Goal: Information Seeking & Learning: Learn about a topic

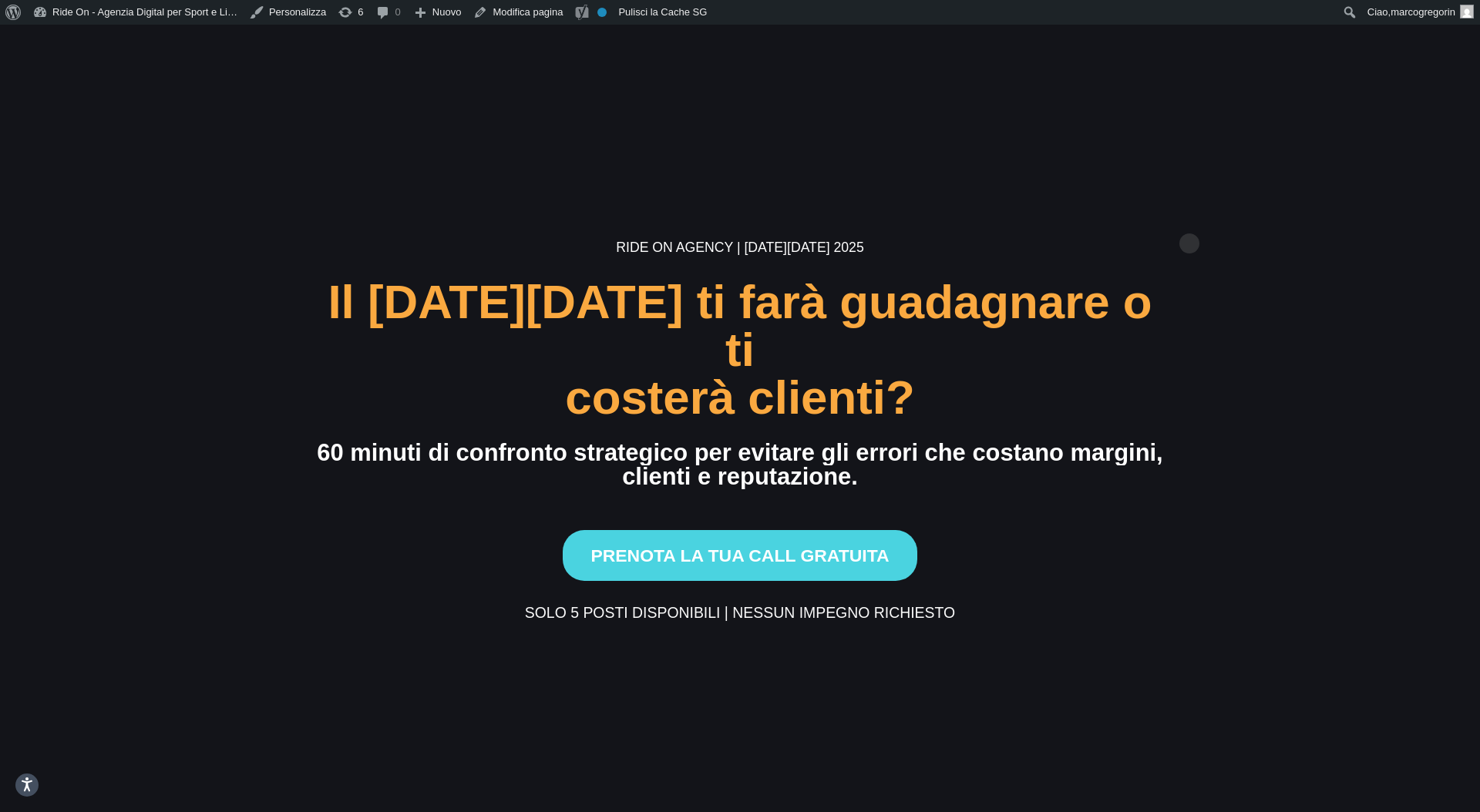
click at [1189, 219] on section "Ride On Agency | [DATE][DATE] 2025 Il [DATE][DATE] ti farà guadagnare o ti cost…" at bounding box center [740, 430] width 1480 height 812
click at [1187, 227] on section "Ride On Agency | Black Friday 2025 Il Black Friday ti farà guadagnare o ti cost…" at bounding box center [740, 430] width 1480 height 812
click at [1003, 231] on section "Ride On Agency | Black Friday 2025 Il Black Friday ti farà guadagnare o ti cost…" at bounding box center [740, 430] width 1480 height 812
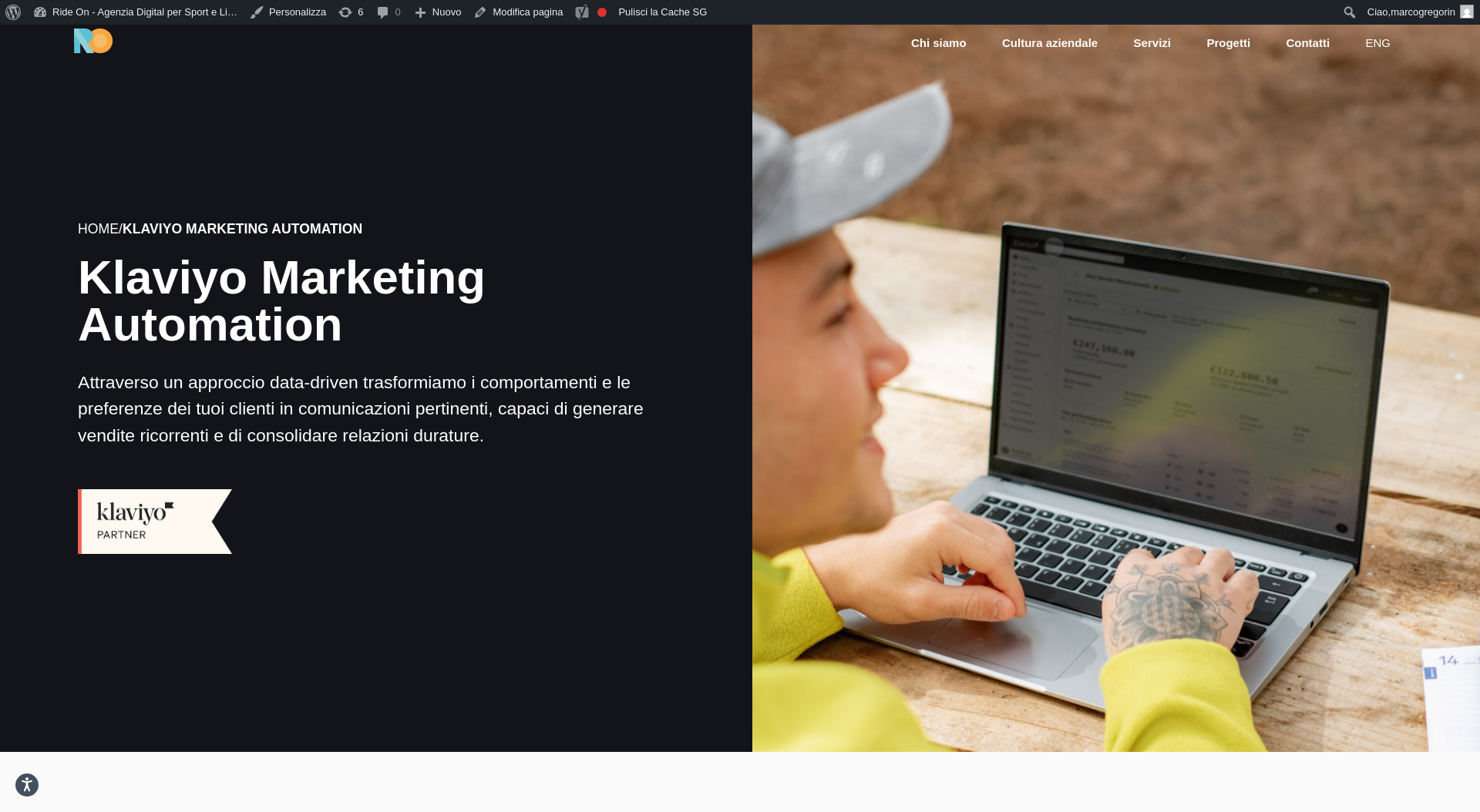
click at [1053, 223] on div at bounding box center [1116, 388] width 735 height 735
click at [1146, 159] on div at bounding box center [1116, 388] width 735 height 735
click at [1133, 173] on div at bounding box center [1116, 388] width 735 height 735
click at [1159, 155] on div at bounding box center [1116, 388] width 735 height 735
click at [875, 278] on div at bounding box center [1116, 388] width 735 height 735
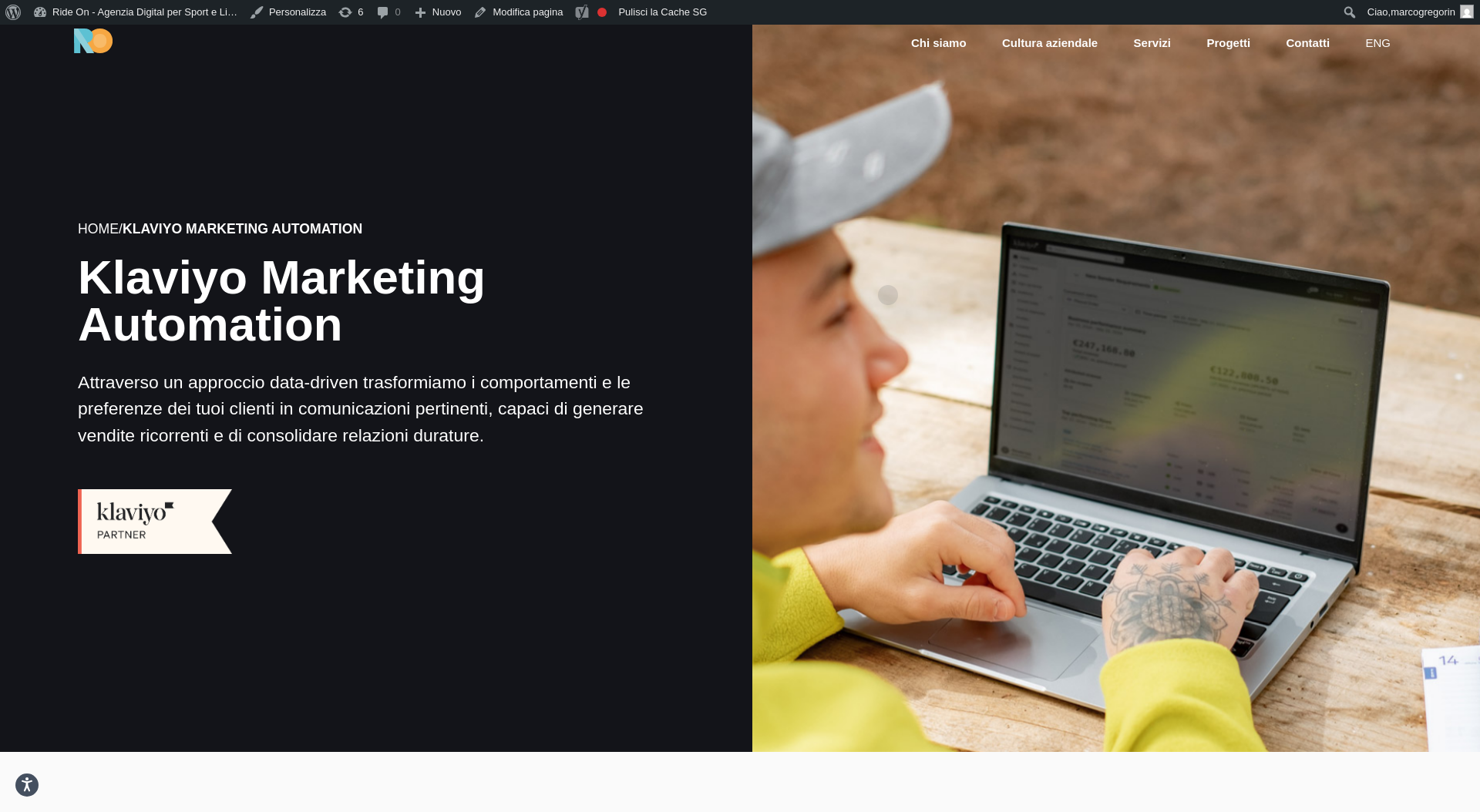
click at [908, 263] on div at bounding box center [1116, 388] width 735 height 735
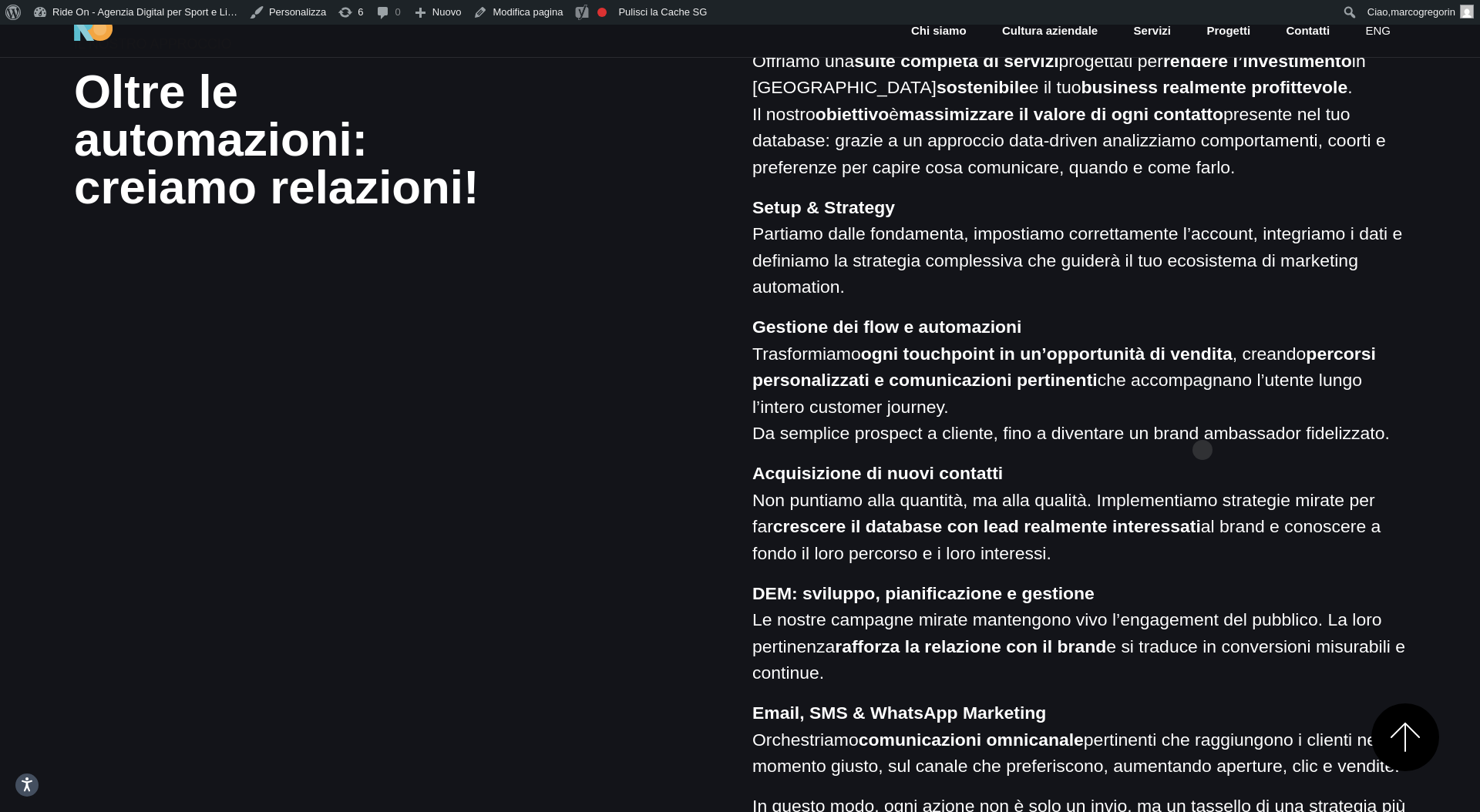
scroll to position [1310, 0]
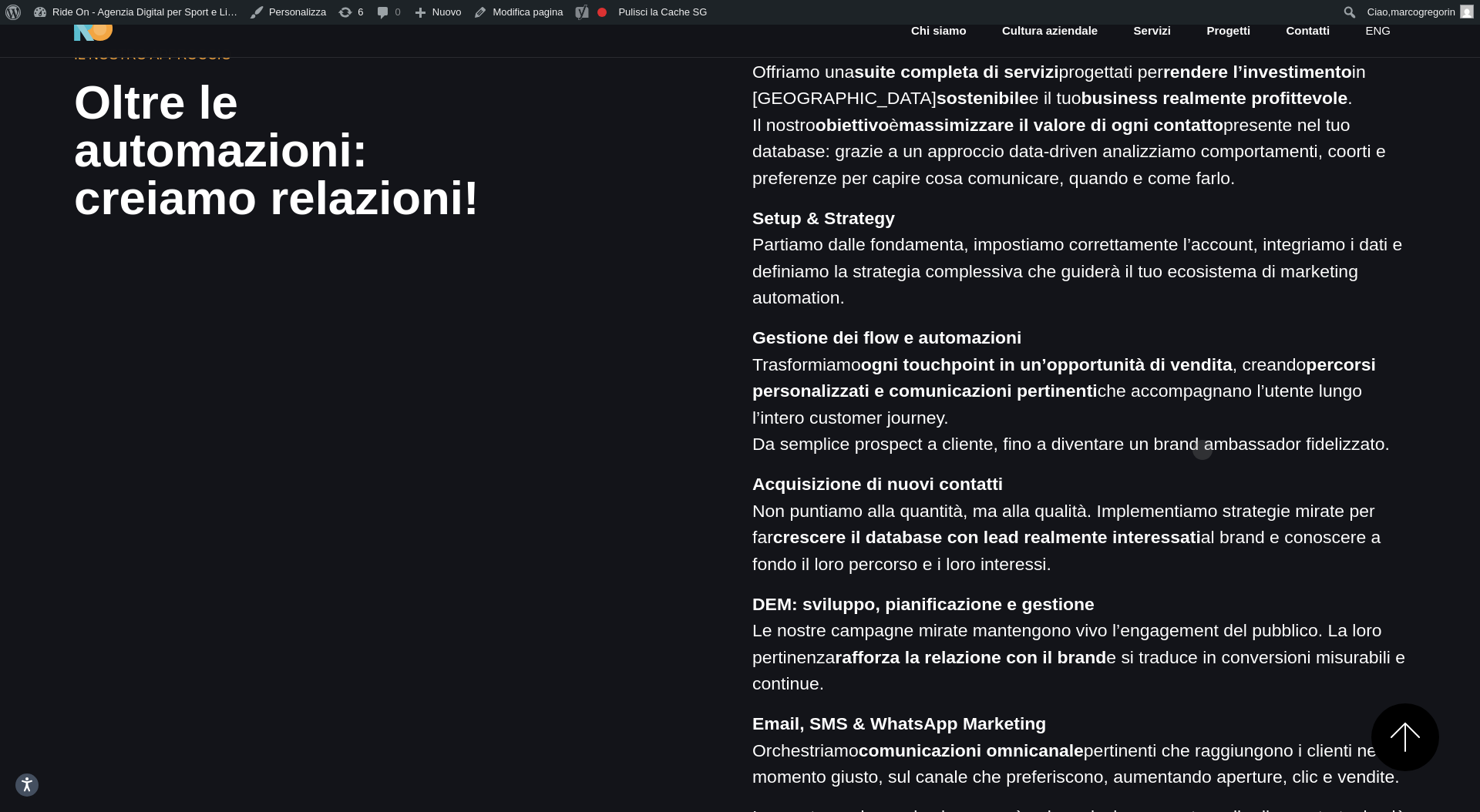
click at [1202, 425] on p "Gestione dei flow e automazioni Trasformiamo ogni touchpoint in un’opportunità …" at bounding box center [1079, 391] width 654 height 133
click at [1212, 379] on p "Gestione dei flow e automazioni Trasformiamo ogni touchpoint in un’opportunità …" at bounding box center [1079, 391] width 654 height 133
click at [1214, 371] on strong "ogni touchpoint in un’opportunità di vendita" at bounding box center [1047, 365] width 372 height 20
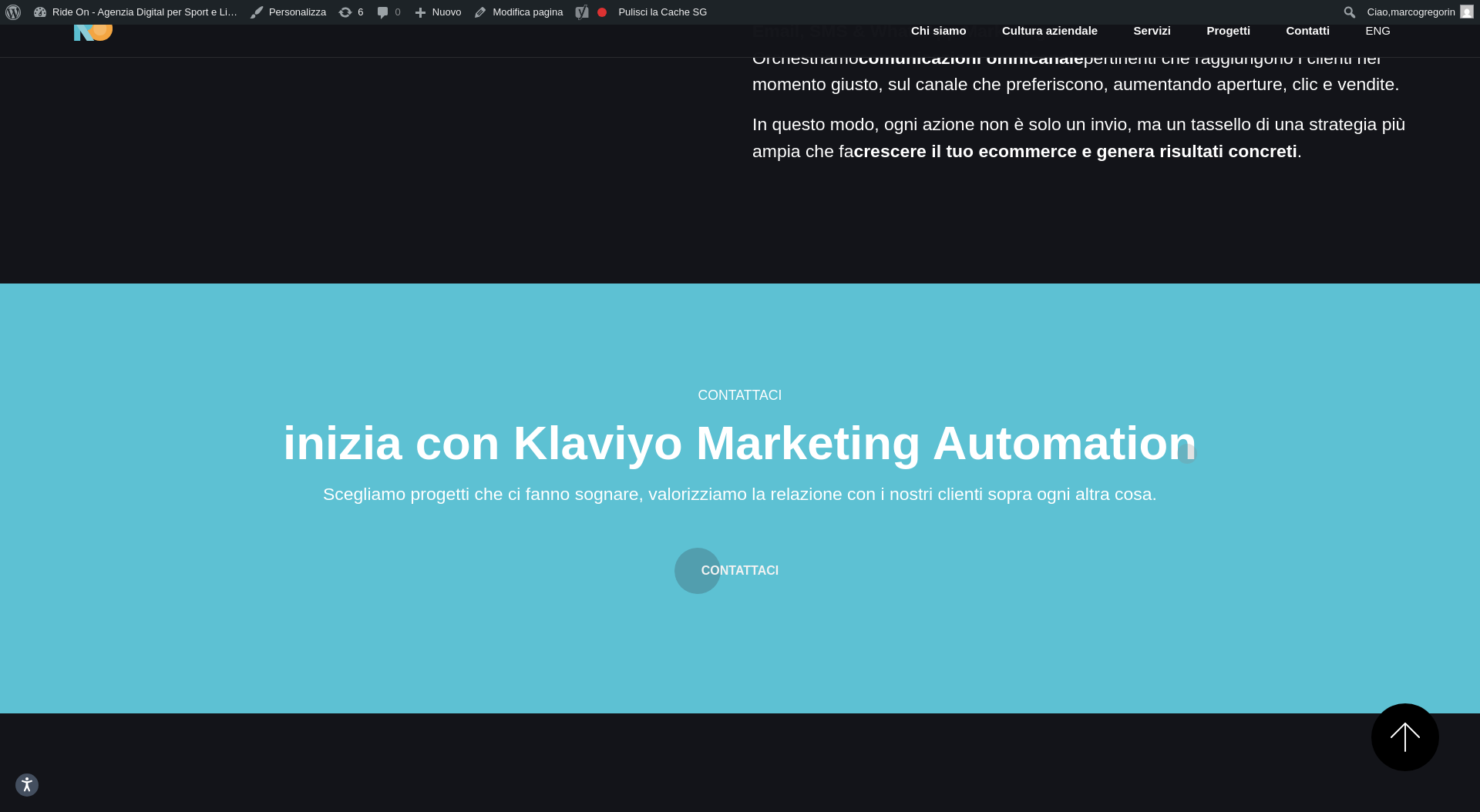
scroll to position [2250, 0]
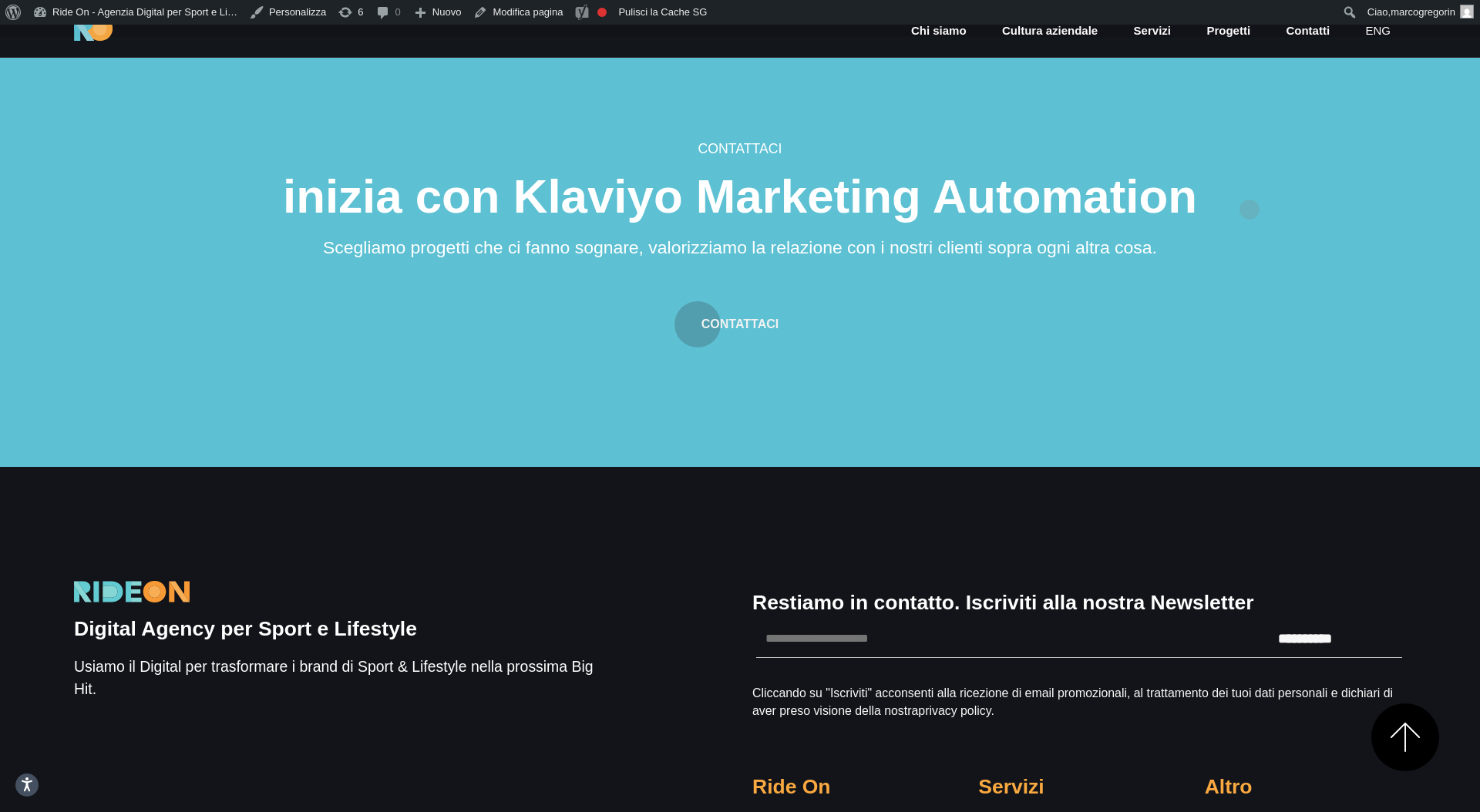
click at [1282, 165] on section "Contattaci inizia con Klaviyo Marketing Automation Scegliamo progetti che ci fa…" at bounding box center [740, 252] width 1480 height 430
click at [1301, 194] on section "Contattaci inizia con Klaviyo Marketing Automation Scegliamo progetti che ci fa…" at bounding box center [740, 252] width 1480 height 430
click at [1255, 163] on section "Contattaci inizia con Klaviyo Marketing Automation Scegliamo progetti che ci fa…" at bounding box center [740, 252] width 1480 height 430
click at [1309, 163] on section "Contattaci inizia con Klaviyo Marketing Automation Scegliamo progetti che ci fa…" at bounding box center [740, 252] width 1480 height 430
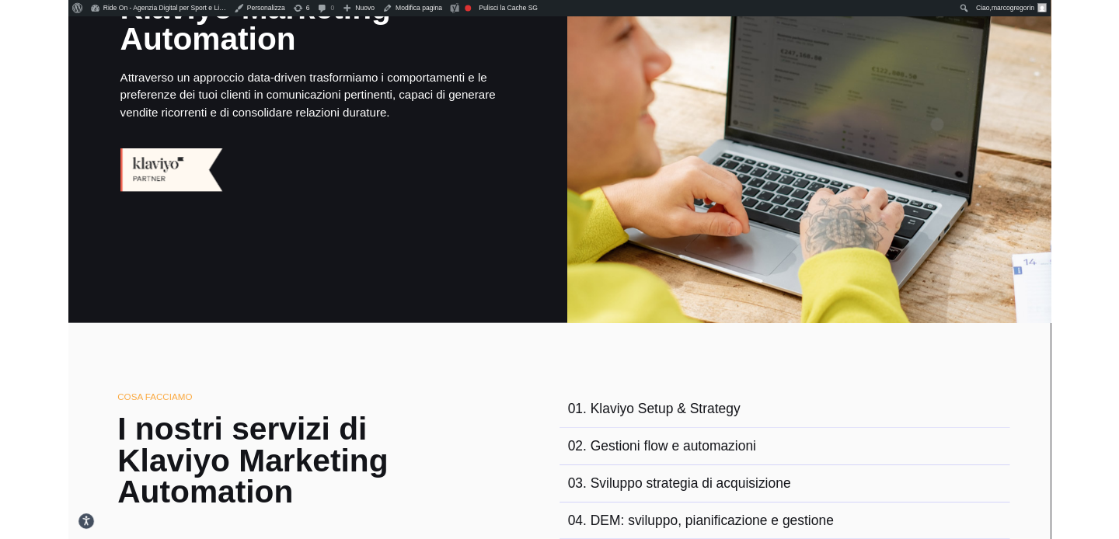
scroll to position [0, 0]
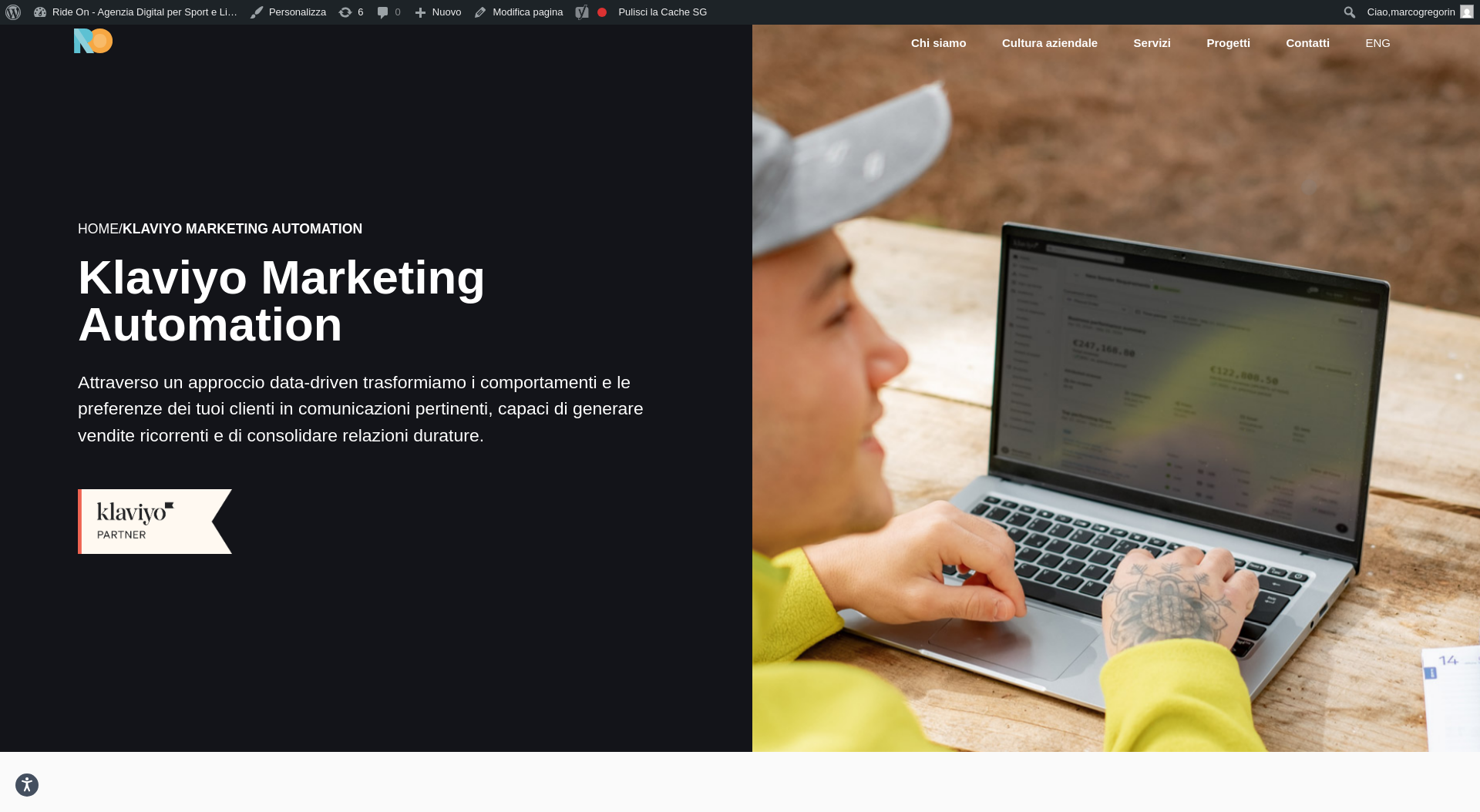
click at [1309, 162] on div at bounding box center [1116, 388] width 735 height 735
click at [1309, 163] on div at bounding box center [1116, 388] width 735 height 735
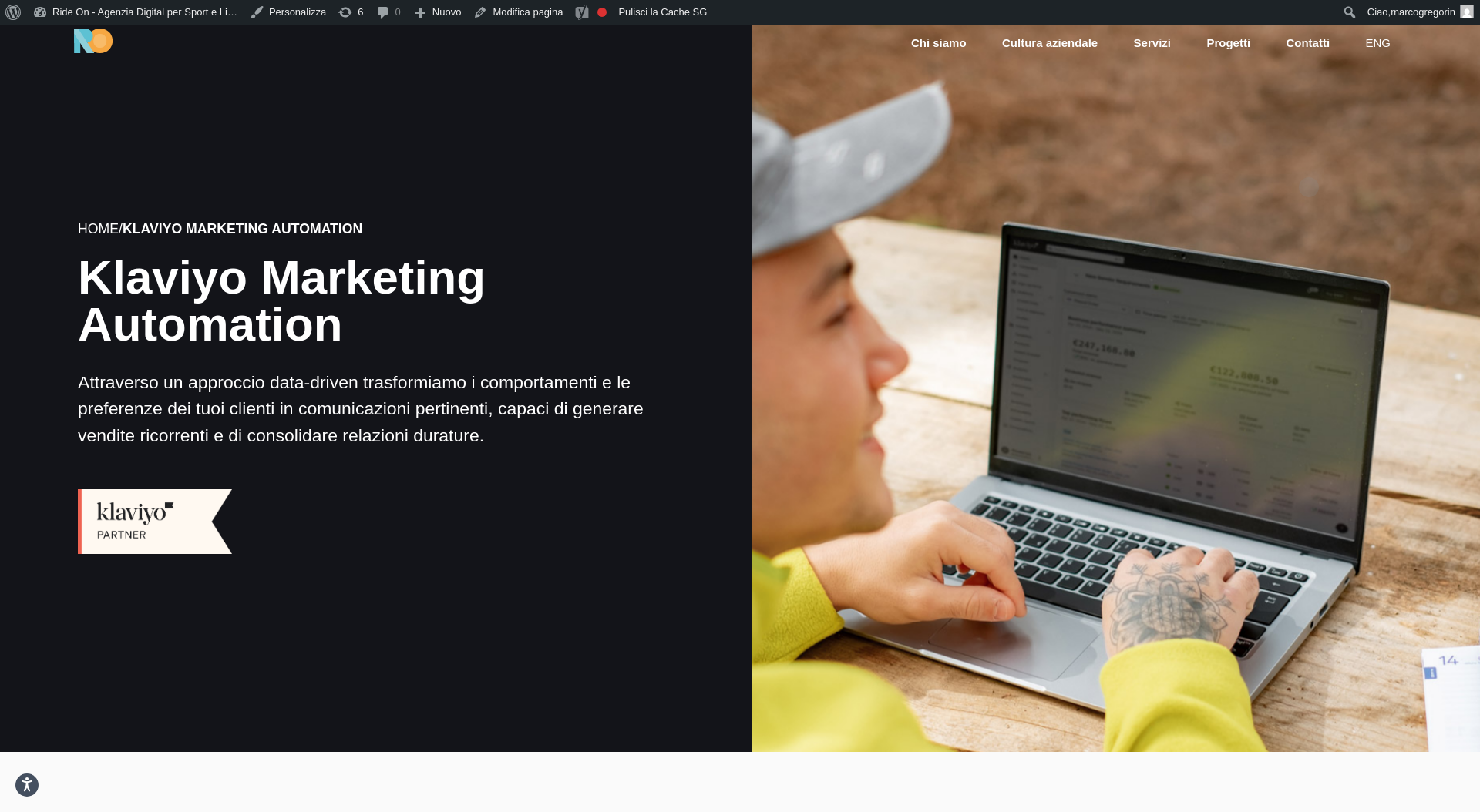
click at [1309, 163] on div at bounding box center [1116, 388] width 735 height 735
click at [1305, 163] on div at bounding box center [1116, 388] width 735 height 735
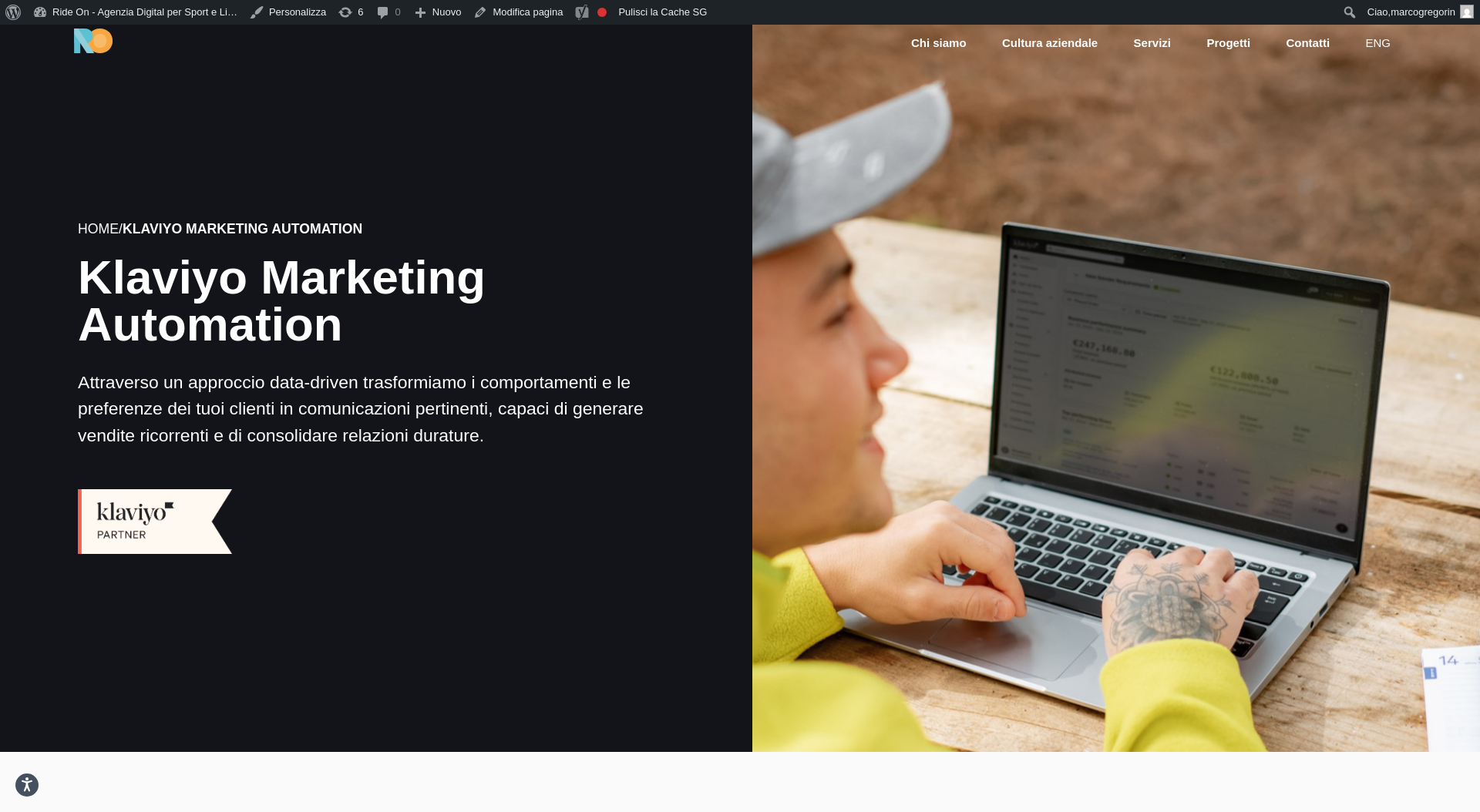
click at [1305, 163] on div at bounding box center [1116, 388] width 735 height 735
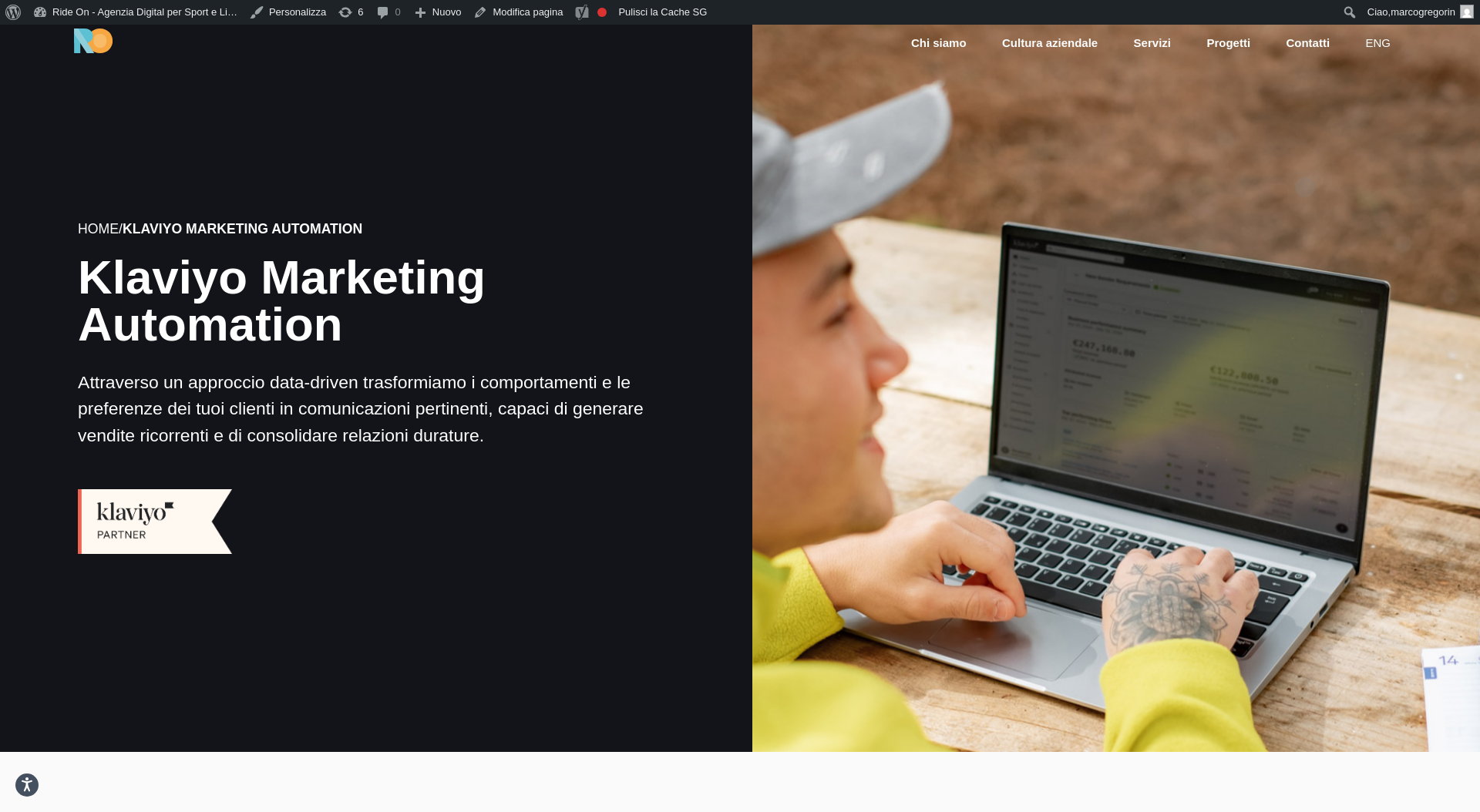
click at [1305, 163] on div at bounding box center [1116, 388] width 735 height 735
click at [1319, 163] on div at bounding box center [1116, 388] width 735 height 735
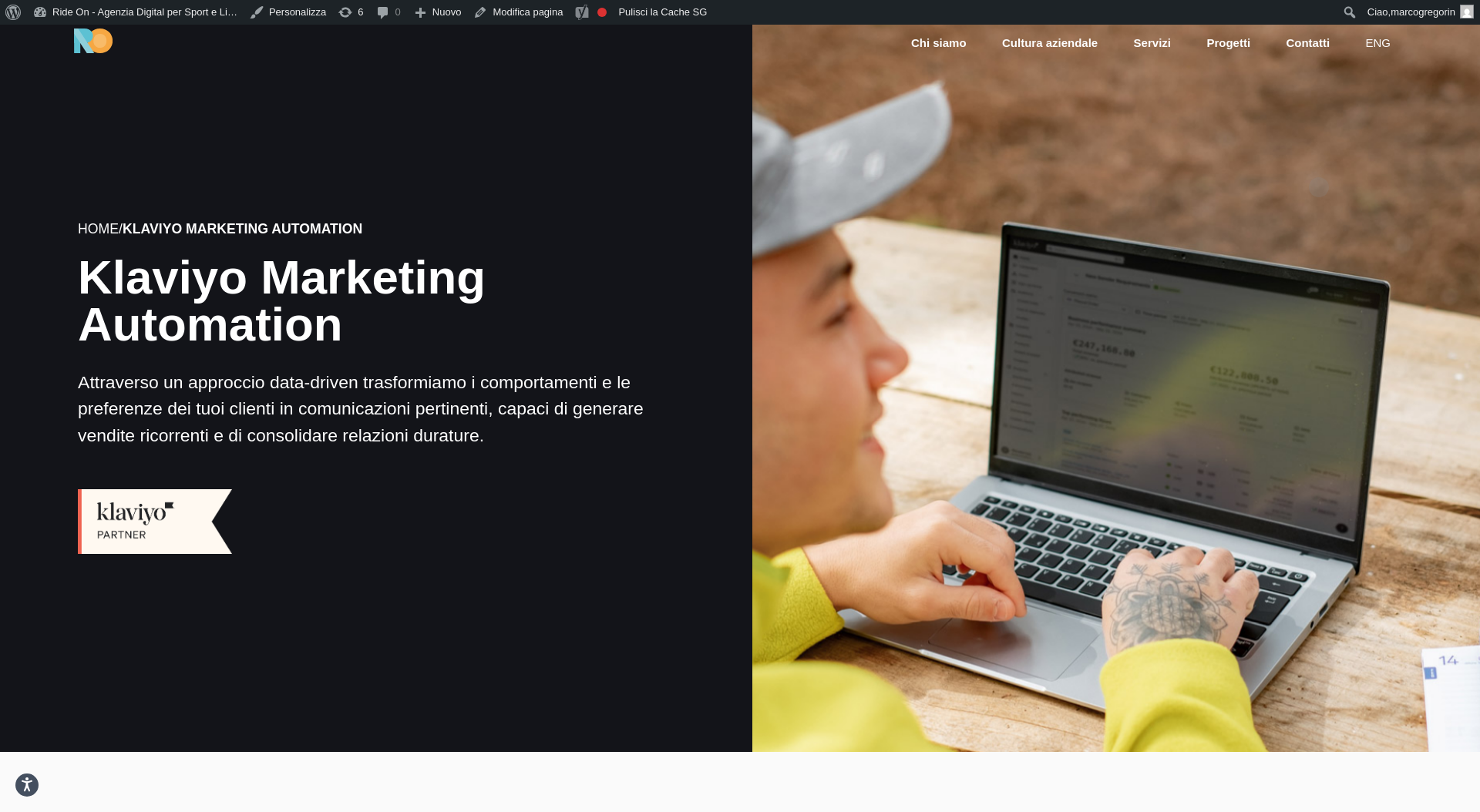
click at [1319, 163] on div at bounding box center [1116, 388] width 735 height 735
click at [1258, 162] on div at bounding box center [1116, 388] width 735 height 735
click at [922, 239] on div at bounding box center [1116, 388] width 735 height 735
click at [938, 261] on div at bounding box center [1116, 388] width 735 height 735
click at [978, 247] on div at bounding box center [1116, 388] width 735 height 735
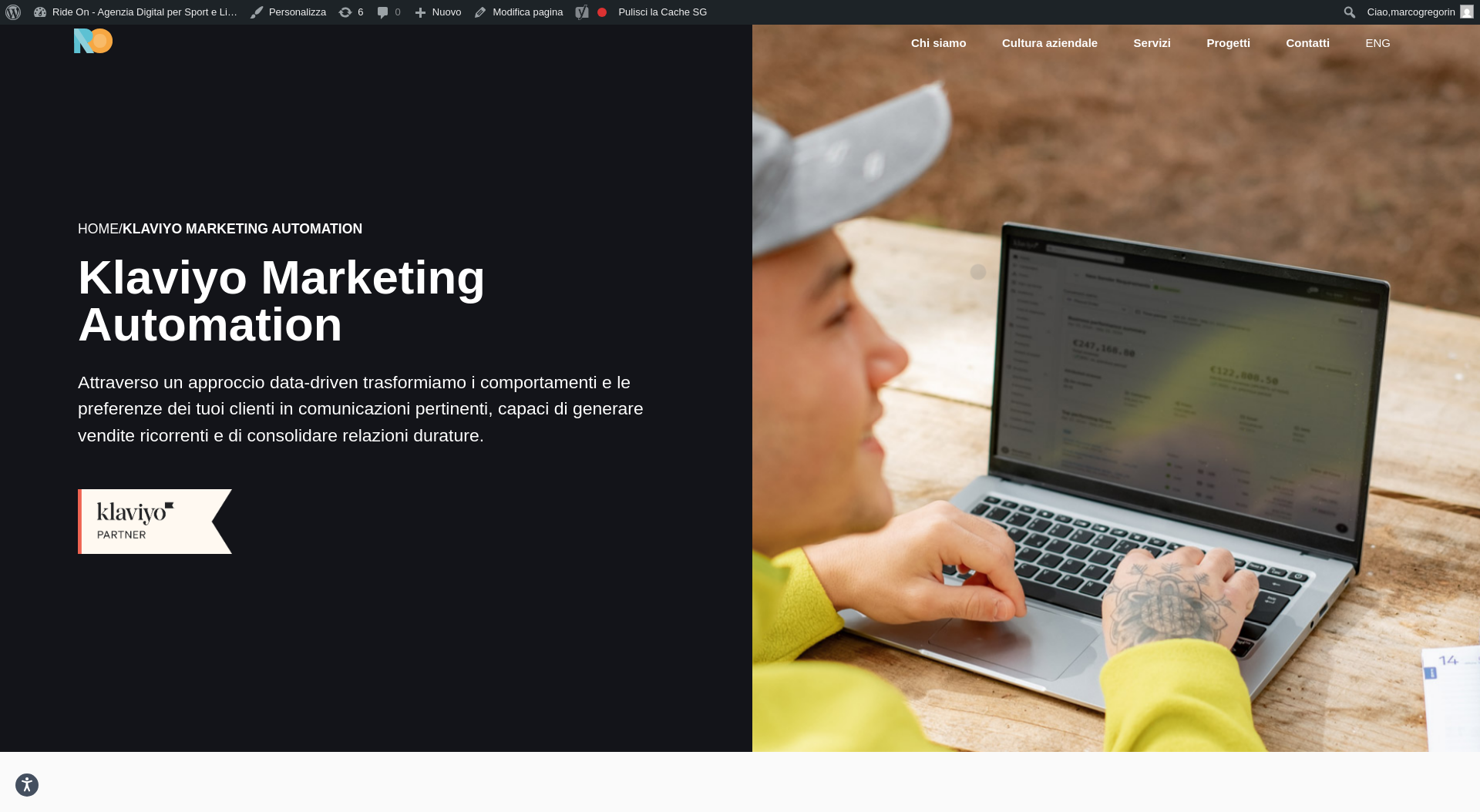
click at [978, 247] on div at bounding box center [1116, 388] width 735 height 735
click at [1018, 184] on div at bounding box center [1116, 388] width 735 height 735
click at [1064, 153] on div at bounding box center [1116, 388] width 735 height 735
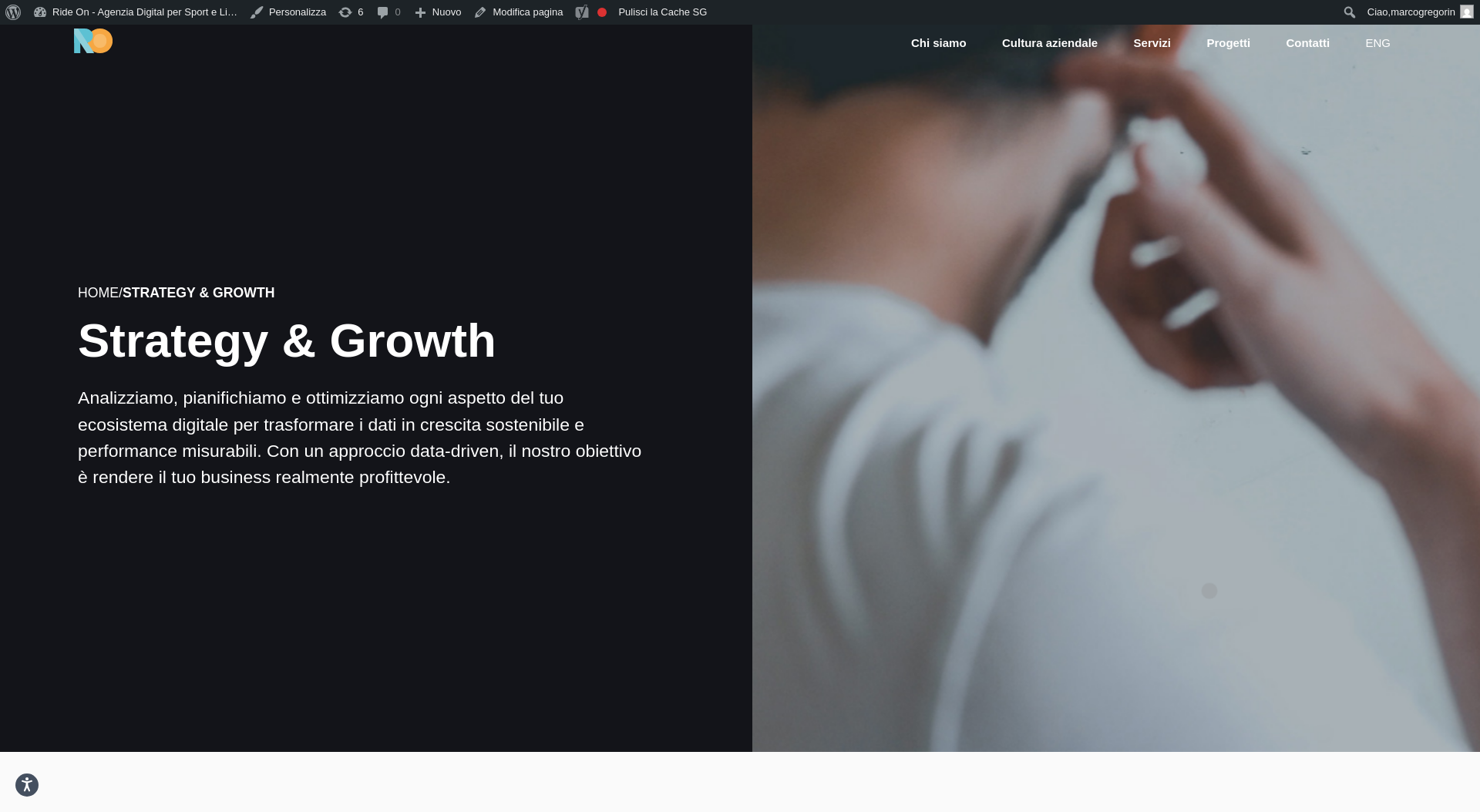
click at [1209, 566] on div at bounding box center [1116, 388] width 735 height 735
click at [1241, 514] on div at bounding box center [1116, 388] width 735 height 735
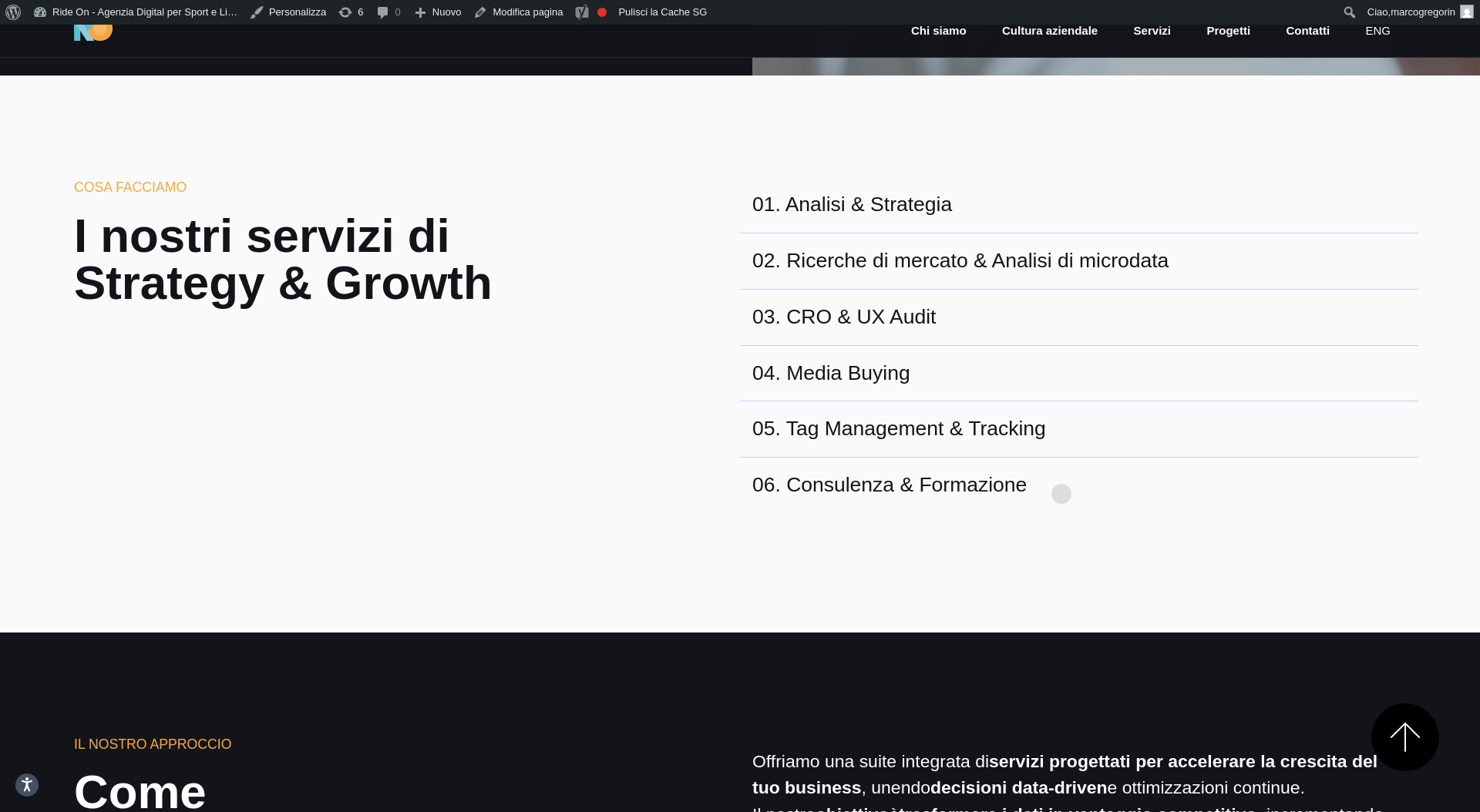
scroll to position [737, 0]
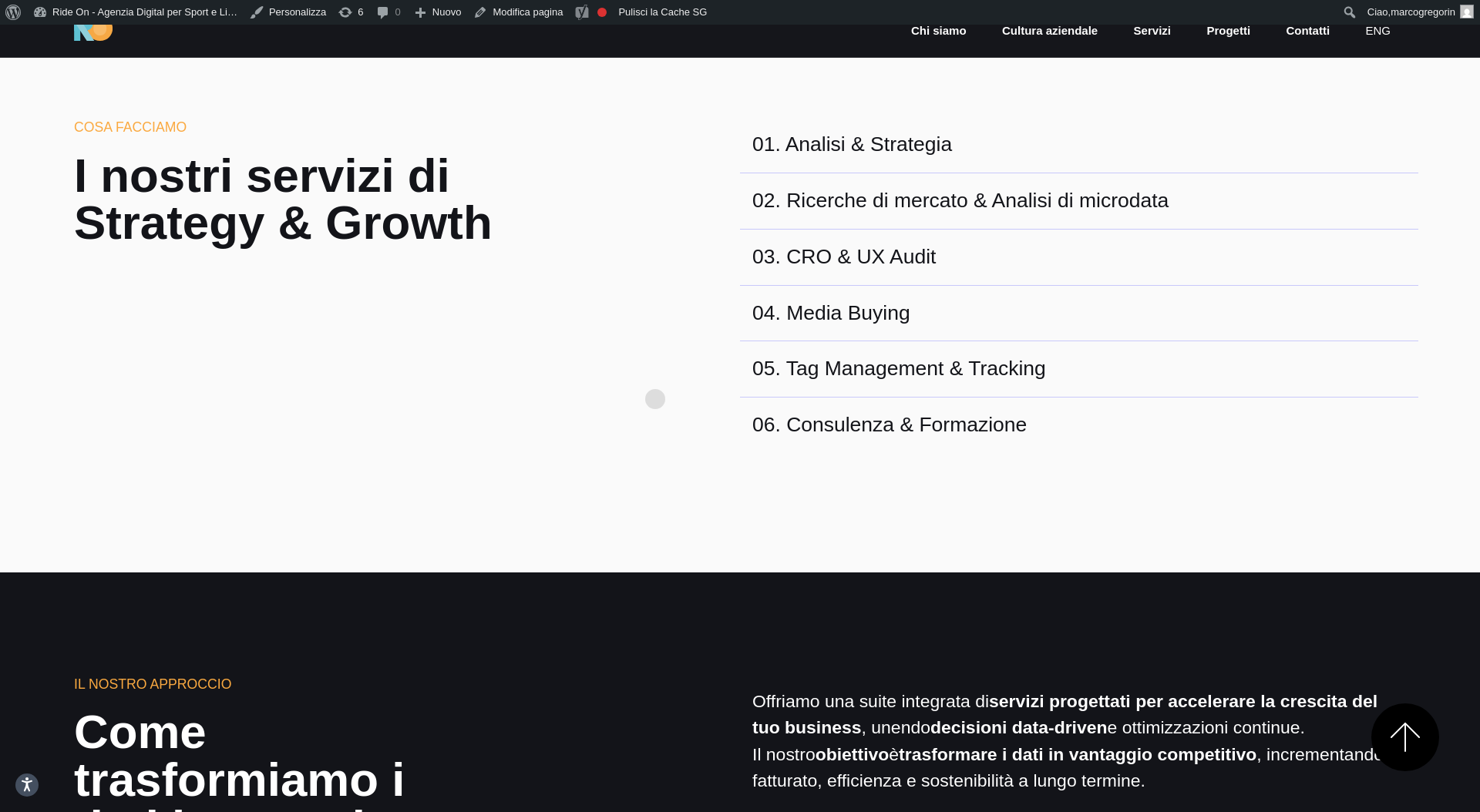
click at [656, 375] on div "Cosa facciamo I nostri servizi di Strategy & Growth 01 . Analisi & Strategia 02…" at bounding box center [740, 285] width 1357 height 336
click at [1189, 174] on div "02 . Ricerche di mercato & Analisi di microdata" at bounding box center [1079, 201] width 678 height 57
click at [1265, 121] on div "01 . Analisi & Strategia" at bounding box center [1079, 145] width 678 height 57
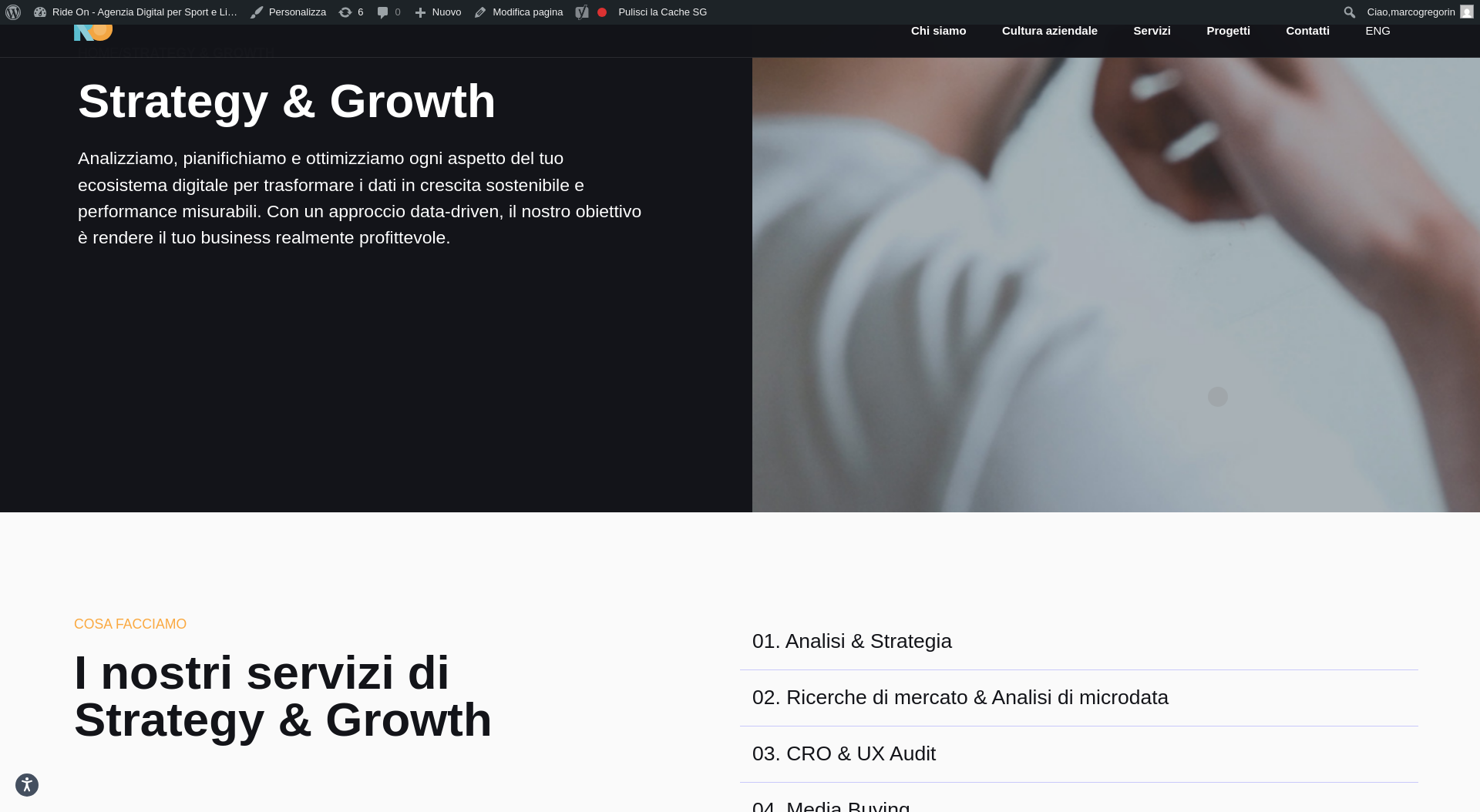
scroll to position [237, 0]
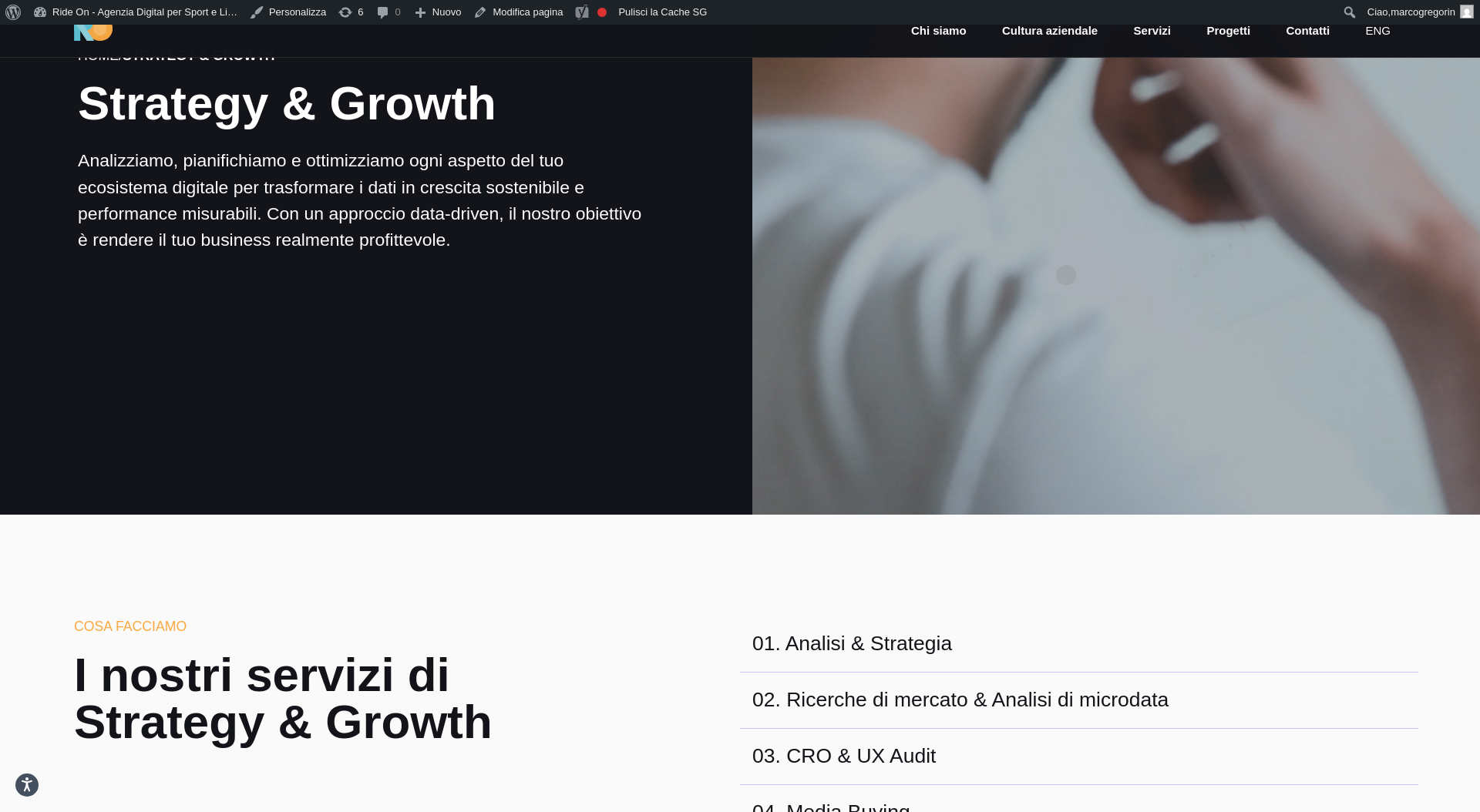
click at [1066, 251] on div at bounding box center [1116, 151] width 735 height 735
click at [1189, 105] on div at bounding box center [1116, 151] width 735 height 735
click at [1187, 113] on div at bounding box center [1116, 151] width 735 height 735
click at [1213, 141] on div at bounding box center [1116, 151] width 735 height 735
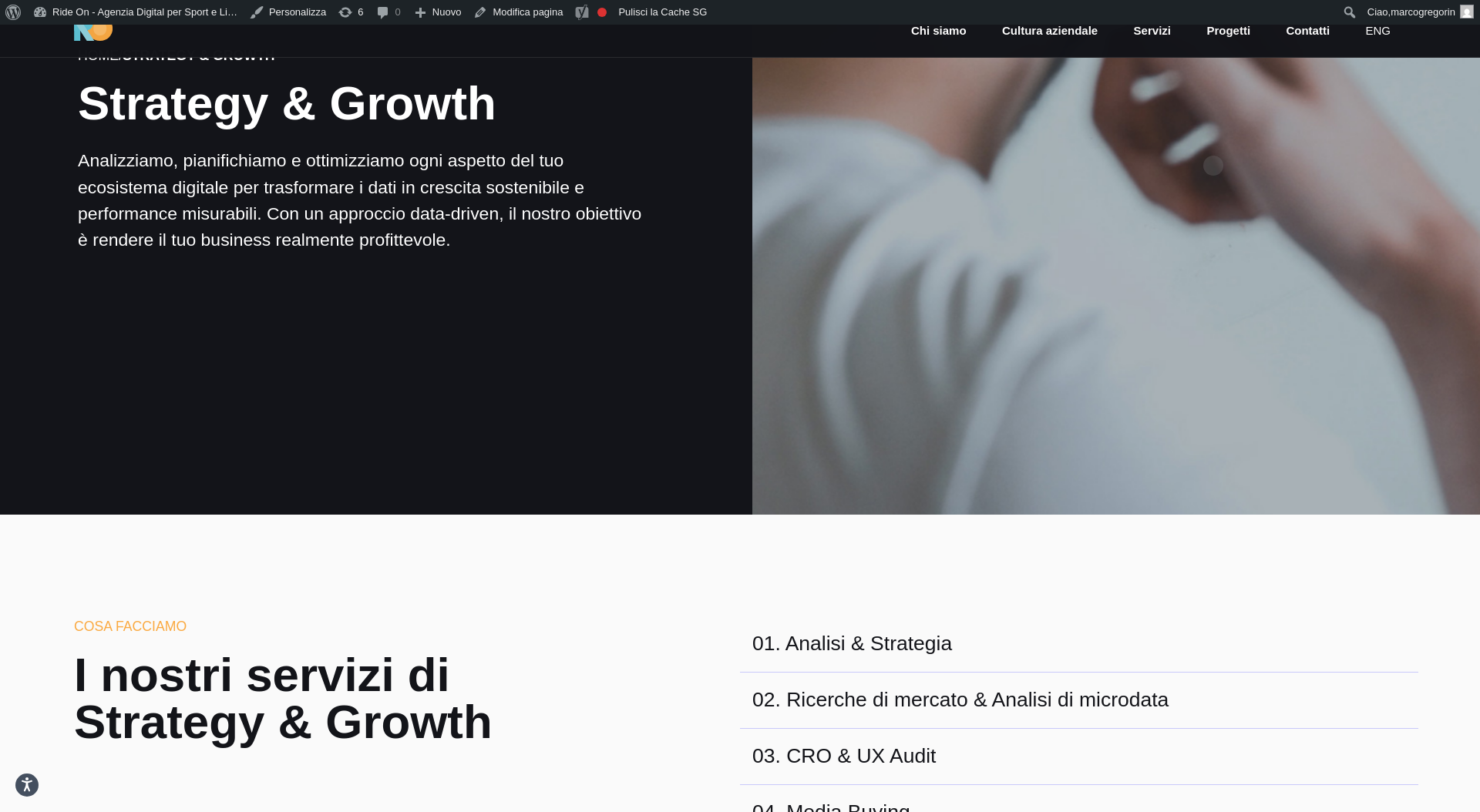
click at [1213, 141] on div at bounding box center [1116, 151] width 735 height 735
click at [1285, 141] on div at bounding box center [1116, 151] width 735 height 735
click at [1284, 144] on div at bounding box center [1116, 151] width 735 height 735
click at [1282, 147] on div at bounding box center [1116, 151] width 735 height 735
click at [1289, 136] on div at bounding box center [1116, 151] width 735 height 735
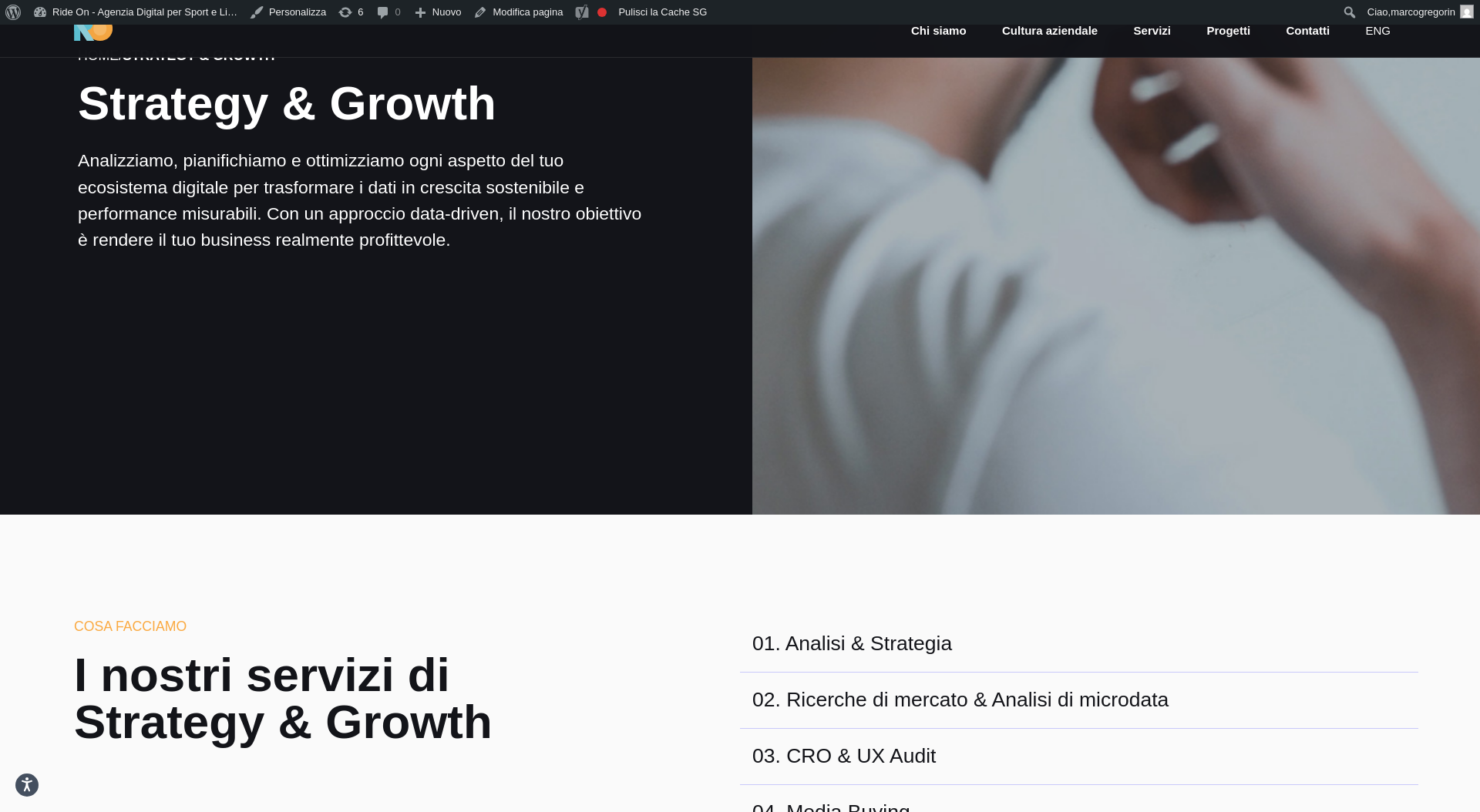
click at [1289, 136] on div at bounding box center [1116, 151] width 735 height 735
click at [1337, 119] on div at bounding box center [1116, 151] width 735 height 735
click at [1343, 117] on div at bounding box center [1116, 151] width 735 height 735
click at [1343, 138] on div at bounding box center [1116, 151] width 735 height 735
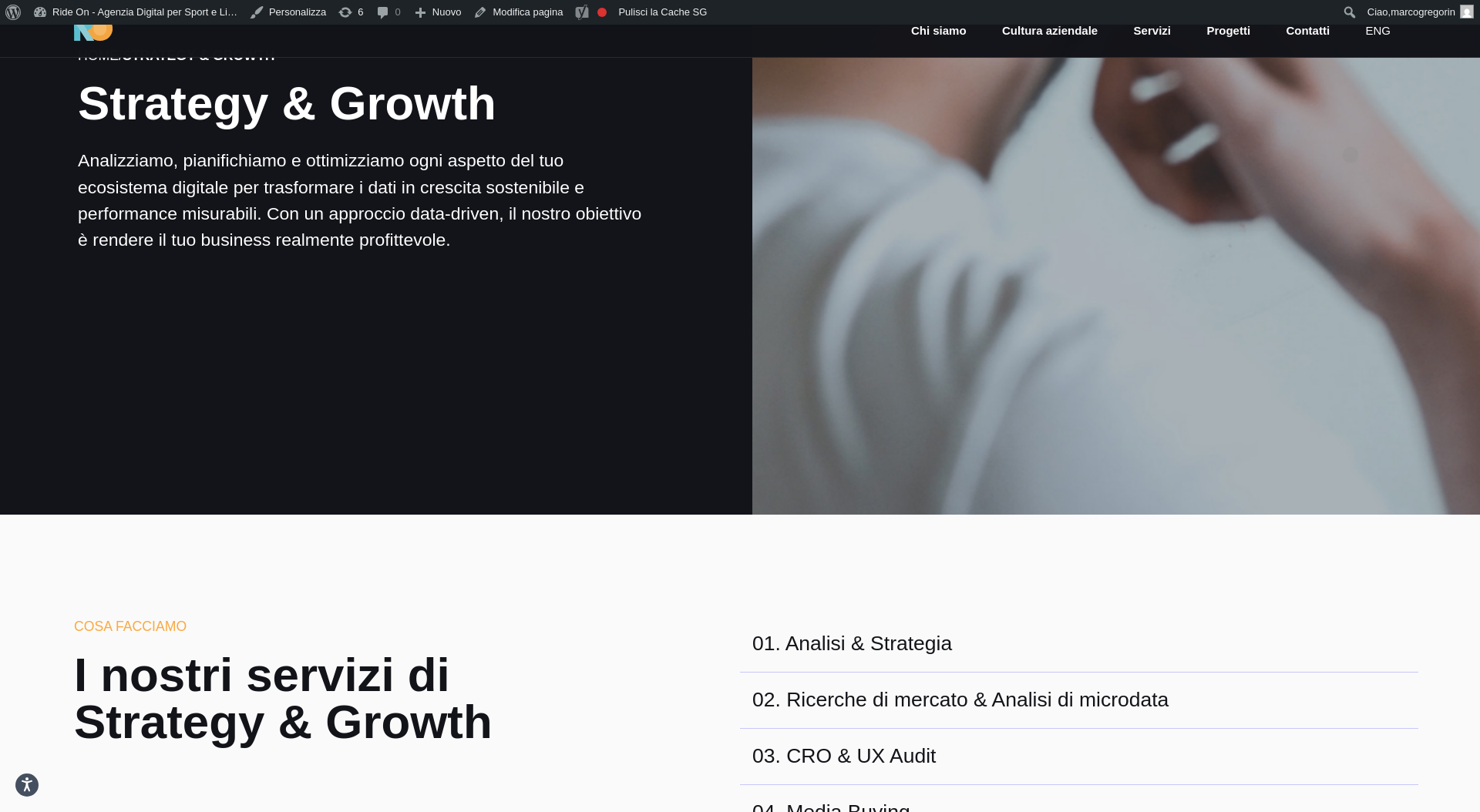
click at [1351, 130] on div at bounding box center [1116, 151] width 735 height 735
click at [1414, 68] on div at bounding box center [1116, 151] width 735 height 735
click at [1421, 102] on div at bounding box center [1116, 151] width 735 height 735
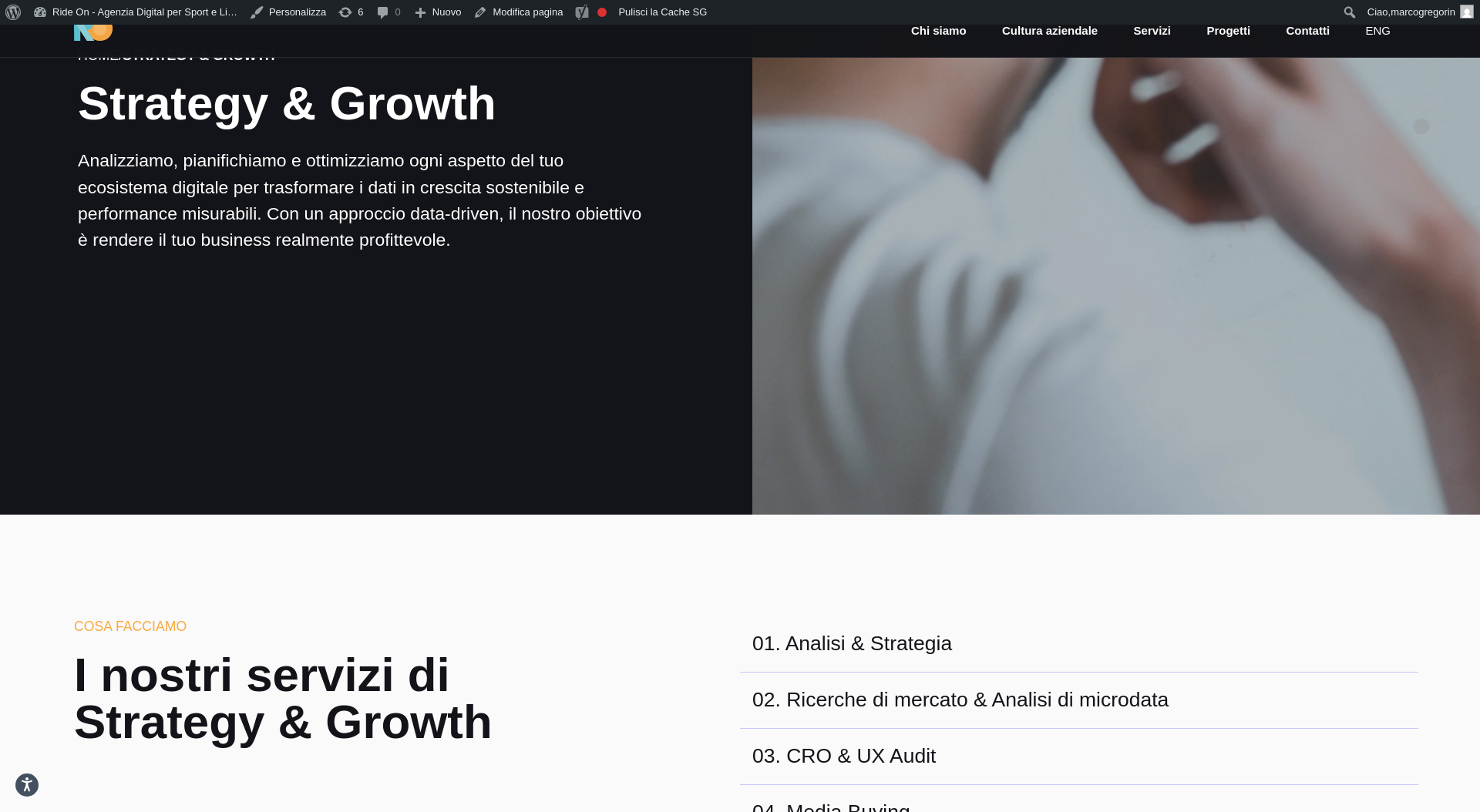
click at [1421, 102] on div at bounding box center [1116, 151] width 735 height 735
click at [1421, 83] on div at bounding box center [1116, 151] width 735 height 735
click at [1420, 105] on div at bounding box center [1116, 151] width 735 height 735
click at [1296, 333] on div at bounding box center [1116, 151] width 735 height 735
click at [1302, 325] on div at bounding box center [1116, 151] width 735 height 735
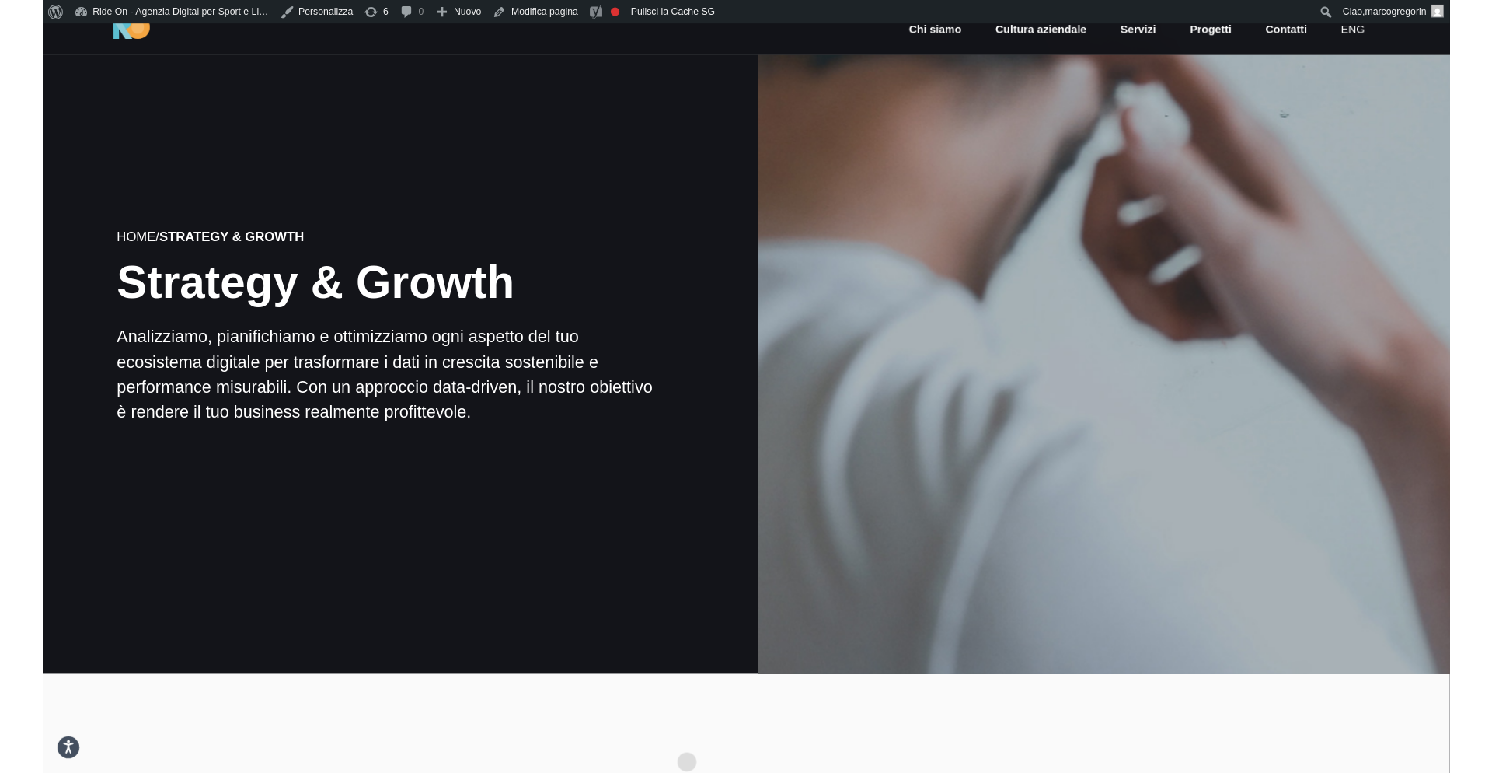
scroll to position [0, 0]
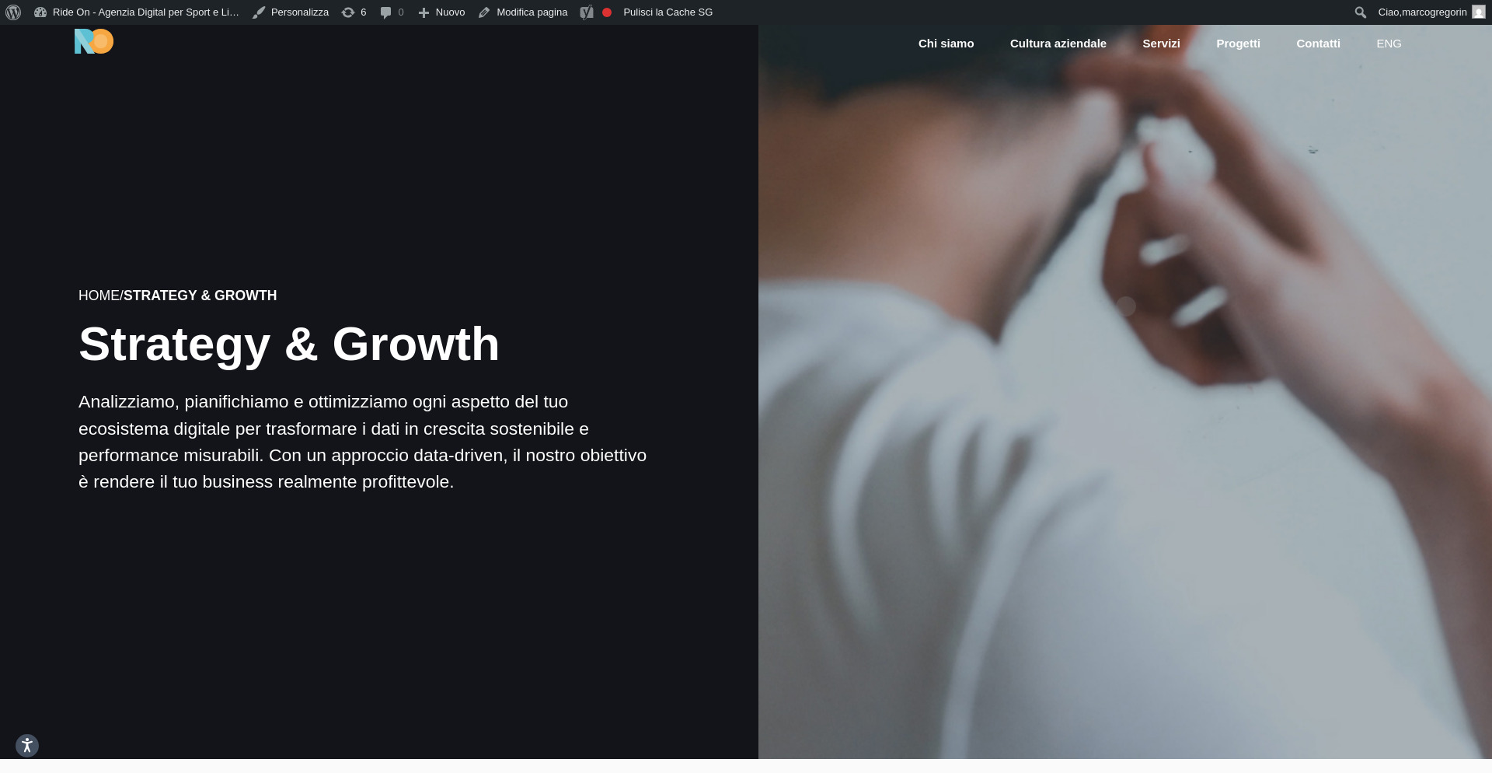
click at [1124, 282] on div at bounding box center [1125, 391] width 741 height 741
click at [623, 201] on div "Home / Strategy & Growth Strategy & Growth Analizziamo, pianifichiamo e ottimiz…" at bounding box center [367, 392] width 759 height 447
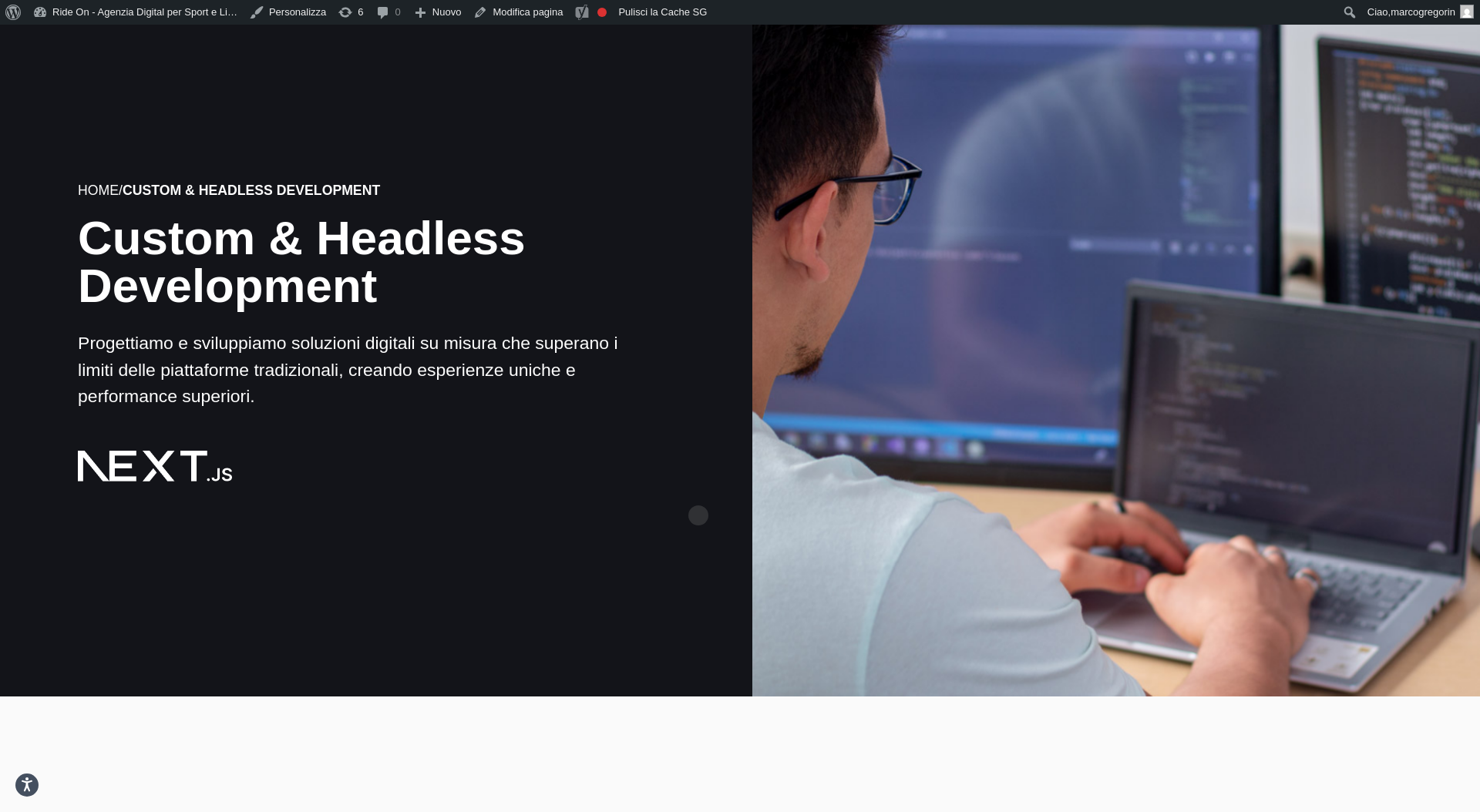
scroll to position [121, 0]
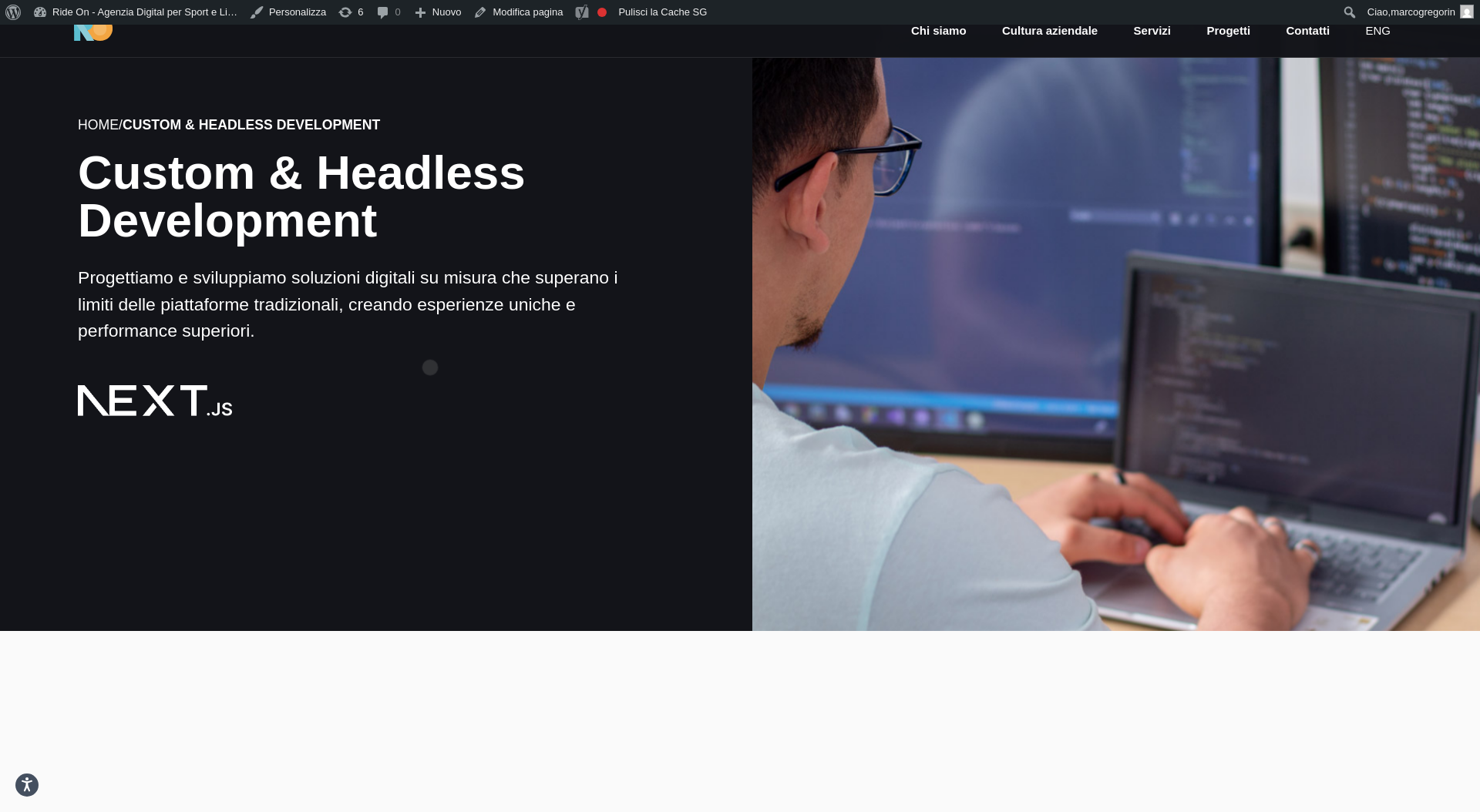
drag, startPoint x: 82, startPoint y: 169, endPoint x: 431, endPoint y: 343, distance: 390.0
click at [431, 343] on div "Home / Custom & Headless Development Custom & Headless Development Progettiamo …" at bounding box center [363, 260] width 572 height 315
copy div "Custom & Headless Development Progettiamo e sviluppiamo soluzioni digitali su m…"
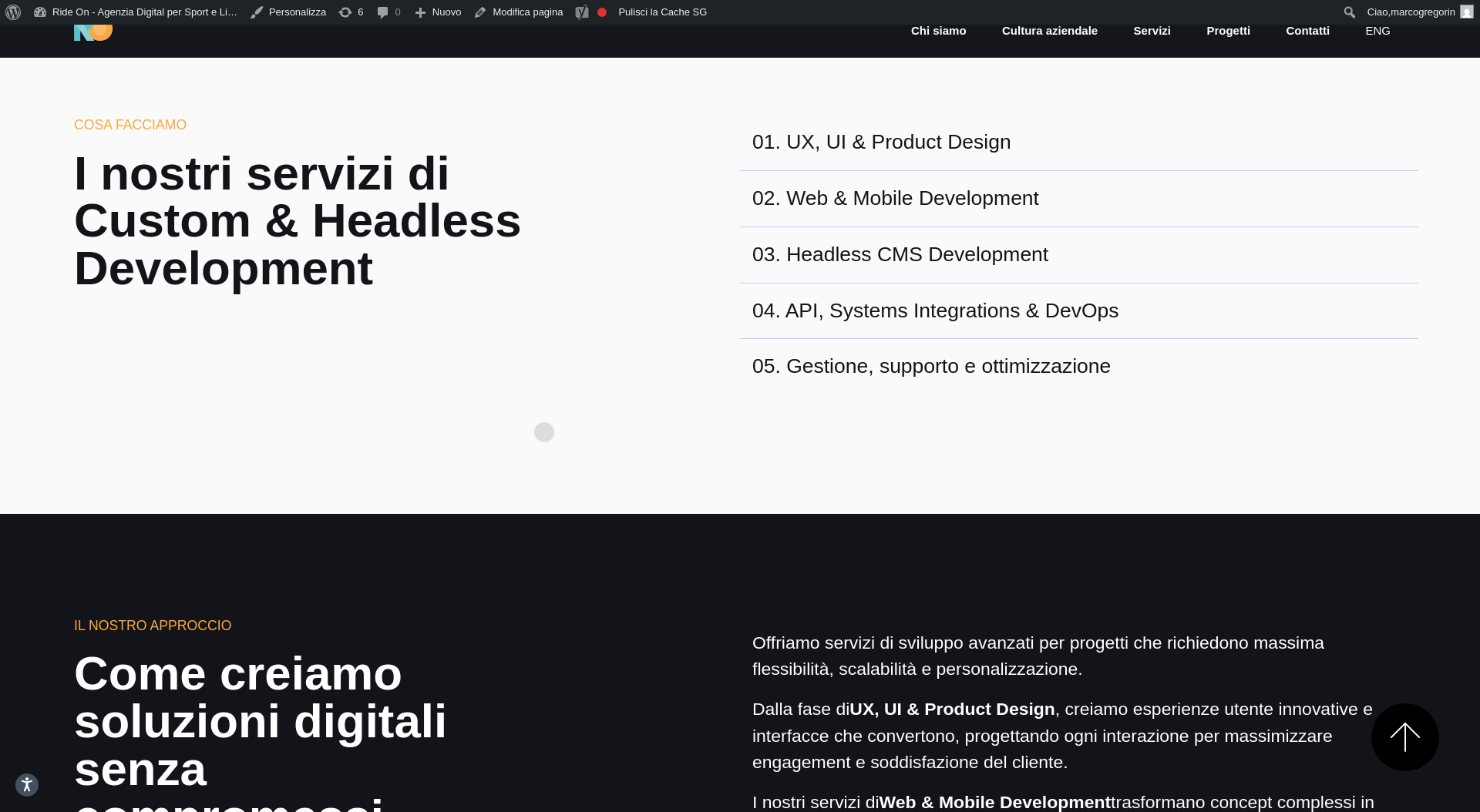
scroll to position [763, 0]
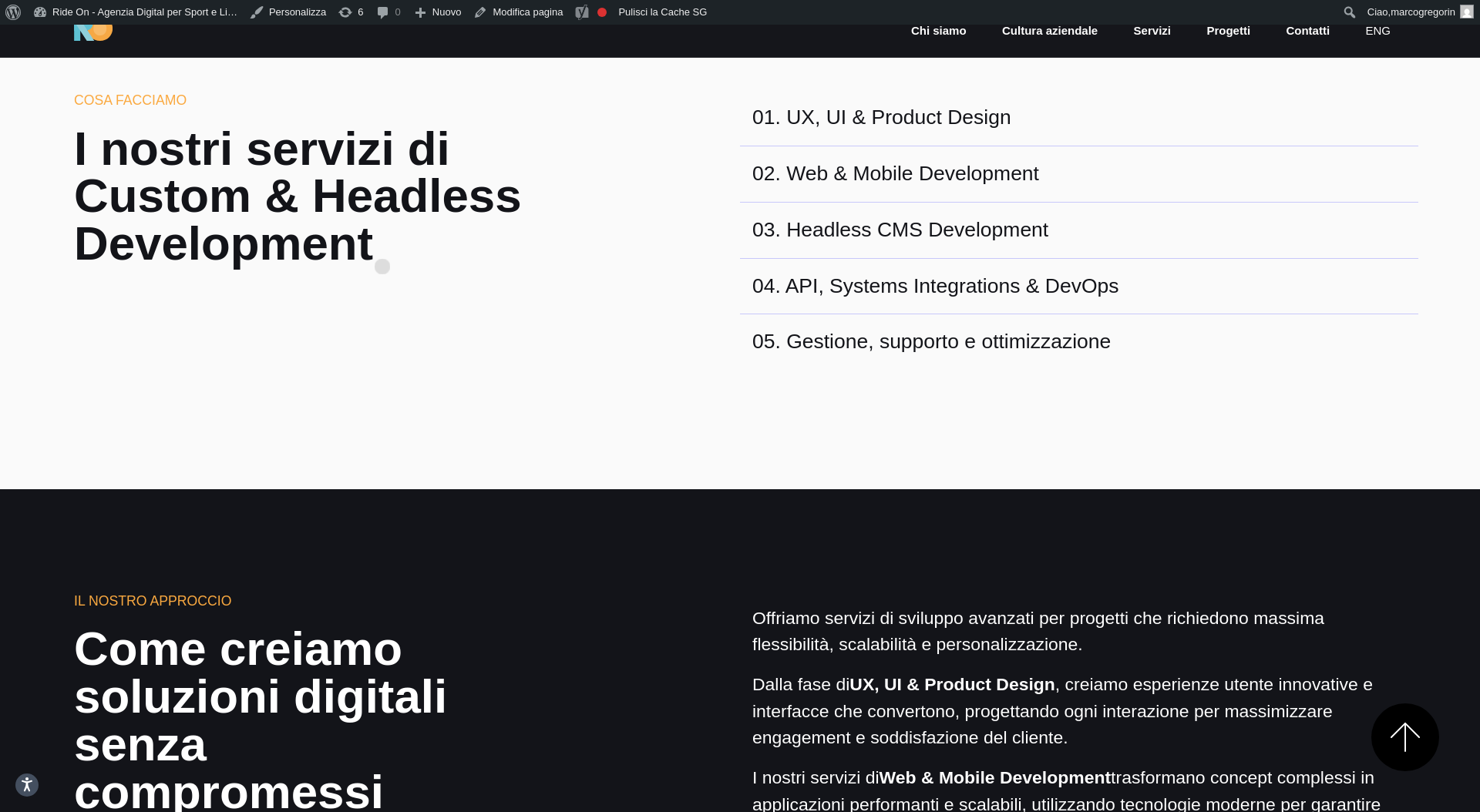
drag, startPoint x: 63, startPoint y: 133, endPoint x: 382, endPoint y: 243, distance: 337.4
click at [382, 243] on div "Cosa Facciamo I nostri servizi di Custom & Headless Development" at bounding box center [344, 230] width 565 height 280
copy h2 "I nostri servizi di Custom & Headless Development"
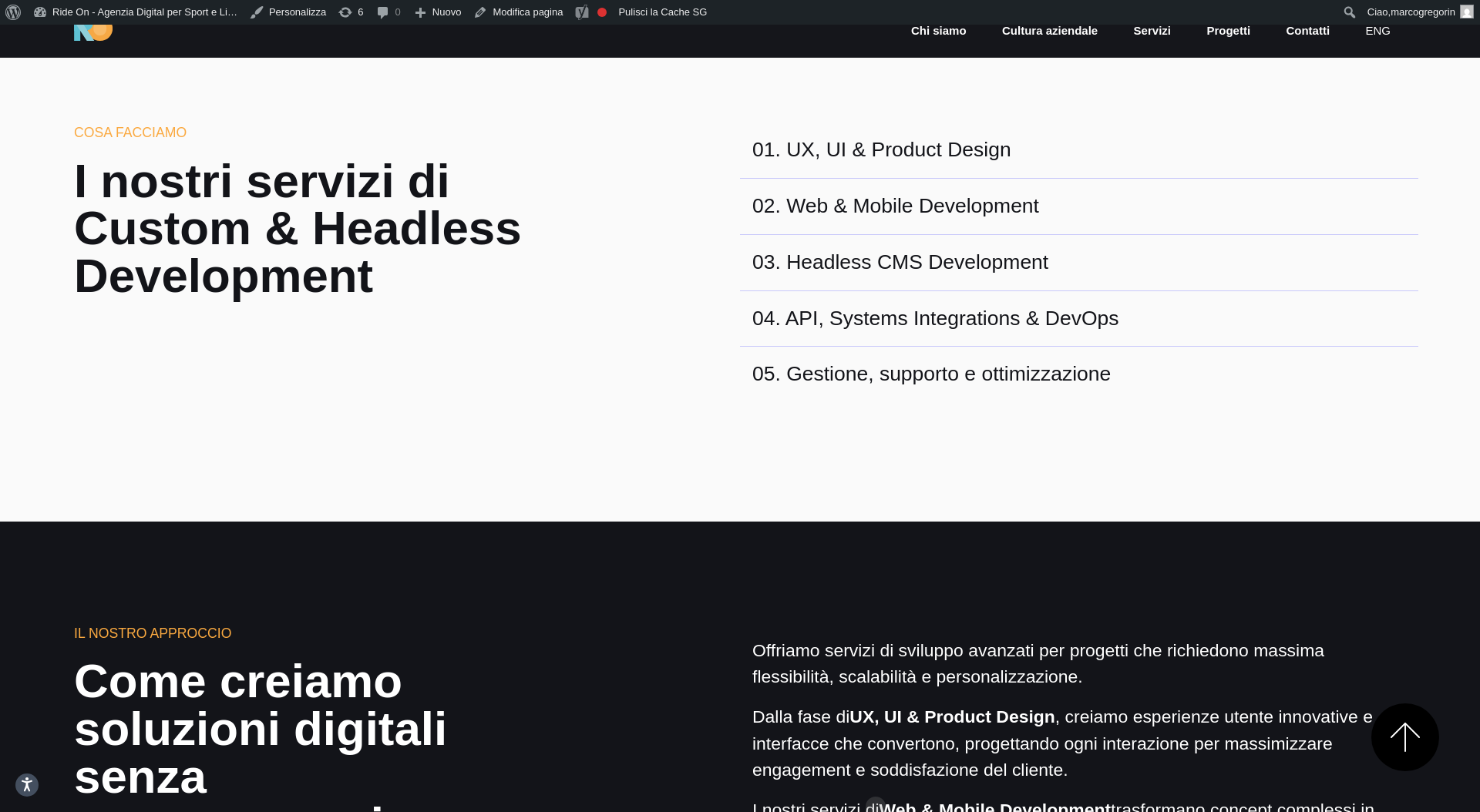
scroll to position [718, 0]
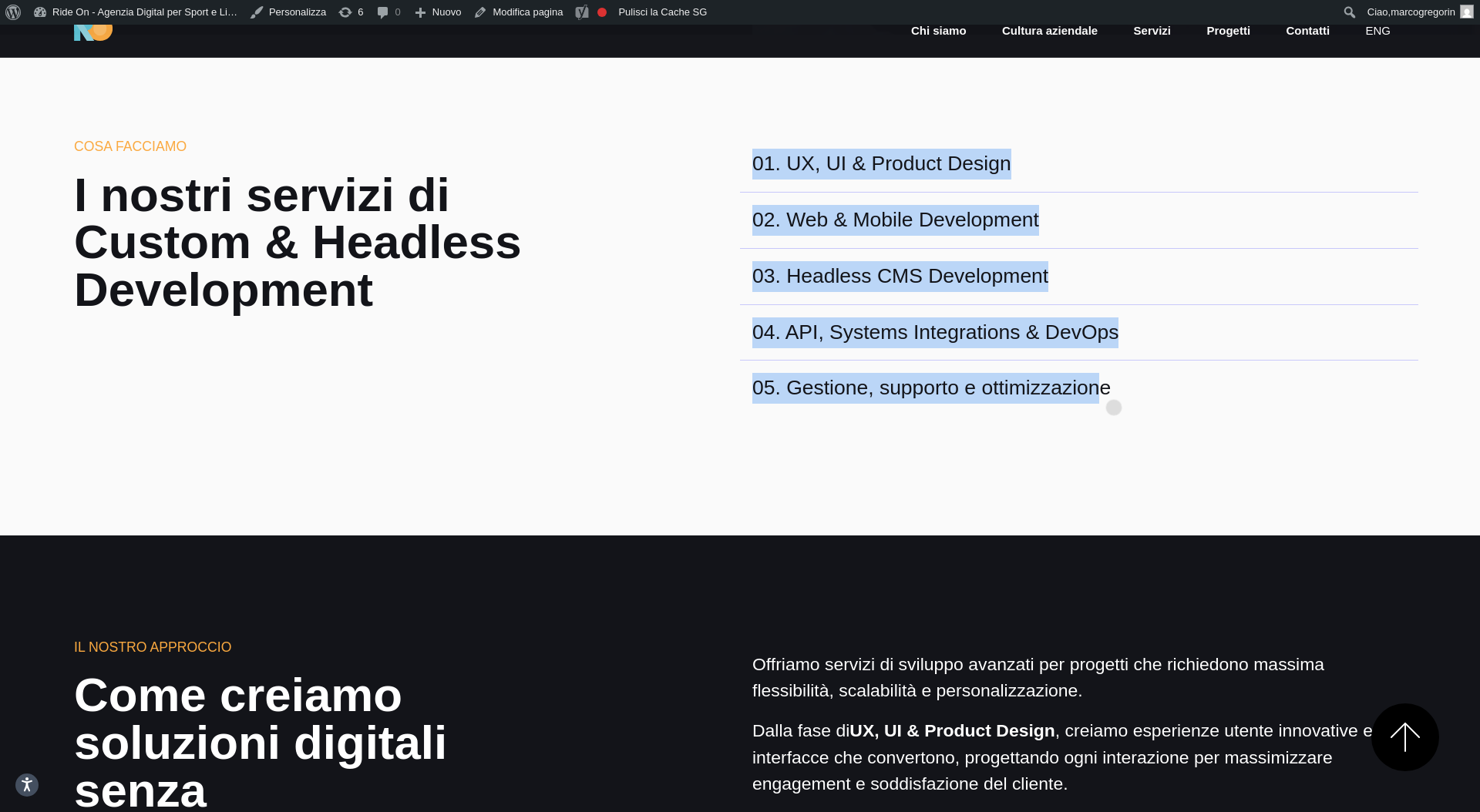
drag, startPoint x: 735, startPoint y: 156, endPoint x: 1114, endPoint y: 383, distance: 441.8
click at [1114, 383] on div "Cosa Facciamo I nostri servizi di Custom & Headless Development 01 . UX, UI & P…" at bounding box center [740, 277] width 1357 height 280
copy div "01 . UX, UI & Product Design 02 . Web & Mobile Development 03 . Headless CMS De…"
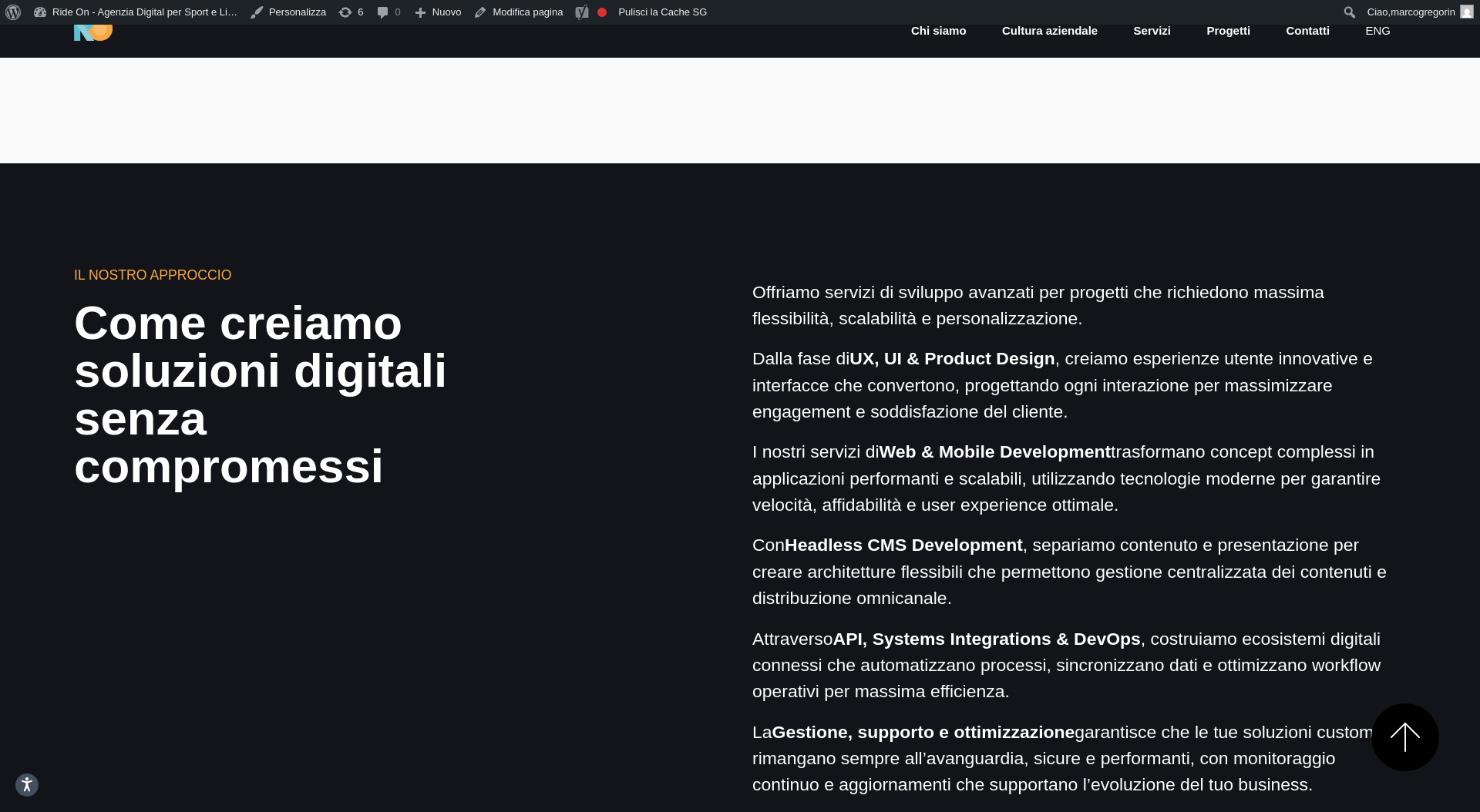
scroll to position [1121, 0]
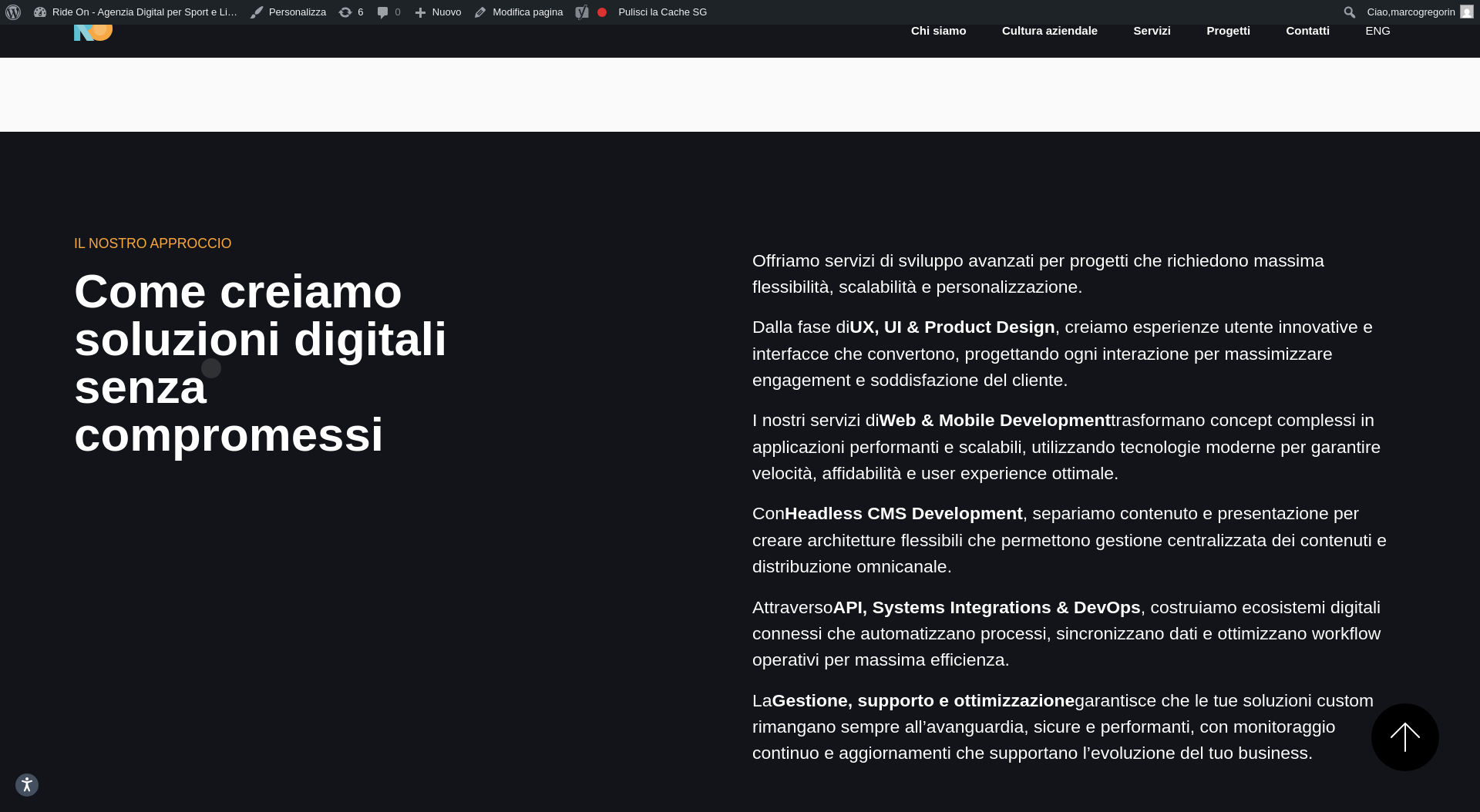
click at [211, 344] on h2 "Come creiamo soluzioni digitali senza compromessi" at bounding box center [288, 363] width 428 height 190
drag, startPoint x: 73, startPoint y: 232, endPoint x: 376, endPoint y: 458, distance: 378.0
click at [376, 458] on section "Il nostro approccio Come creiamo soluzioni digitali senza compromessi Offriamo …" at bounding box center [740, 509] width 1480 height 754
copy div "Il nostro approccio Come creiamo soluzioni digitali senza compromessi"
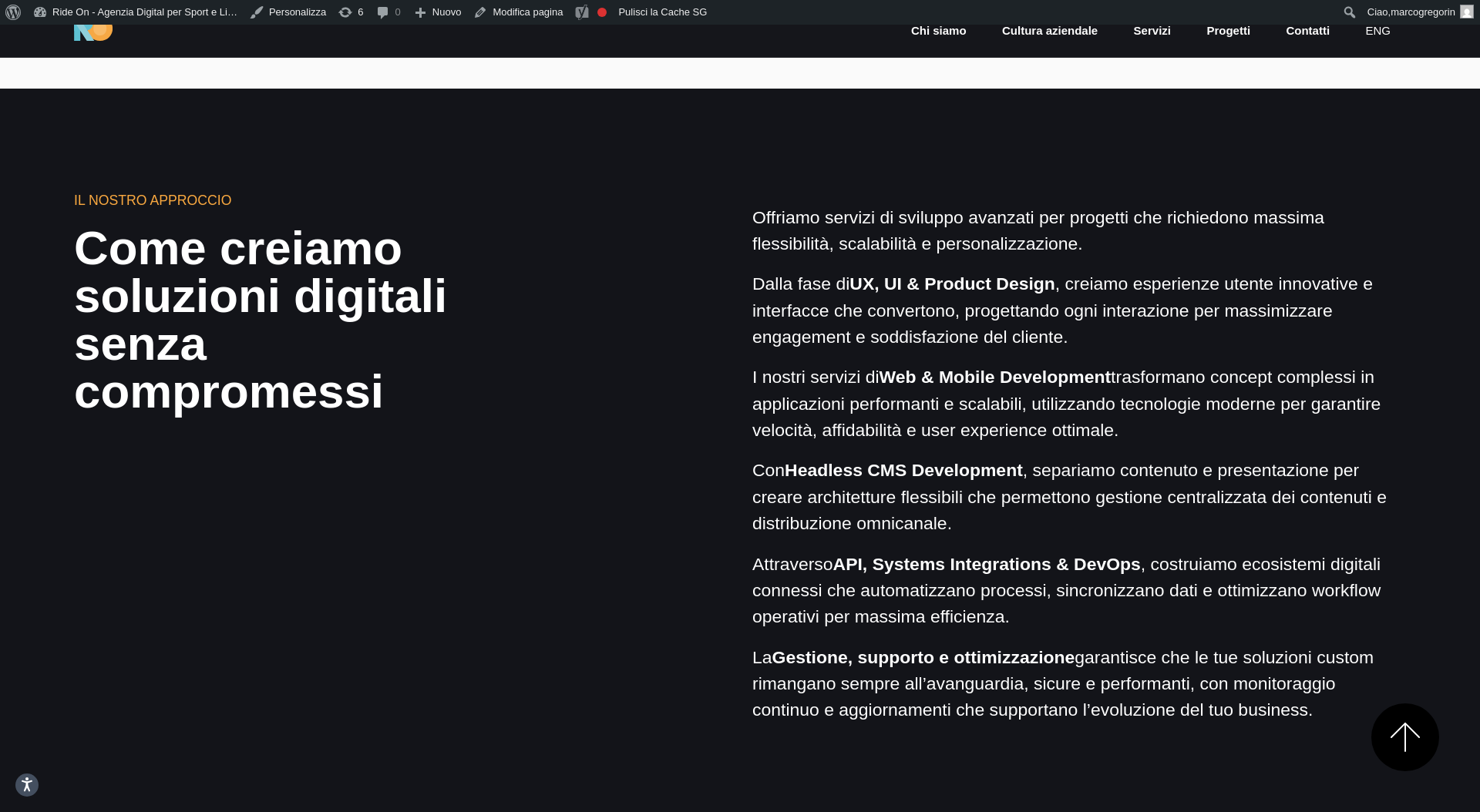
scroll to position [1254, 0]
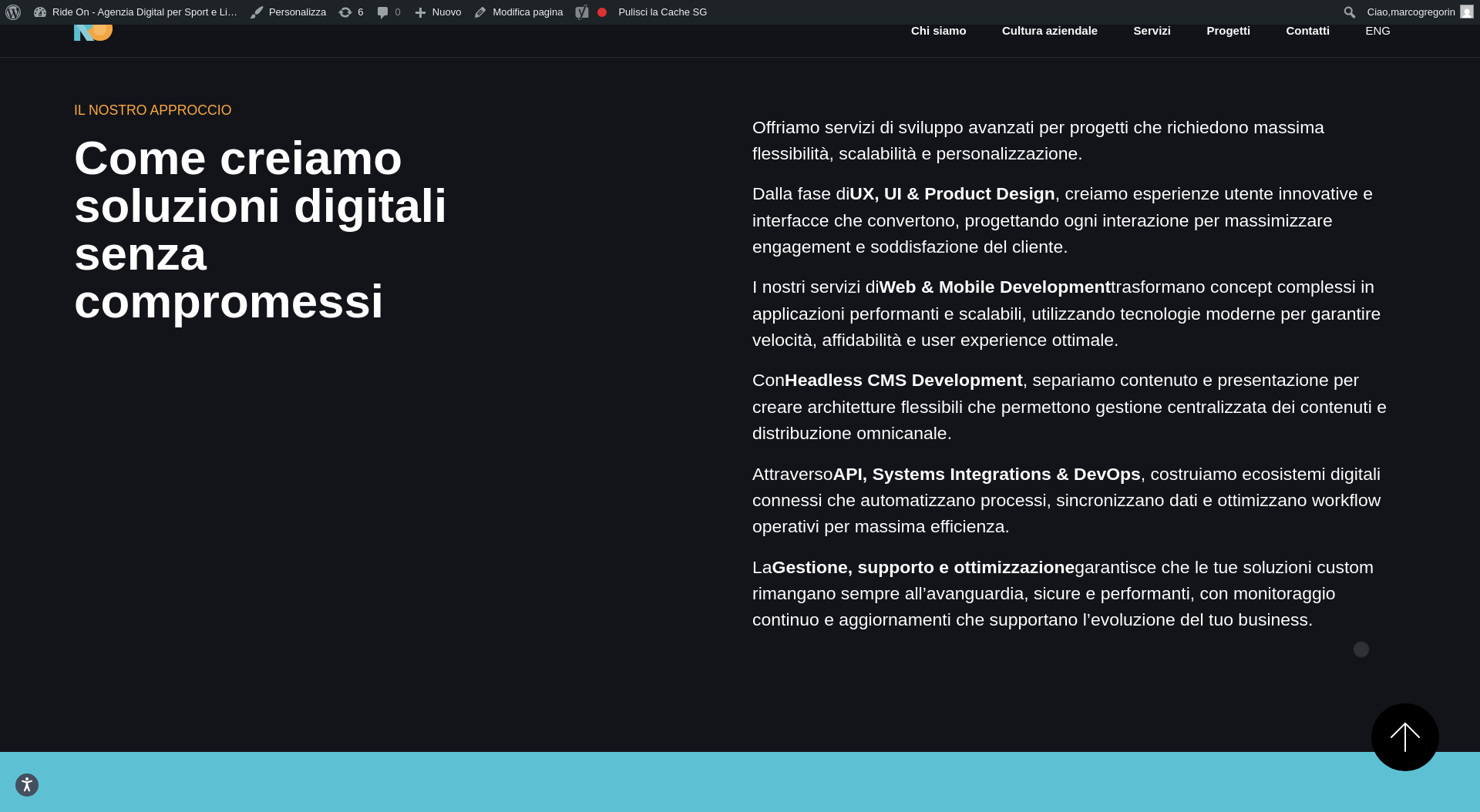
drag, startPoint x: 753, startPoint y: 126, endPoint x: 1362, endPoint y: 625, distance: 787.3
click at [1362, 625] on div "Offriamo servizi di sviluppo avanzati per progetti che richiedono massima fless…" at bounding box center [1079, 374] width 654 height 520
copy div "Offriamo servizi di sviluppo avanzati per progetti che richiedono massima fless…"
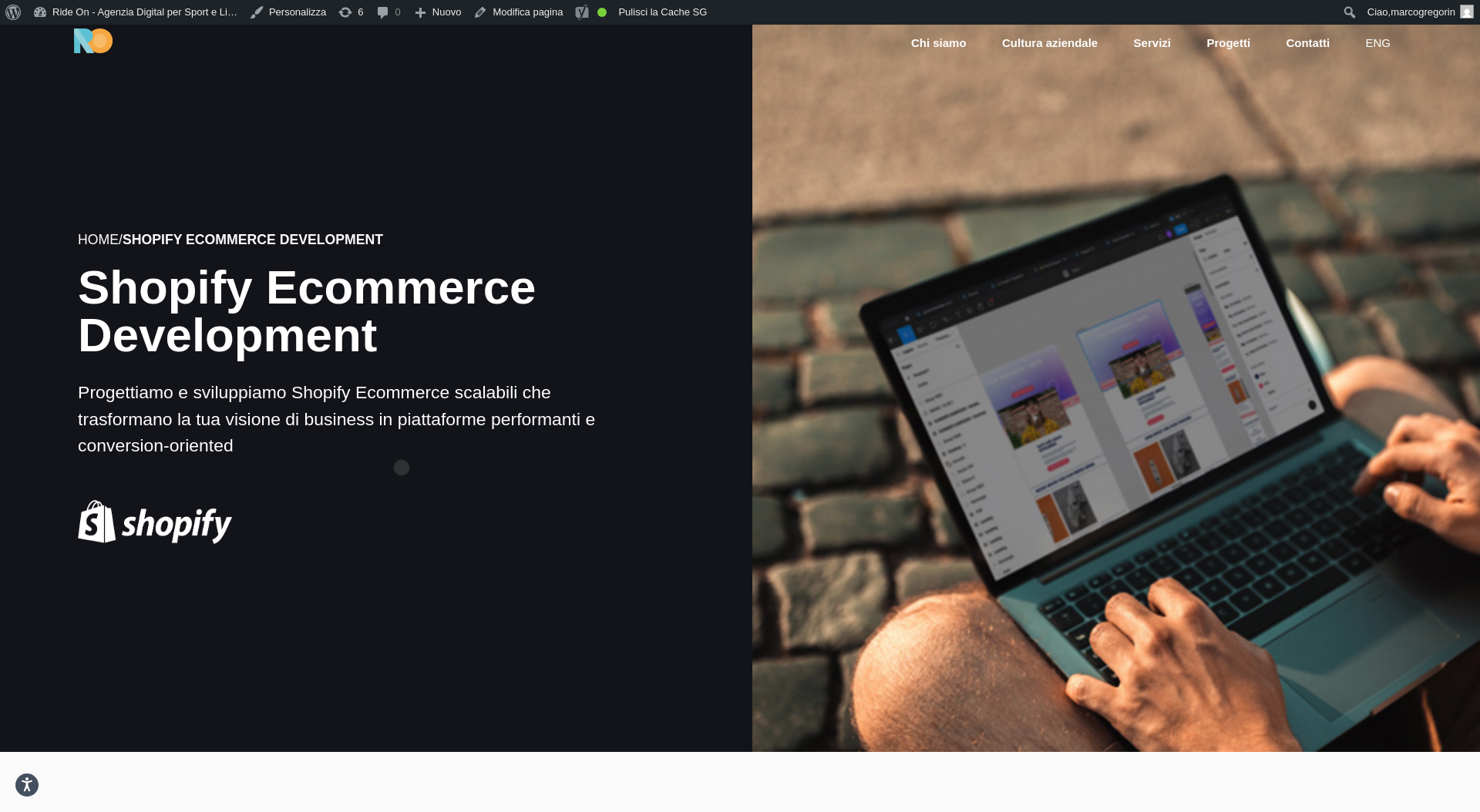
drag, startPoint x: 81, startPoint y: 282, endPoint x: 402, endPoint y: 443, distance: 359.1
click at [402, 443] on div "Home / Shopify Ecommerce Development Shopify Ecommerce Development Progettiamo …" at bounding box center [363, 380] width 572 height 327
copy div "Shopify Ecommerce Development Progettiamo e sviluppiamo Shopify Ecommerce scala…"
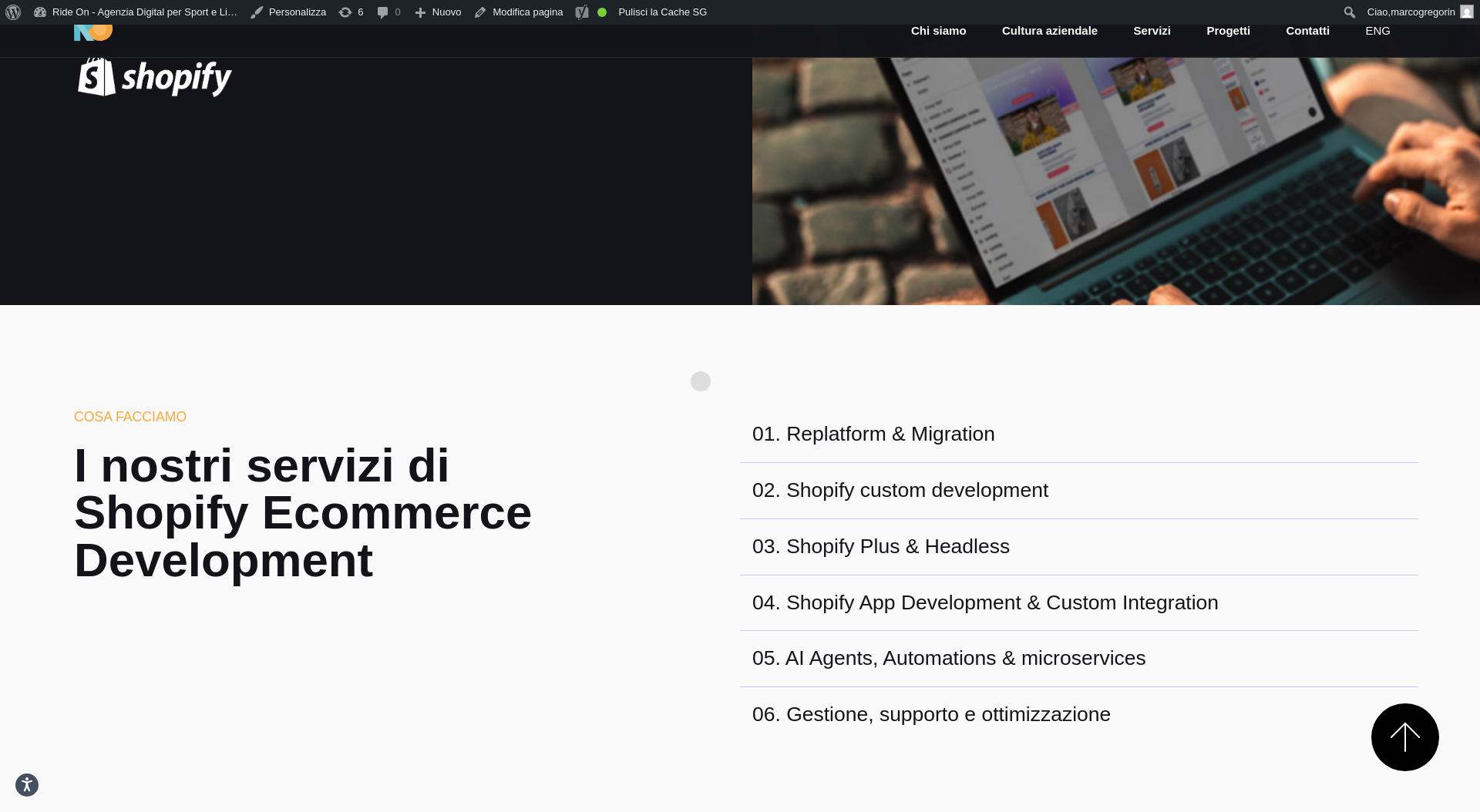
scroll to position [517, 0]
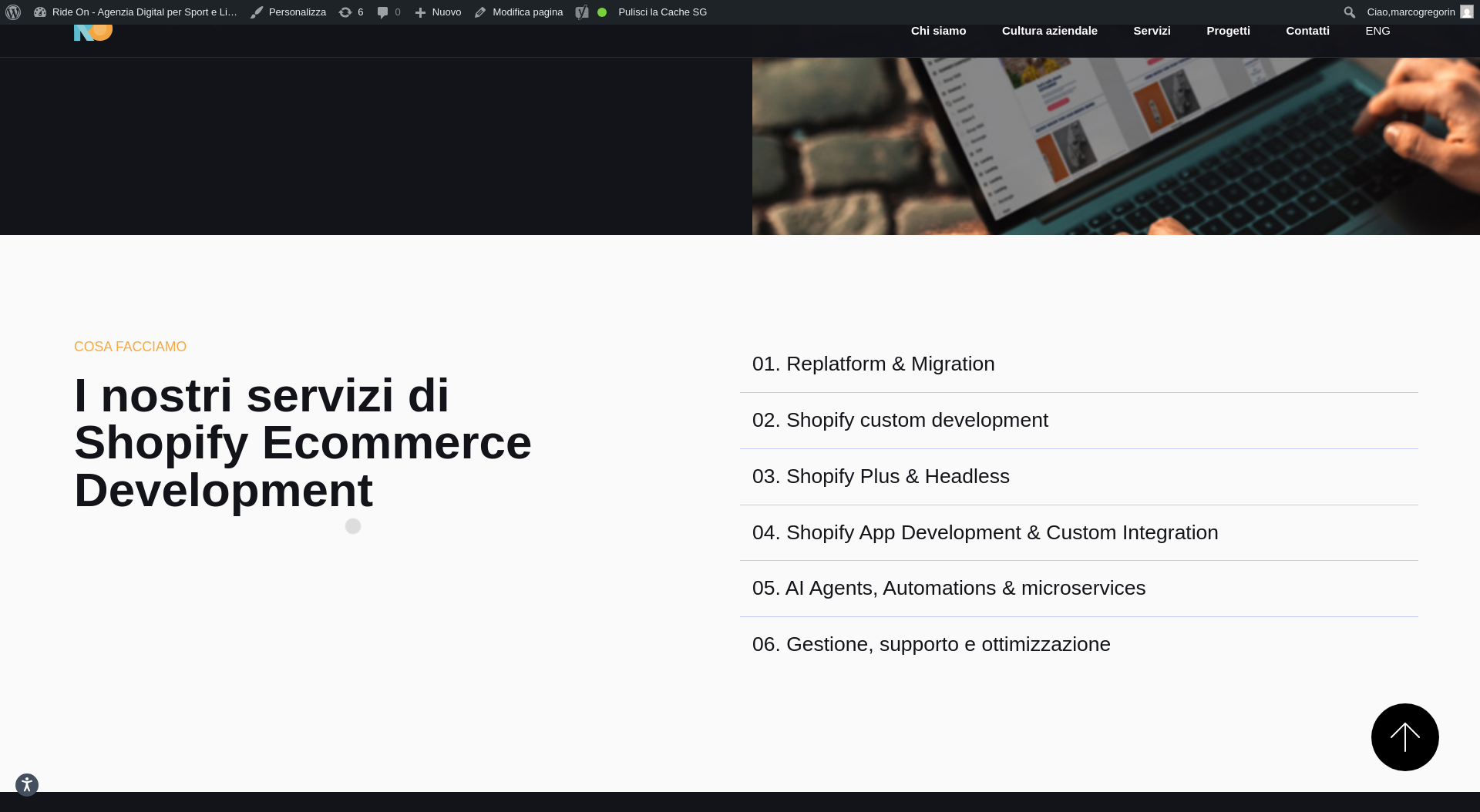
drag, startPoint x: 67, startPoint y: 345, endPoint x: 376, endPoint y: 502, distance: 346.6
click at [376, 502] on div "Cosa facciamo I nostri servizi di Shopify Ecommerce Development" at bounding box center [344, 505] width 565 height 336
copy div "Cosa facciamo I nostri servizi di Shopify Ecommerce Development"
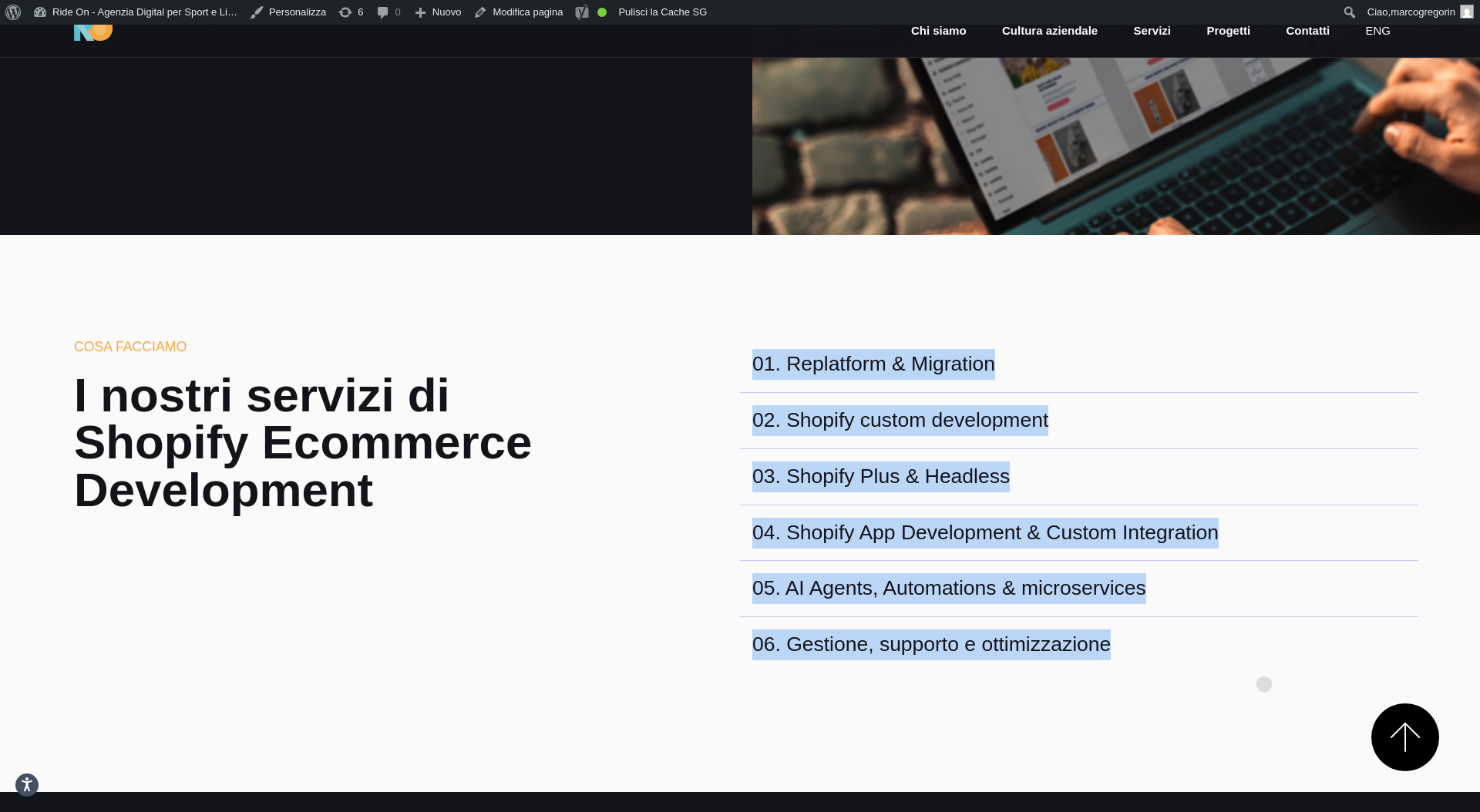
drag, startPoint x: 758, startPoint y: 358, endPoint x: 1252, endPoint y: 658, distance: 578.0
click at [1258, 659] on div "01 . Replatform & Migration 02 . Shopify custom development 03 . Shopify Plus &…" at bounding box center [1079, 505] width 678 height 336
copy div "01 . Replatform & Migration 02 . Shopify custom development 03 . Shopify Plus &…"
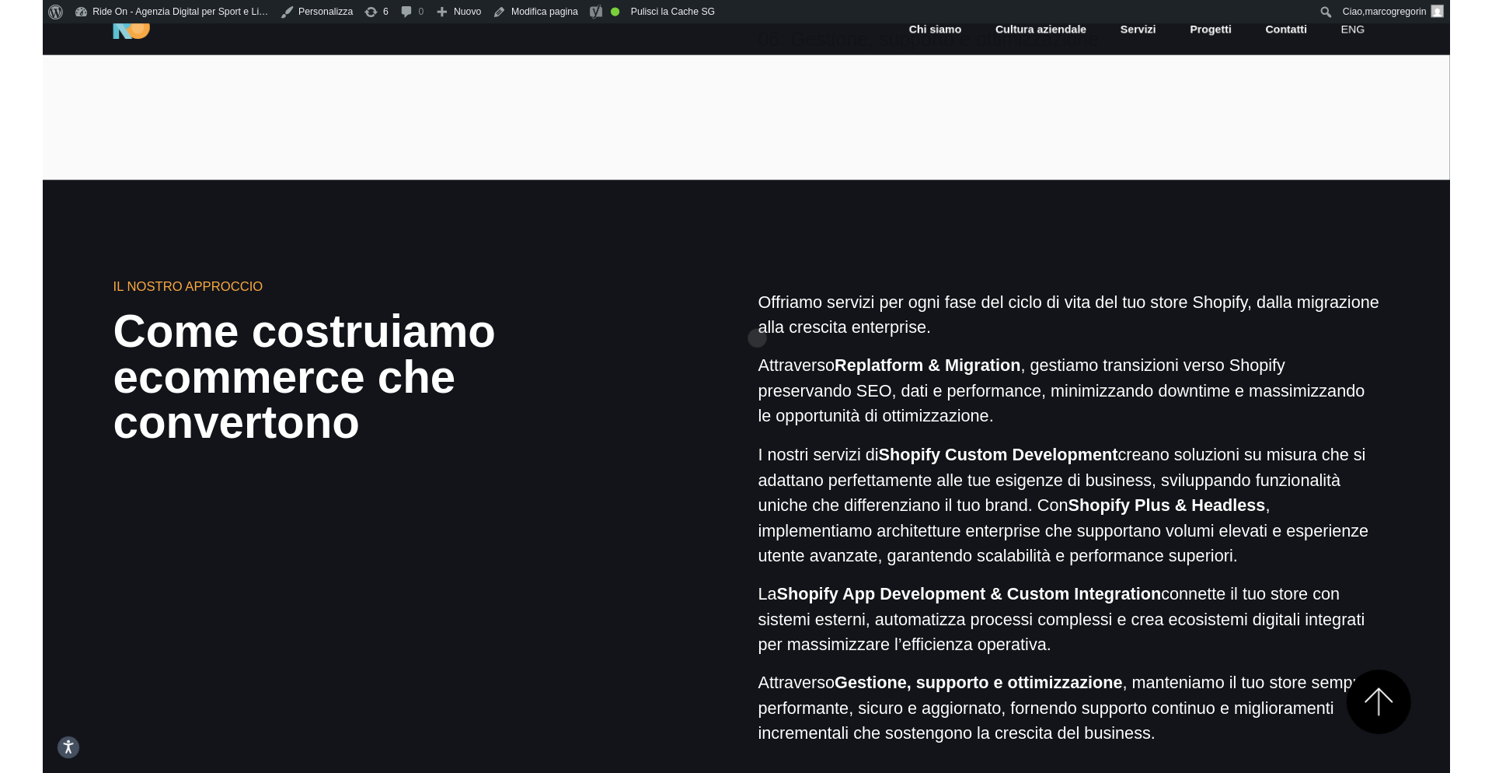
scroll to position [1231, 0]
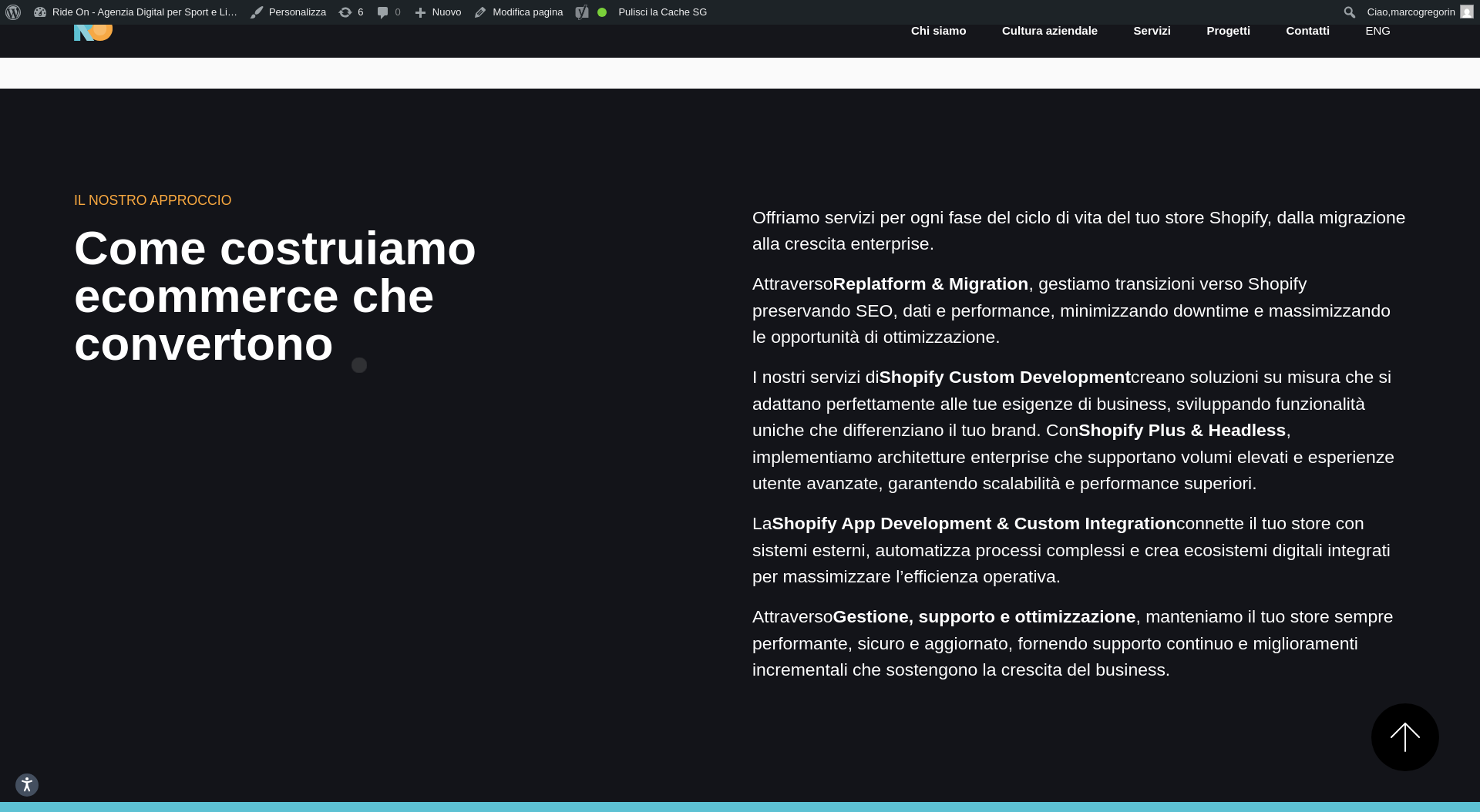
drag, startPoint x: 67, startPoint y: 185, endPoint x: 400, endPoint y: 368, distance: 380.0
click at [400, 368] on section "Il nostro approccio Come costruiamo ecommerce che convertono Offriamo servizi p…" at bounding box center [740, 445] width 1480 height 714
copy div "Il nostro approccio Come costruiamo ecommerce che convertono"
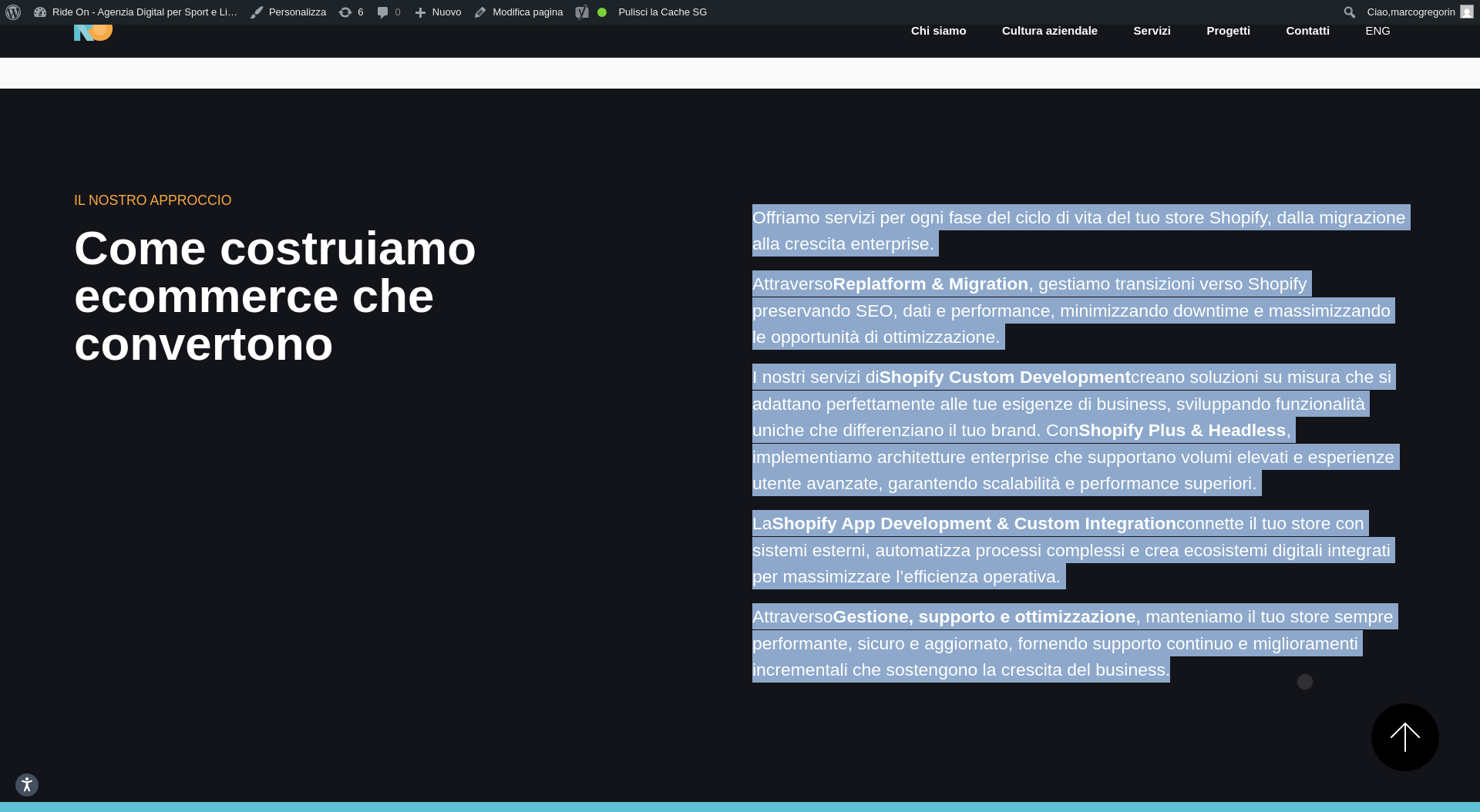
drag, startPoint x: 752, startPoint y: 206, endPoint x: 1303, endPoint y: 657, distance: 712.0
click at [1304, 658] on div "Offriamo servizi per ogni fase del ciclo di vita del tuo store Shopify, dalla m…" at bounding box center [1079, 443] width 654 height 479
copy div "Offriamo servizi per ogni fase del ciclo di vita del tuo store Shopify, dalla m…"
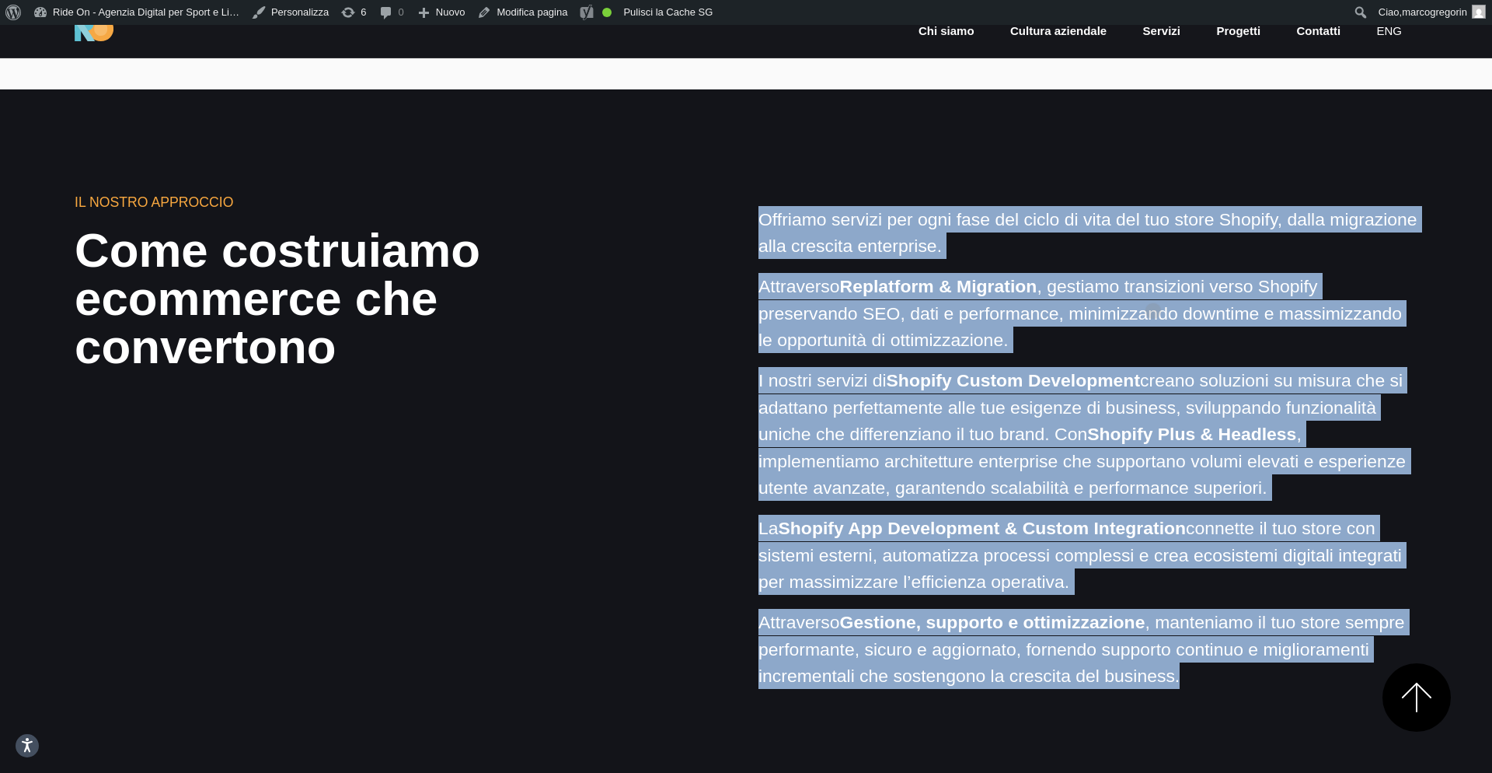
click at [1153, 286] on p "Attraverso Replatform & Migration , gestiamo transizioni verso Shopify preserva…" at bounding box center [1088, 313] width 659 height 80
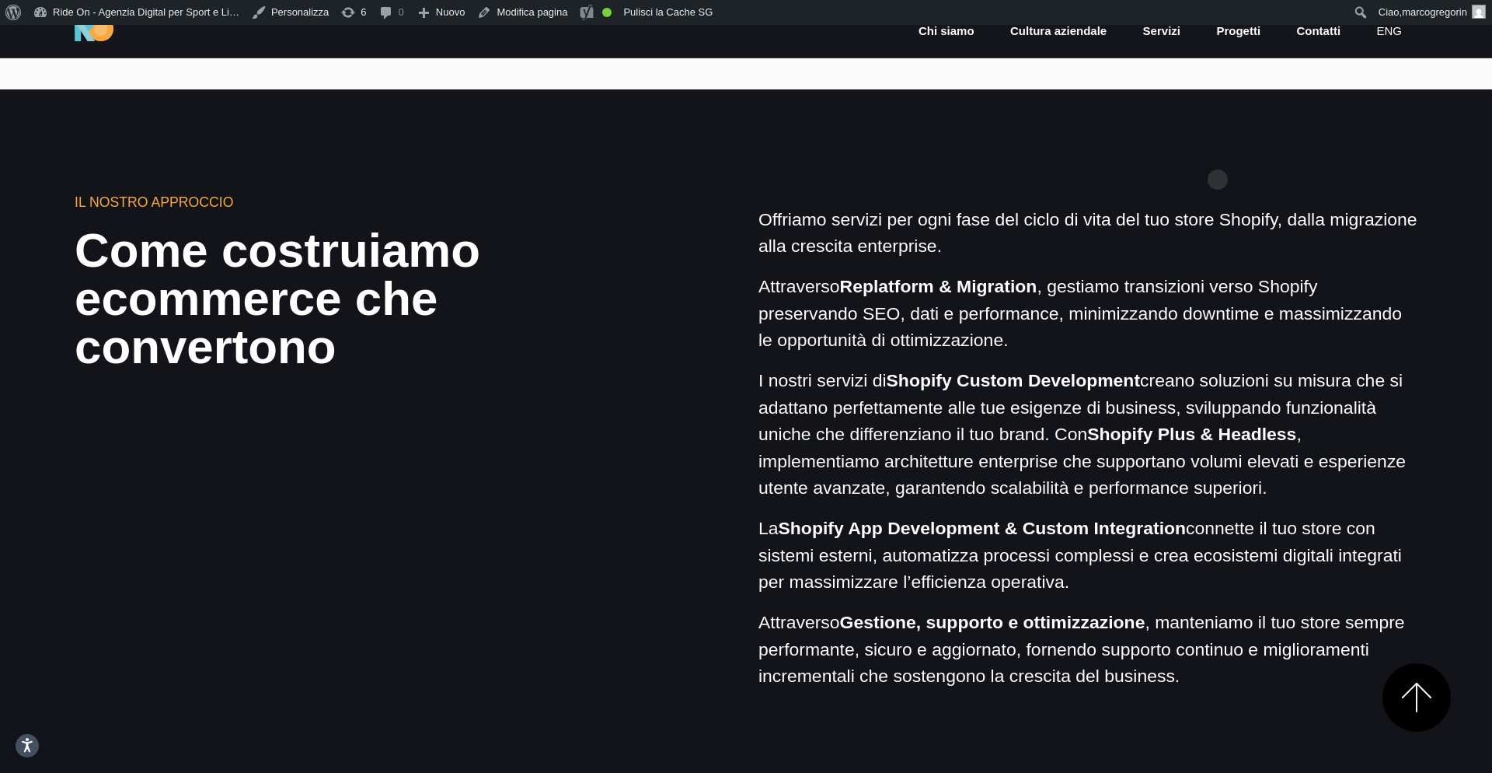
click at [1218, 155] on section "Il nostro approccio Come costruiamo ecommerce che convertono Offriamo servizi p…" at bounding box center [746, 449] width 1492 height 720
click at [1239, 168] on section "Il nostro approccio Come costruiamo ecommerce che convertono Offriamo servizi p…" at bounding box center [746, 449] width 1492 height 720
click at [1265, 131] on section "Il nostro approccio Come costruiamo ecommerce che convertono Offriamo servizi p…" at bounding box center [746, 449] width 1492 height 720
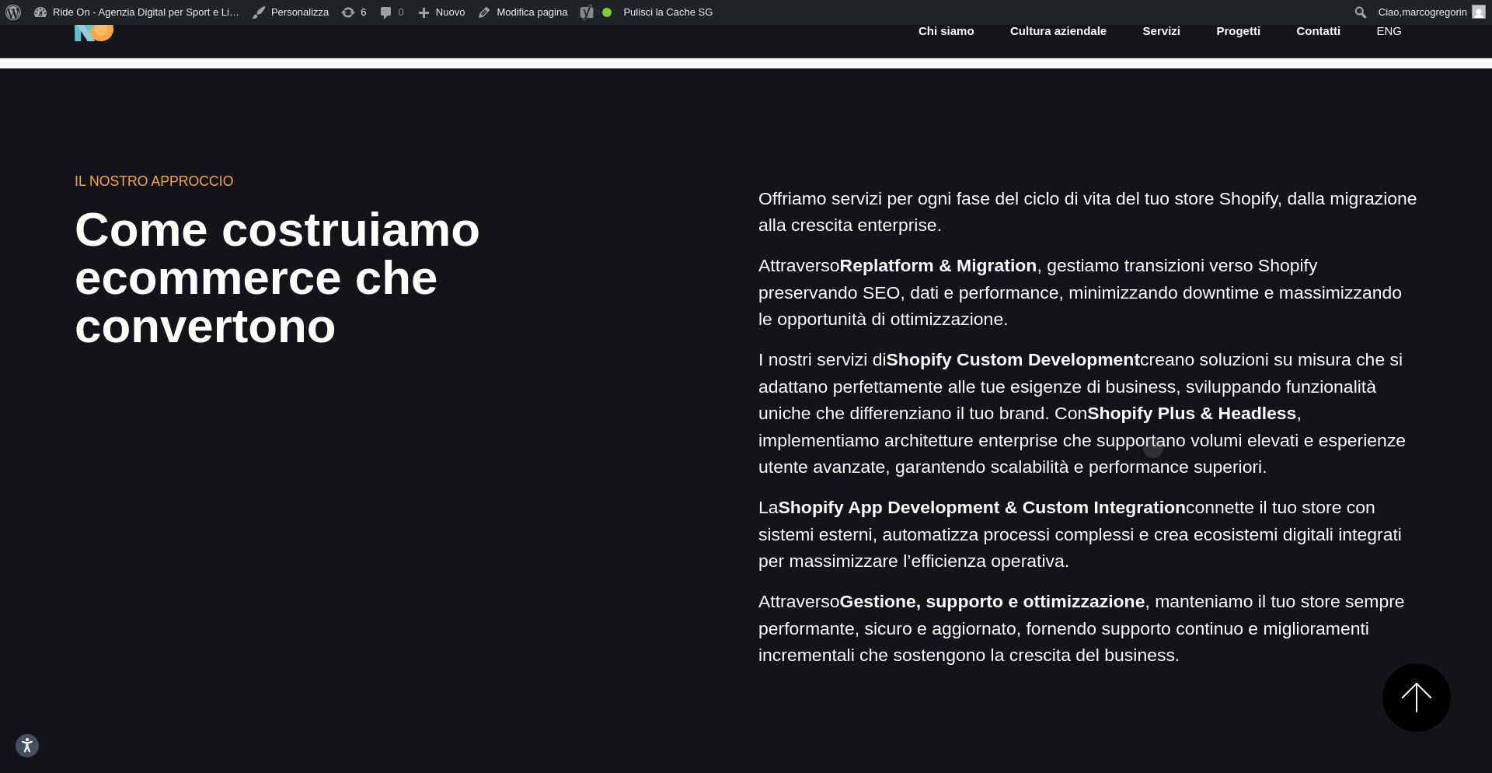
scroll to position [1262, 0]
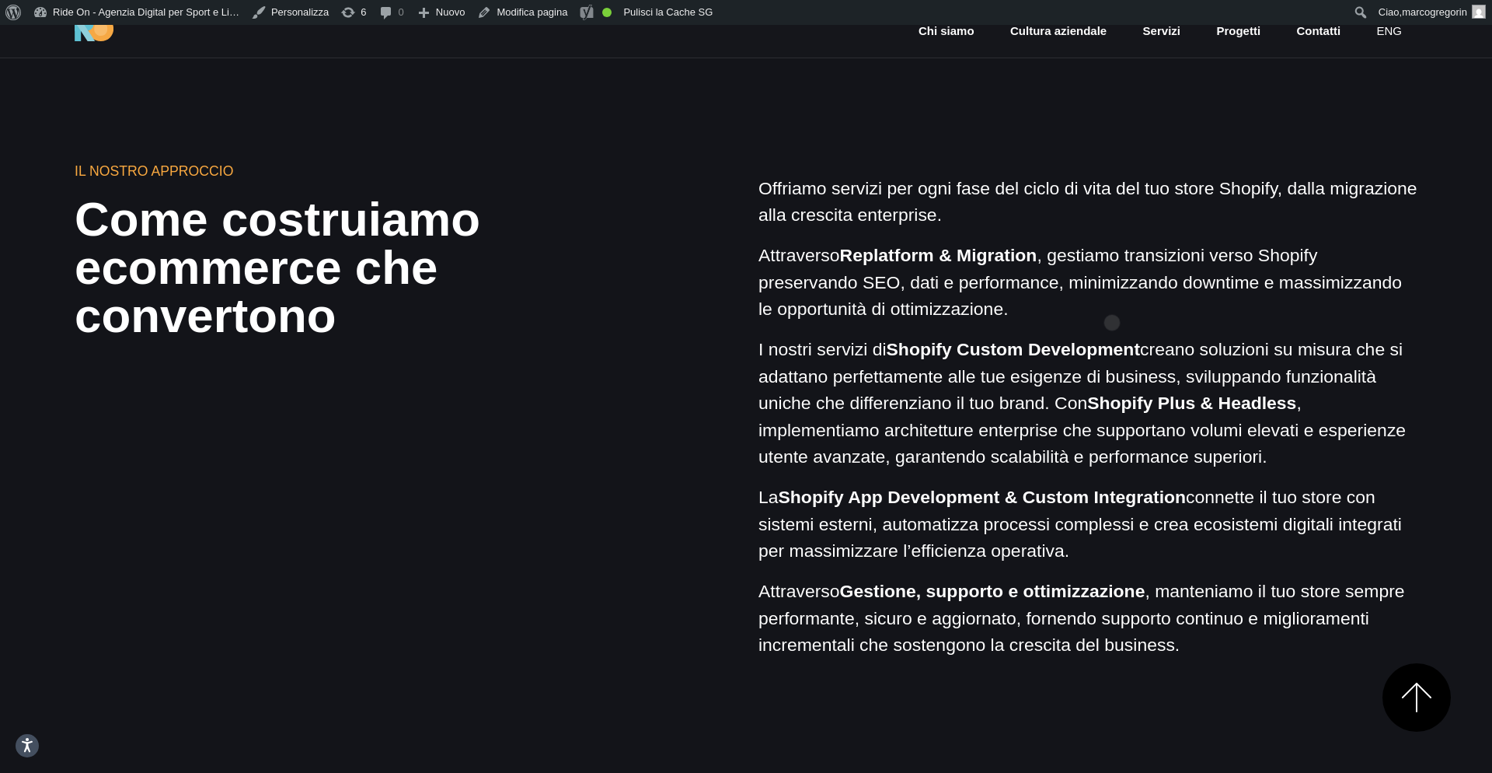
click at [1112, 298] on p "Attraverso Replatform & Migration , gestiamo transizioni verso Shopify preserva…" at bounding box center [1088, 282] width 659 height 80
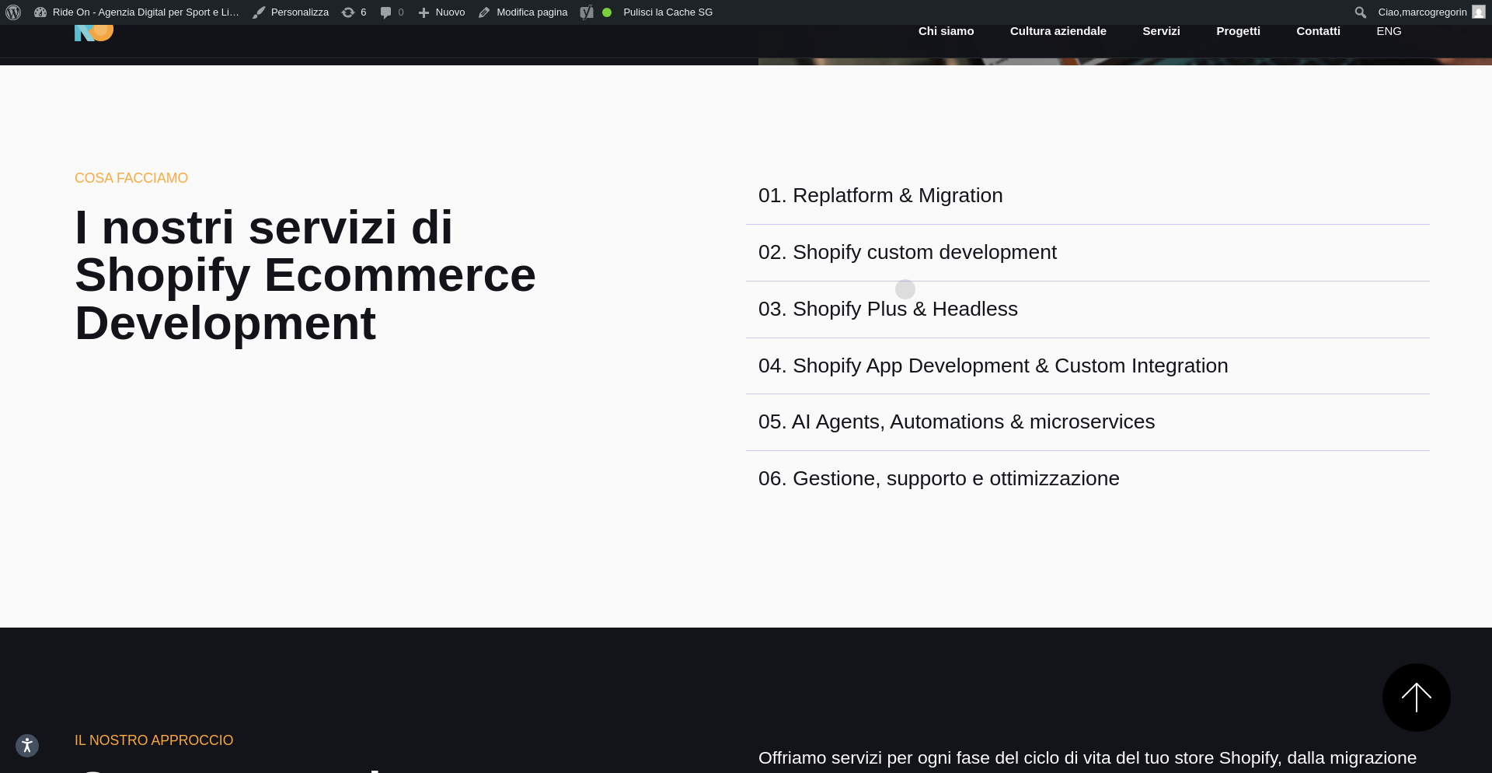
scroll to position [0, 0]
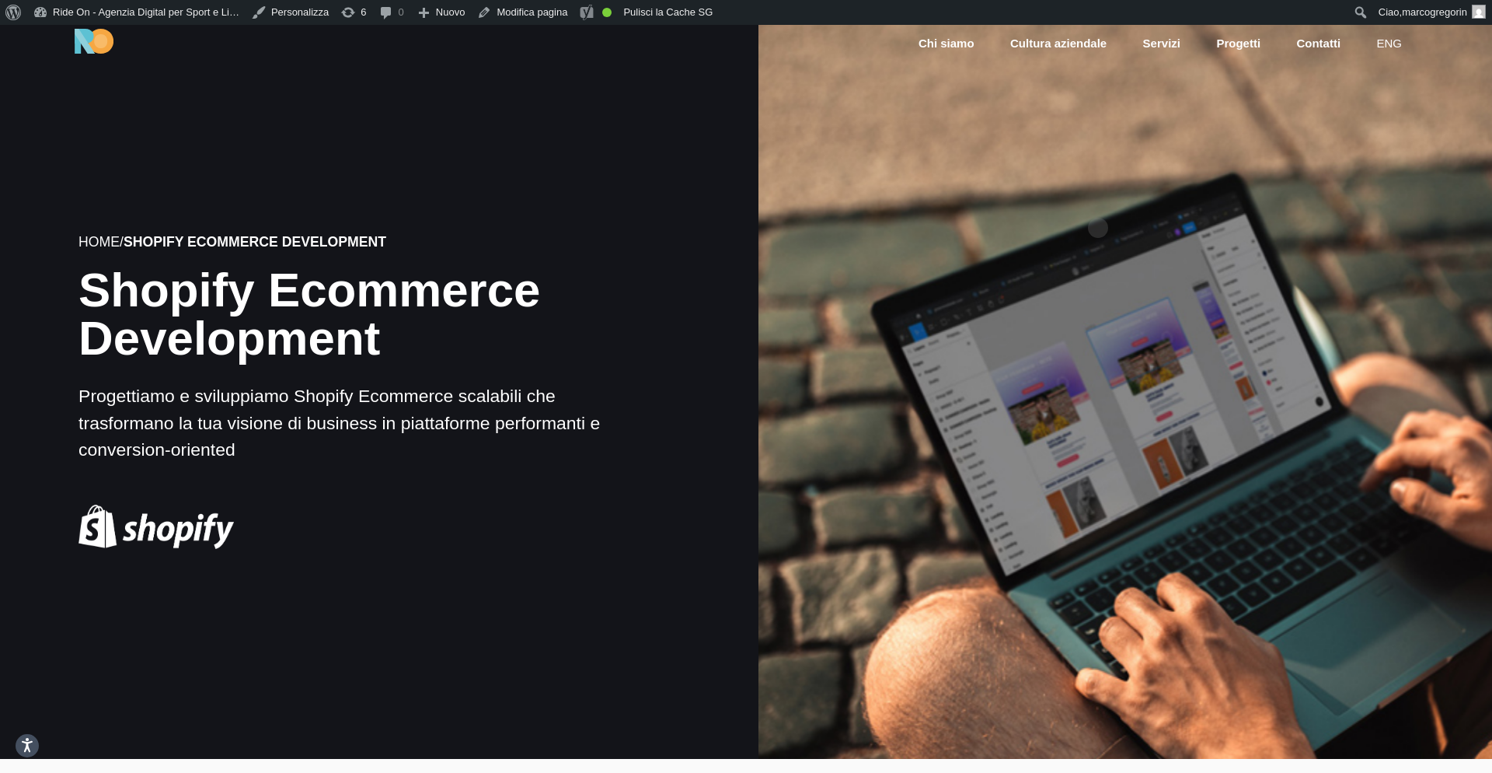
click at [1083, 166] on div at bounding box center [1125, 391] width 741 height 741
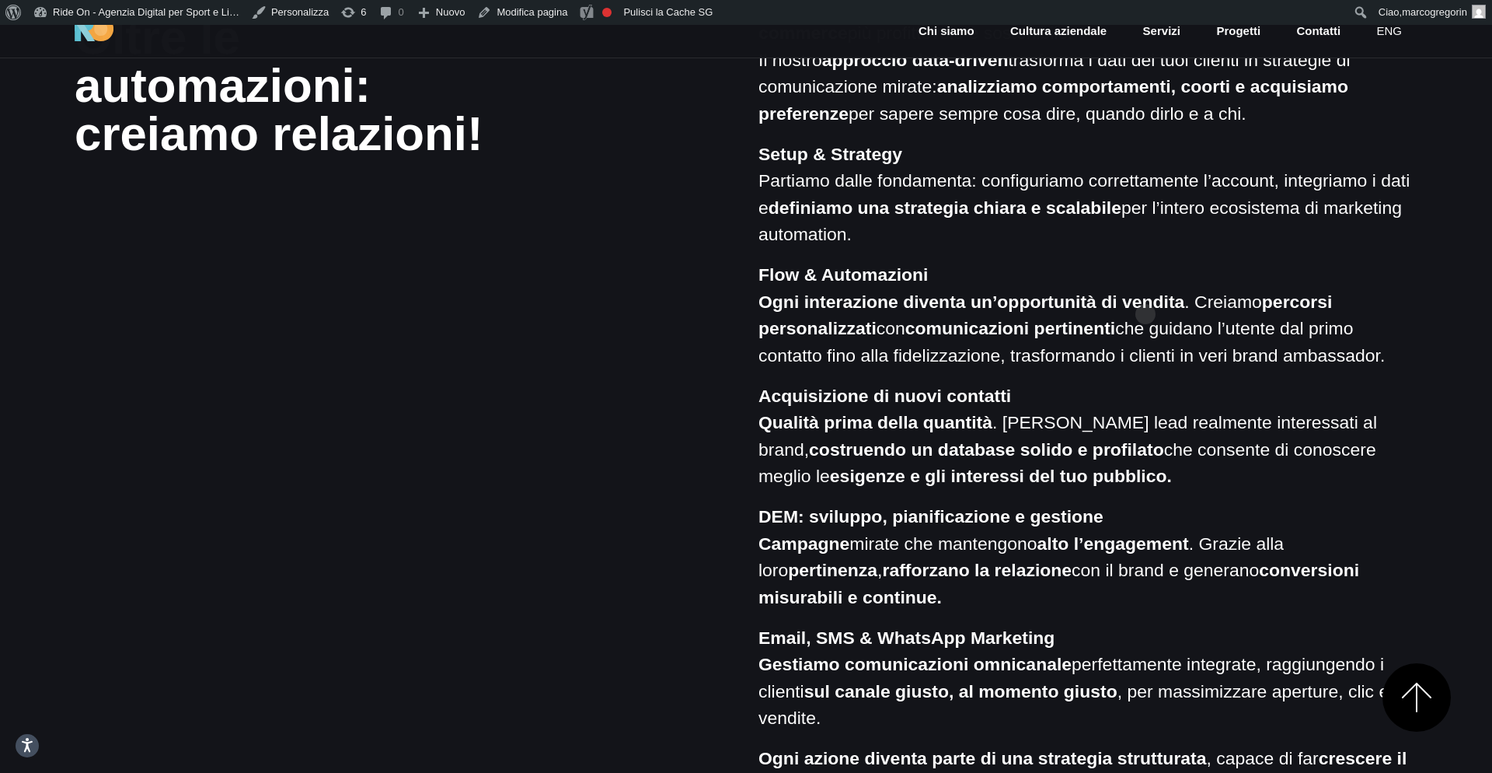
scroll to position [1477, 0]
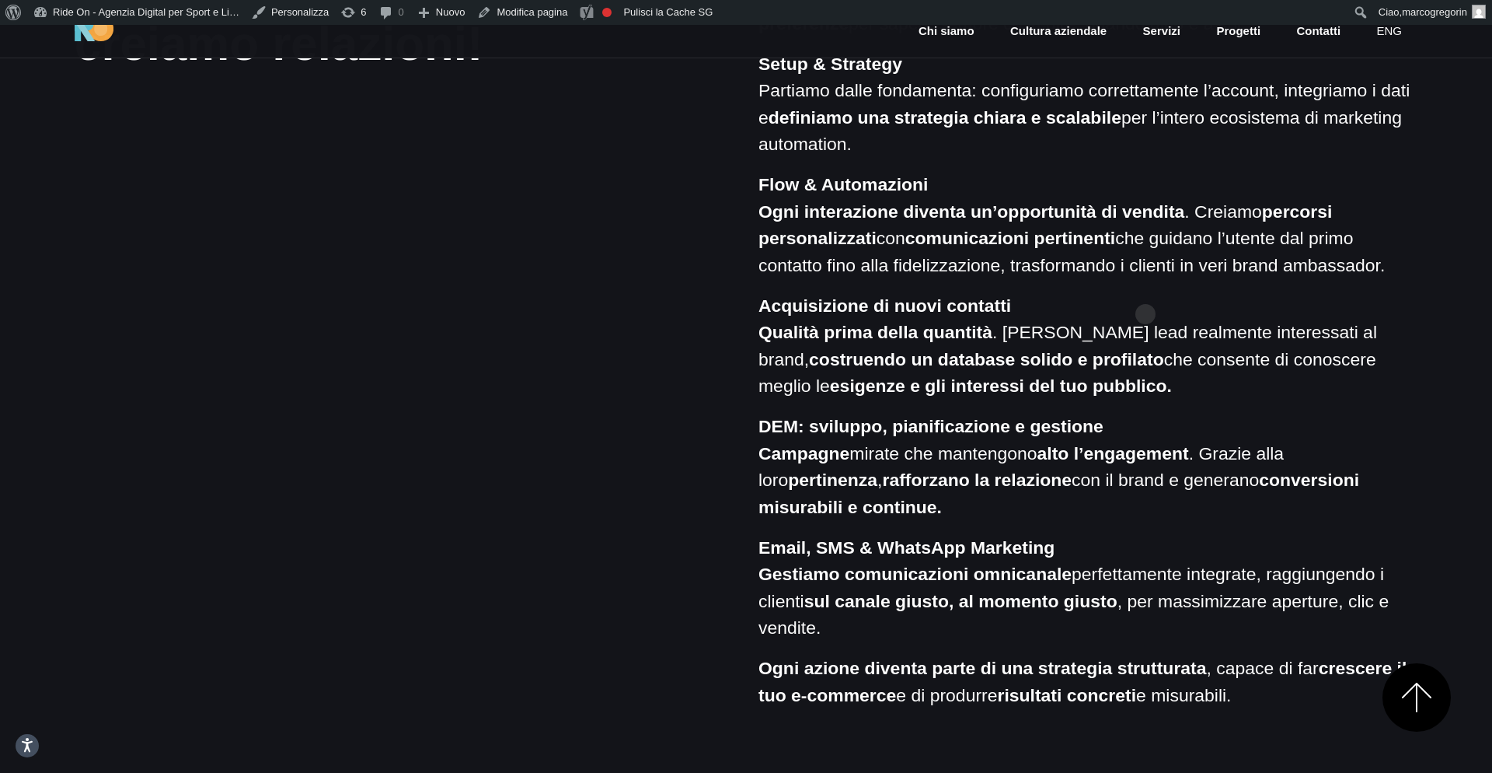
click at [1146, 289] on div "Massimizziamo il valore del tuo investimento in Klaviyo , rendendo il tuo e-com…" at bounding box center [1088, 305] width 659 height 805
click at [1146, 360] on strong "costruendo un database solido e profilato" at bounding box center [986, 359] width 355 height 20
click at [1212, 286] on div "Massimizziamo il valore del tuo investimento in Klaviyo , rendendo il tuo e-com…" at bounding box center [1088, 305] width 659 height 805
click at [1222, 245] on p "Flow & Automazioni Ogni interazione diventa un’opportunità di vendita . Creiamo…" at bounding box center [1088, 224] width 659 height 107
click at [1209, 319] on p "Acquisizione di nuovi contatti Qualità prima della quantità . Attiriamo lead re…" at bounding box center [1088, 345] width 659 height 107
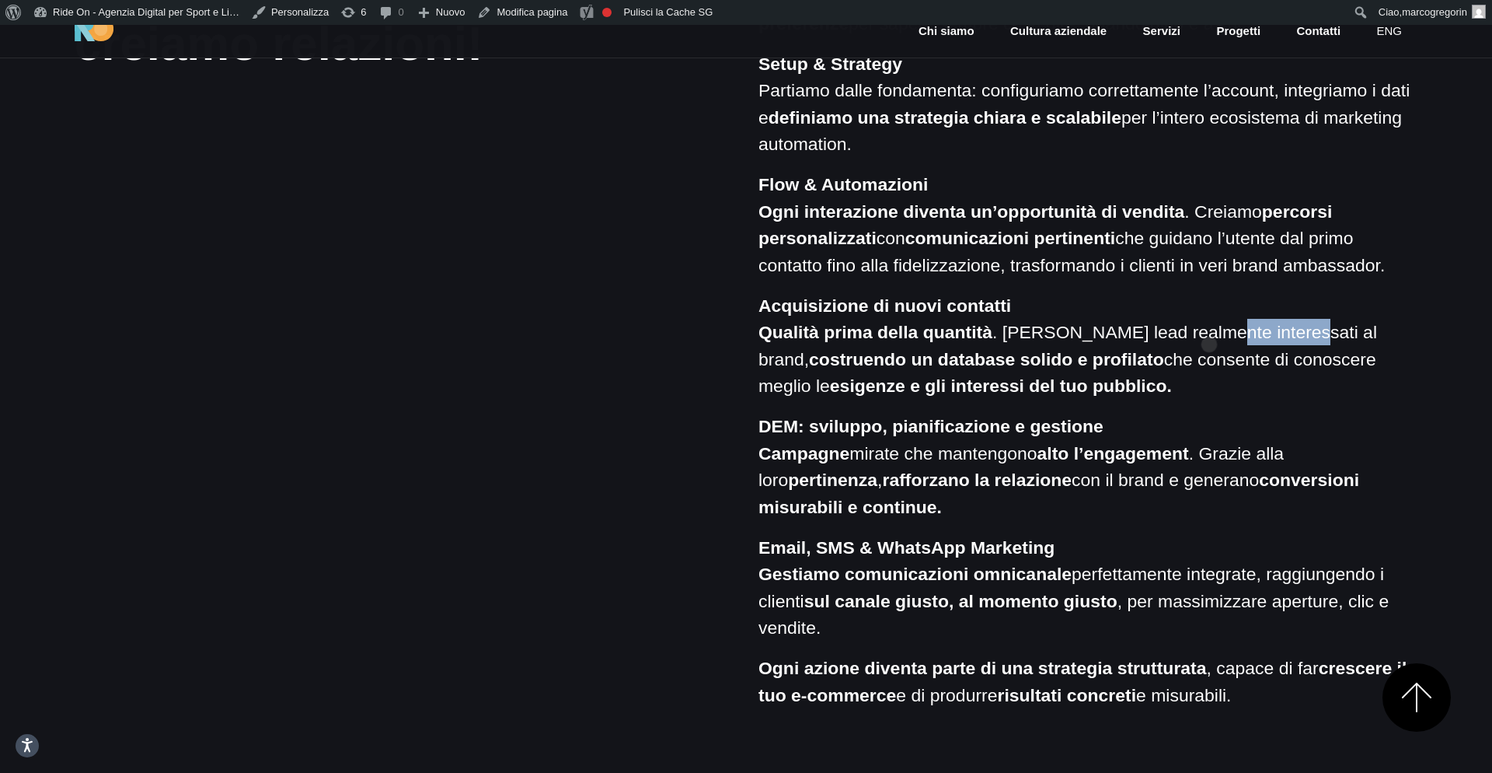
click at [1209, 319] on p "Acquisizione di nuovi contatti Qualità prima della quantità . Attiriamo lead re…" at bounding box center [1088, 345] width 659 height 107
click at [1236, 261] on p "Flow & Automazioni Ogni interazione diventa un’opportunità di vendita . Creiamo…" at bounding box center [1088, 224] width 659 height 107
click at [1231, 326] on p "Acquisizione di nuovi contatti Qualità prima della quantità . Attiriamo lead re…" at bounding box center [1088, 345] width 659 height 107
click at [1285, 304] on p "Acquisizione di nuovi contatti Qualità prima della quantità . Attiriamo lead re…" at bounding box center [1088, 345] width 659 height 107
click at [1247, 298] on p "Acquisizione di nuovi contatti Qualità prima della quantità . Attiriamo lead re…" at bounding box center [1088, 345] width 659 height 107
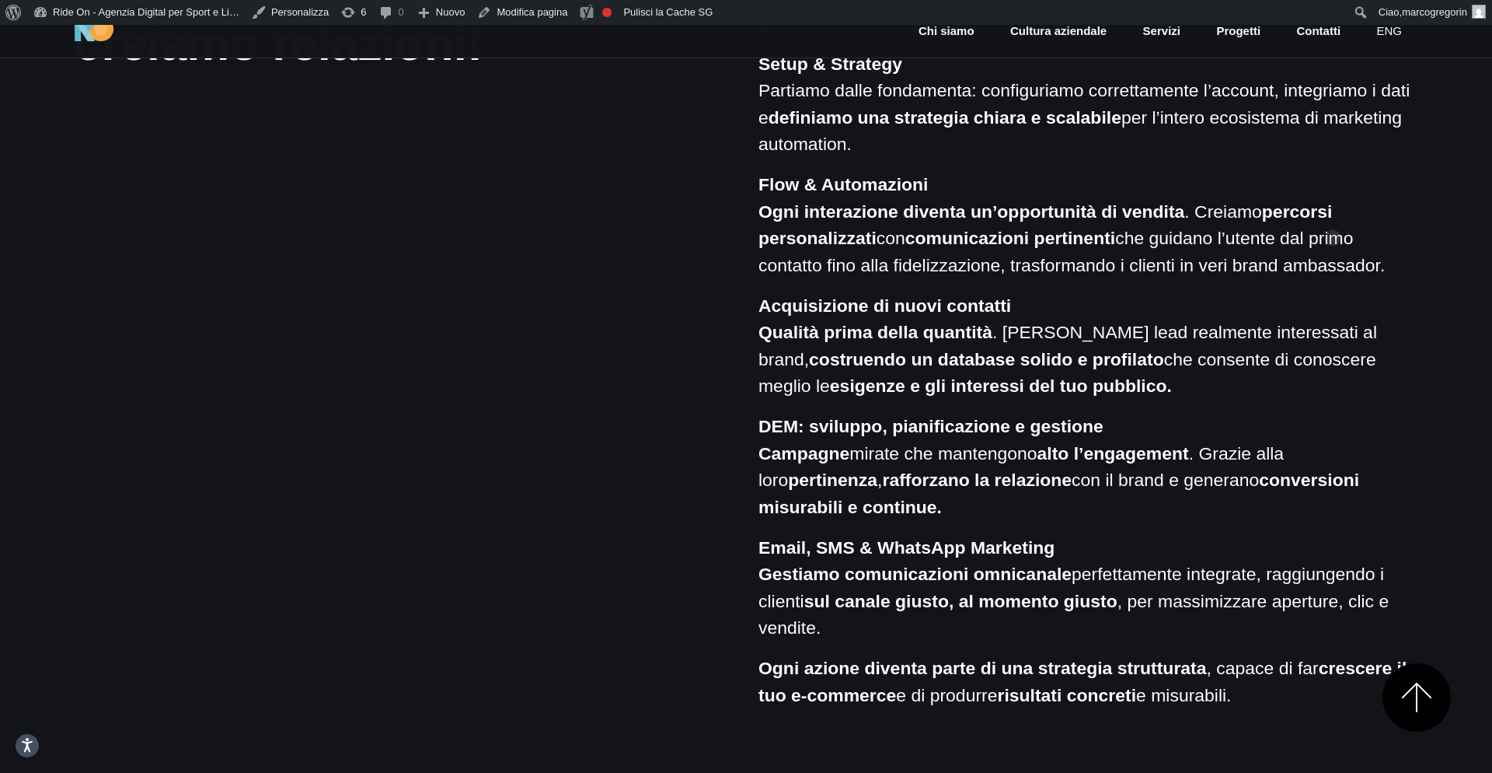
click at [1333, 213] on p "Flow & Automazioni Ogni interazione diventa un’opportunità di vendita . Creiamo…" at bounding box center [1088, 224] width 659 height 107
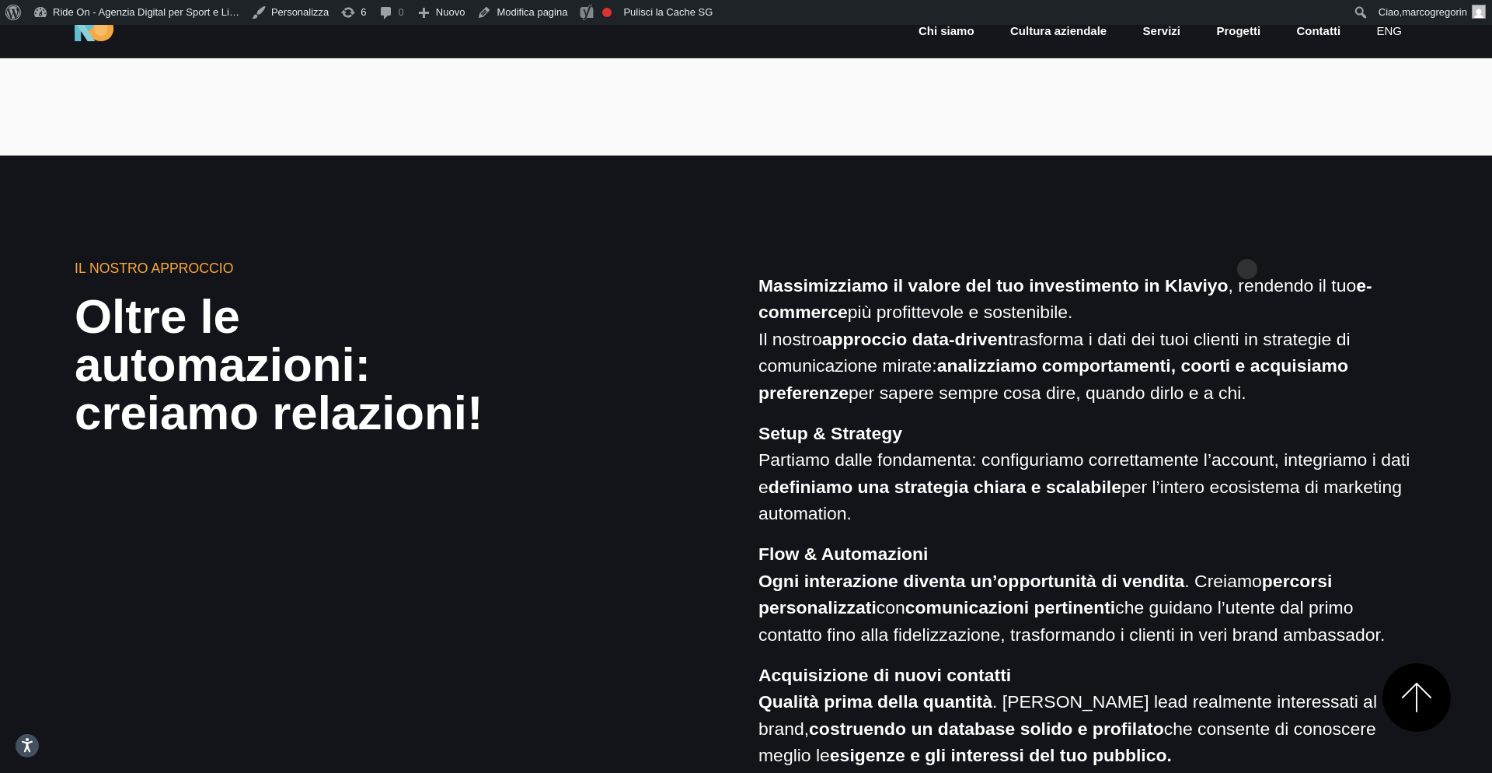
scroll to position [1100, 0]
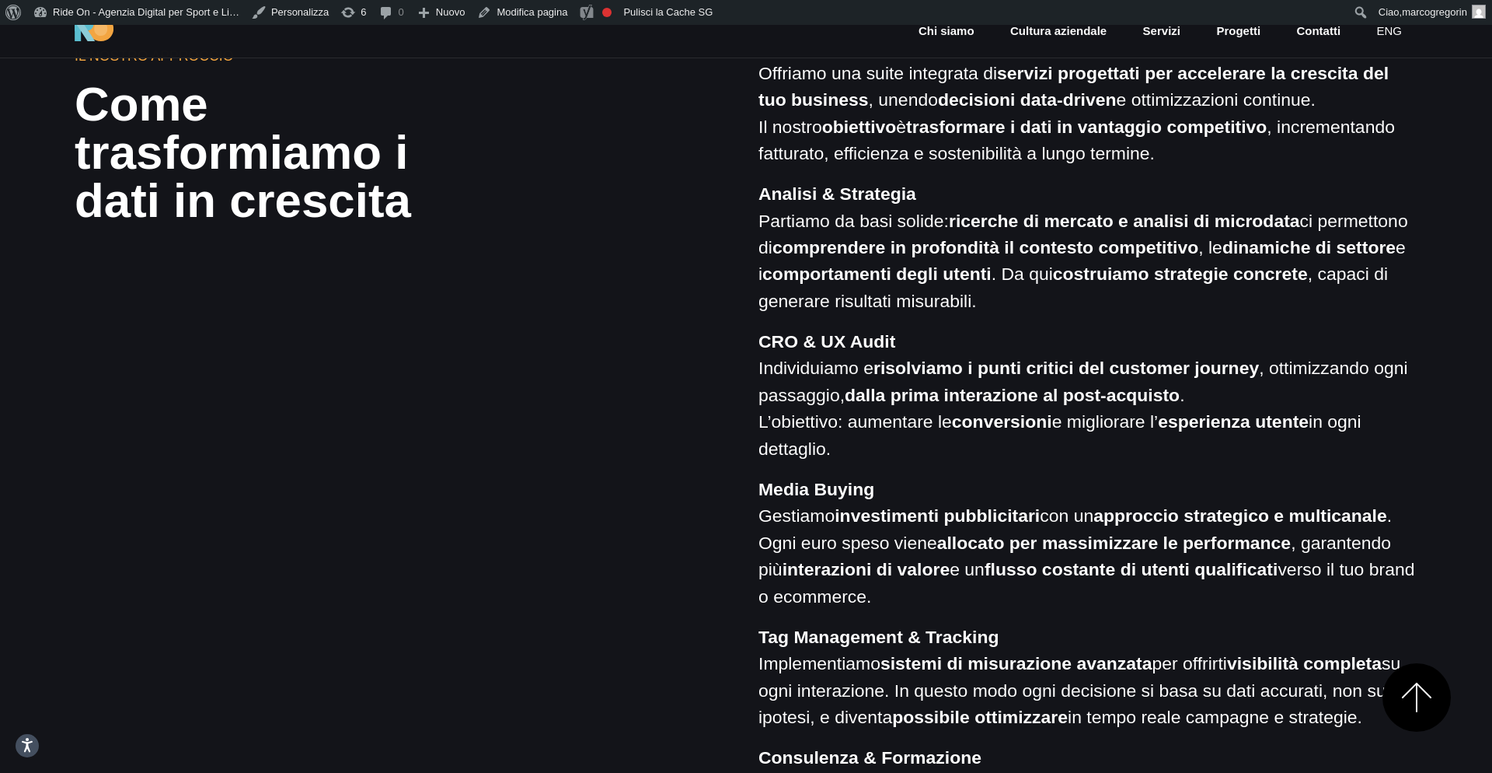
scroll to position [1388, 0]
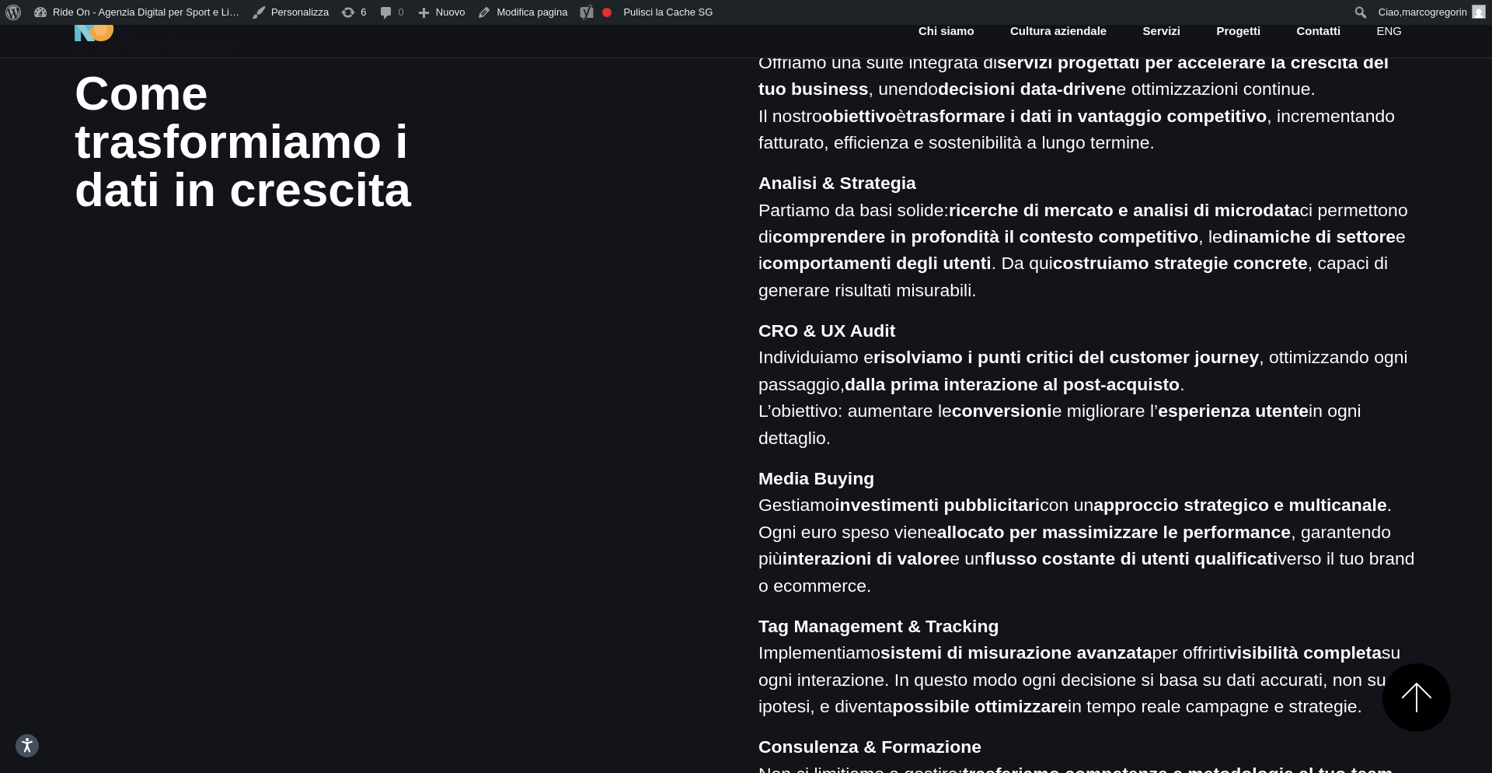
click at [559, 300] on div "Il nostro approccio Come trasformiamo i dati in crescita Offriamo una suite int…" at bounding box center [746, 437] width 1368 height 805
click at [563, 271] on div "Il nostro approccio Come trasformiamo i dati in crescita Offriamo una suite int…" at bounding box center [746, 437] width 1368 height 805
click at [547, 303] on div "Il nostro approccio Come trasformiamo i dati in crescita Offriamo una suite int…" at bounding box center [746, 437] width 1368 height 805
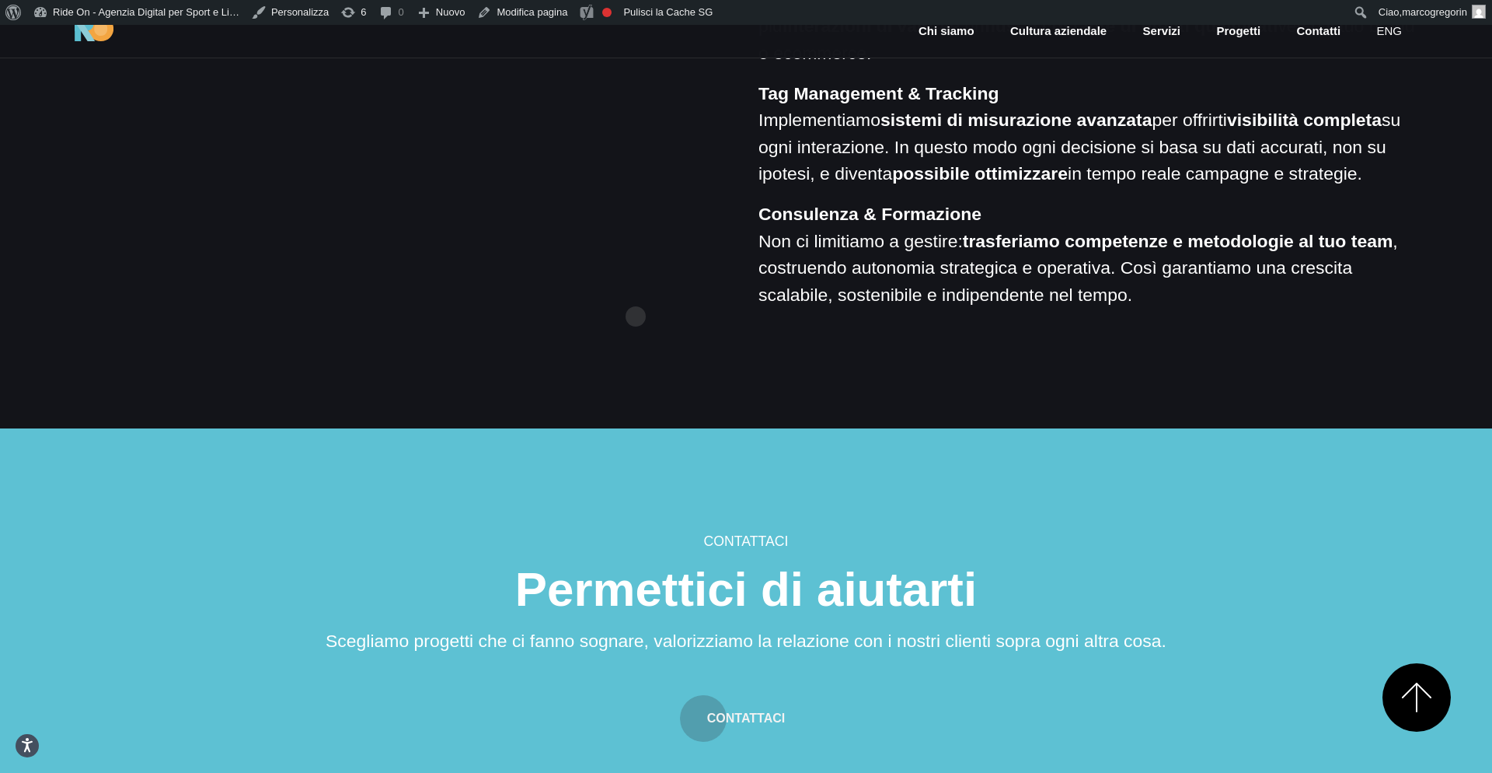
scroll to position [2055, 0]
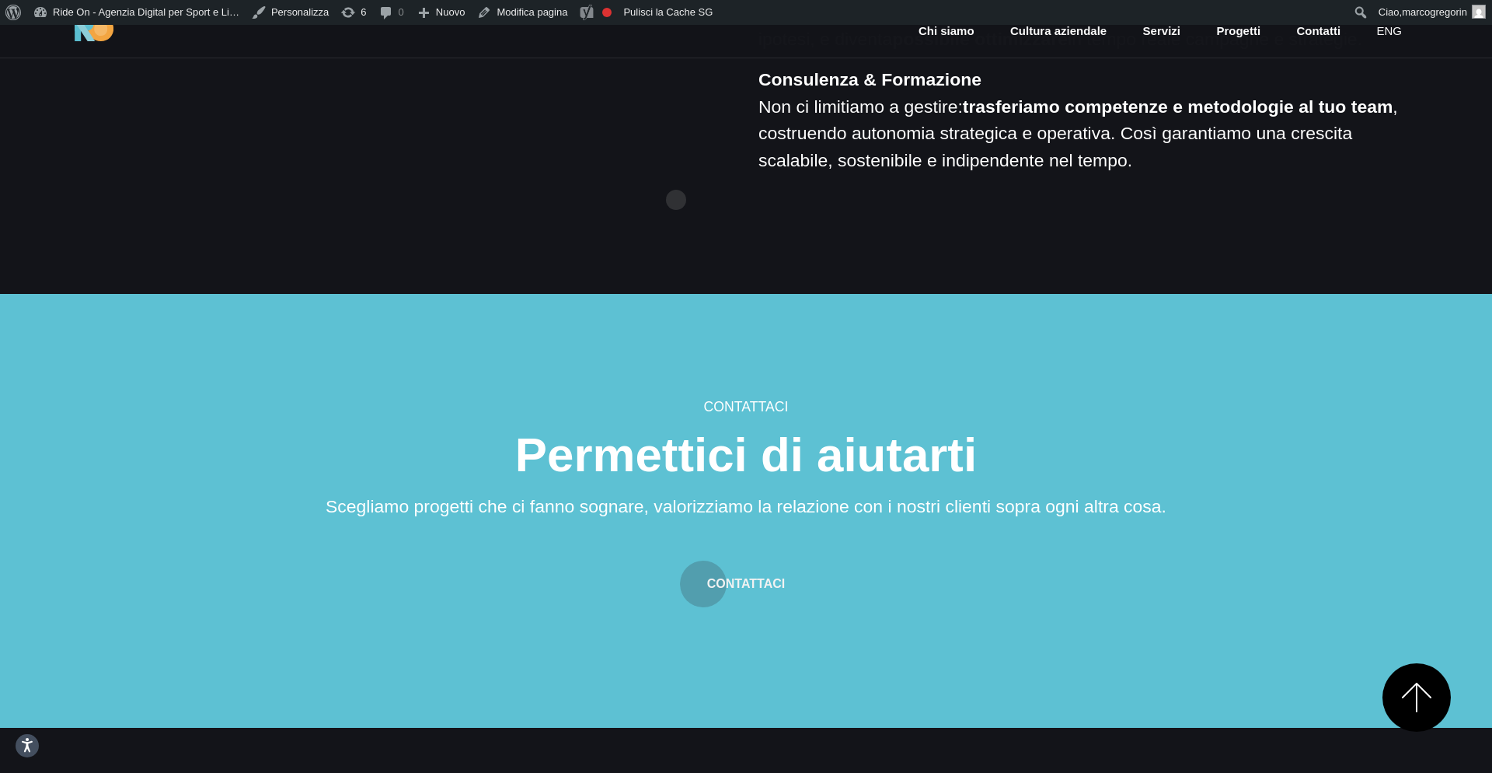
click at [1058, 85] on p "Consulenza & Formazione Non ci limitiamo a gestire: trasferiamo competenze e me…" at bounding box center [1088, 119] width 659 height 107
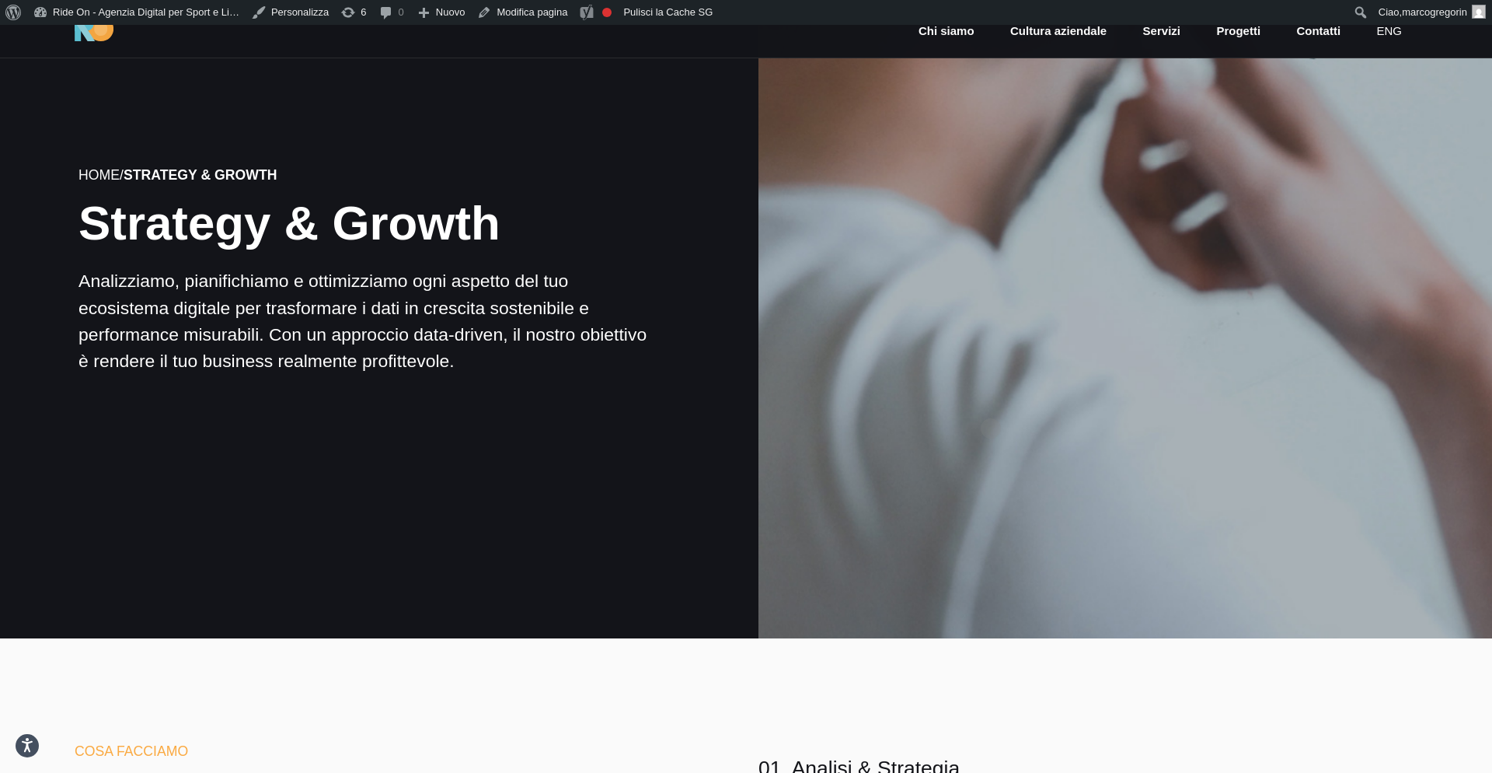
scroll to position [0, 0]
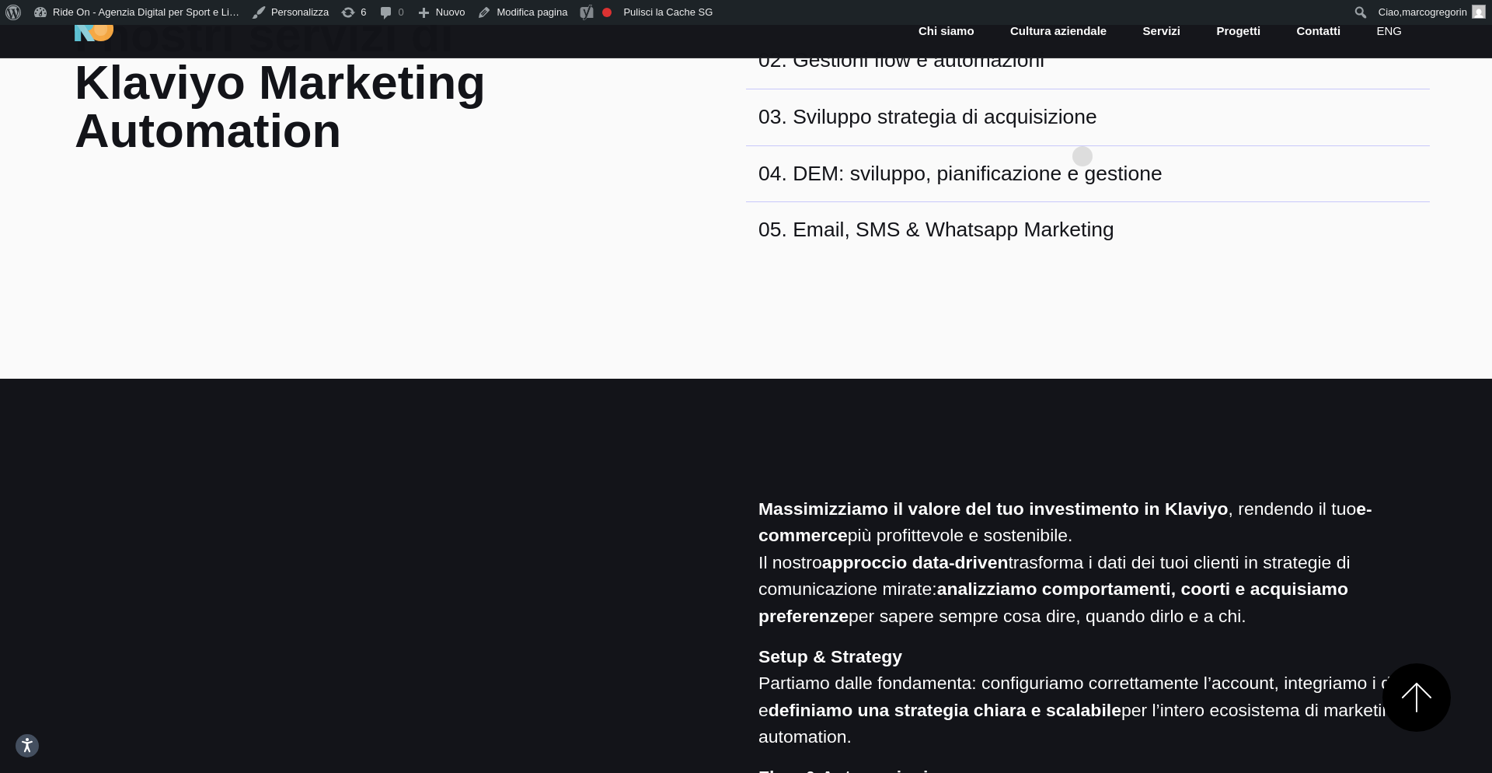
scroll to position [908, 0]
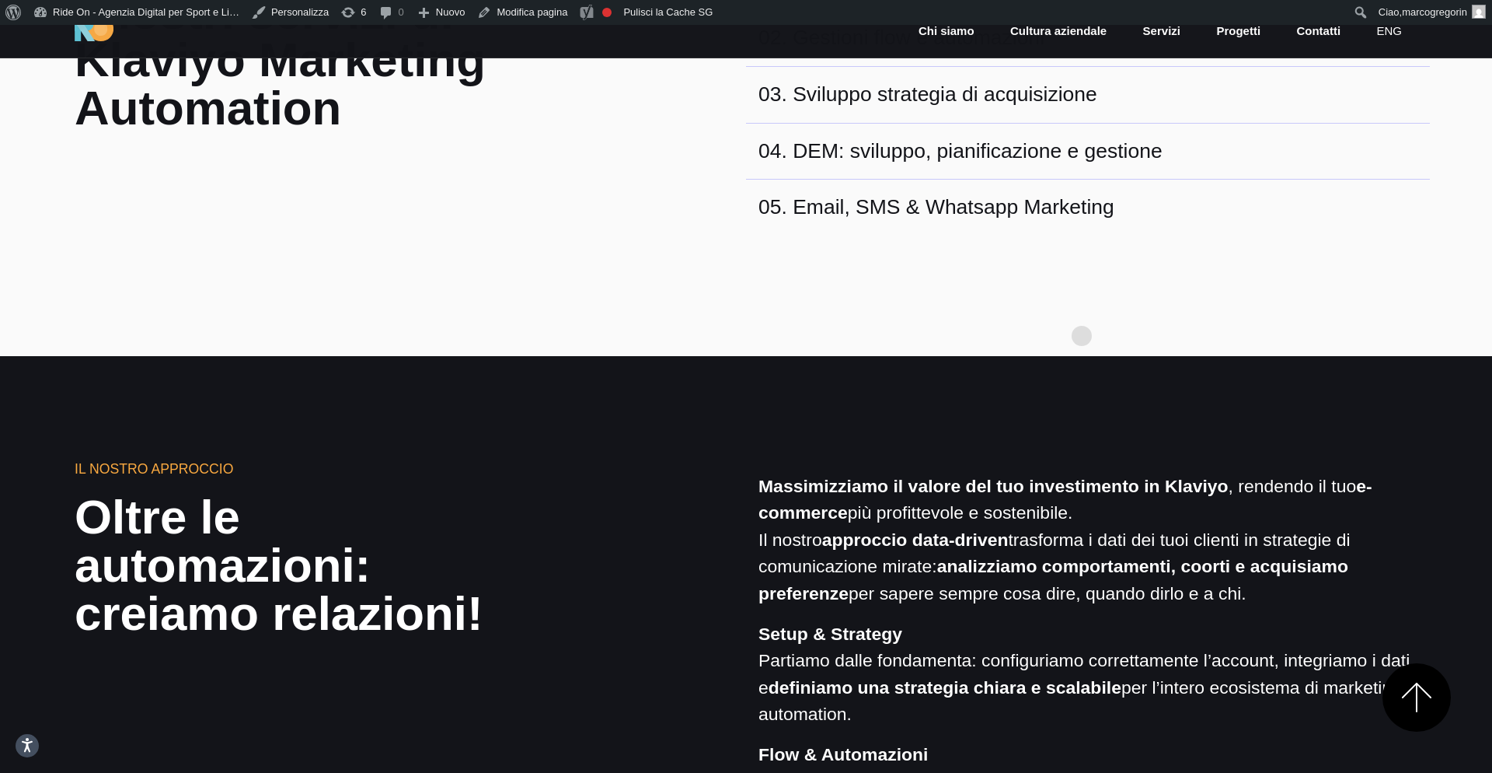
click at [1082, 311] on section "Cosa facciamo I nostri servizi di Klaviyo Marketing Automation 01 . Klaviyo Set…" at bounding box center [746, 103] width 1492 height 505
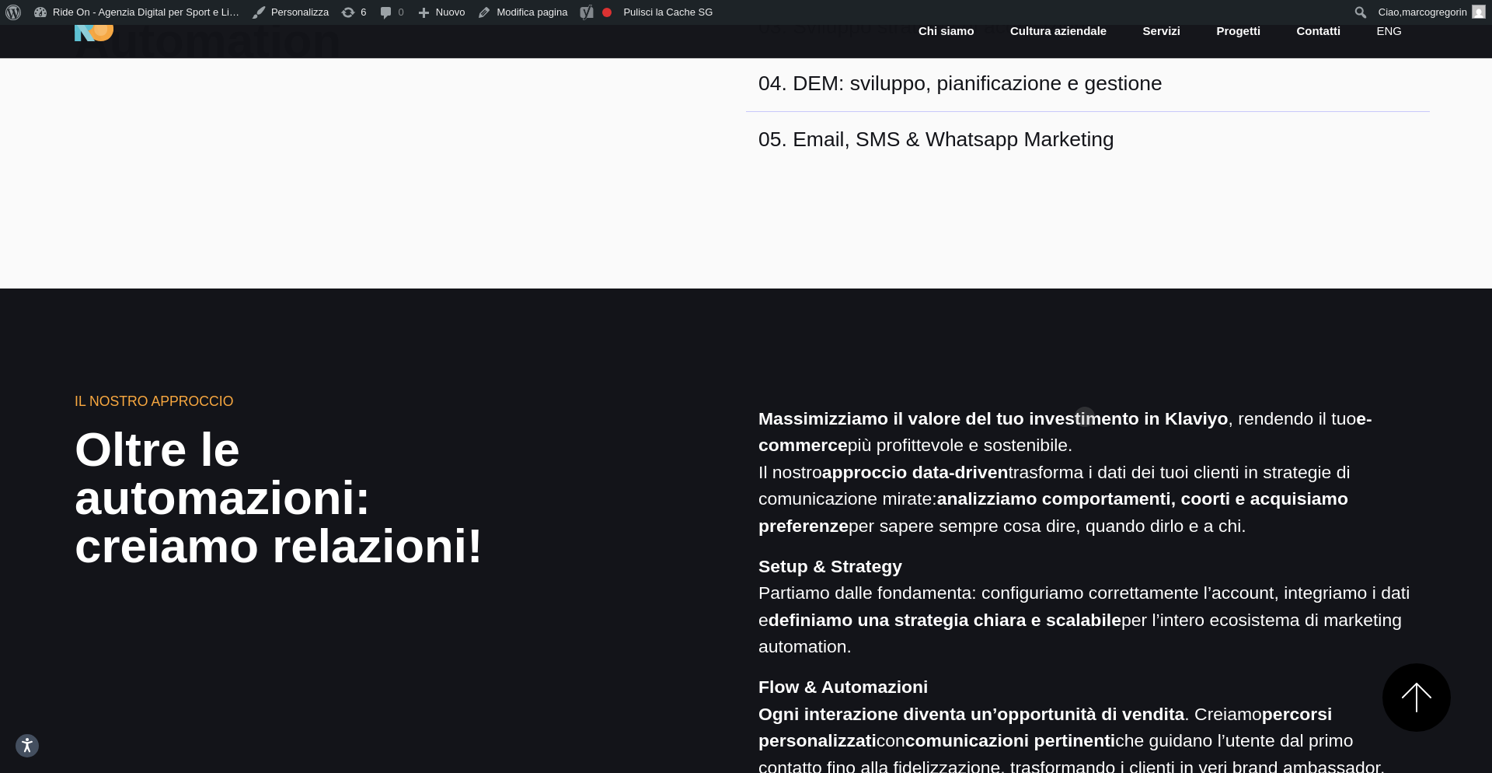
scroll to position [996, 0]
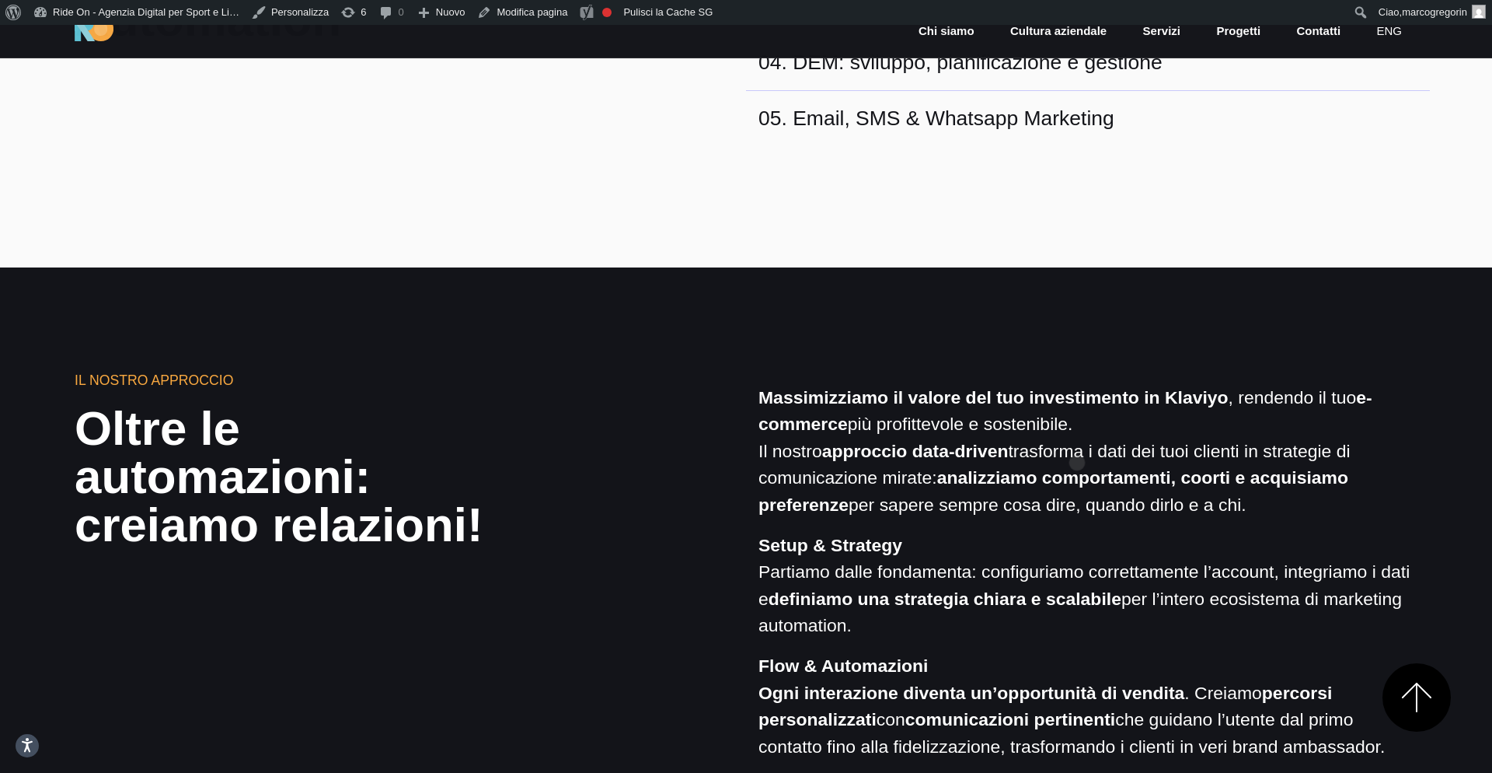
click at [1077, 438] on p "Massimizziamo il valore del tuo investimento in [GEOGRAPHIC_DATA] , rendendo il…" at bounding box center [1088, 451] width 659 height 134
click at [1083, 427] on p "Massimizziamo il valore del tuo investimento in [GEOGRAPHIC_DATA] , rendendo il…" at bounding box center [1088, 451] width 659 height 134
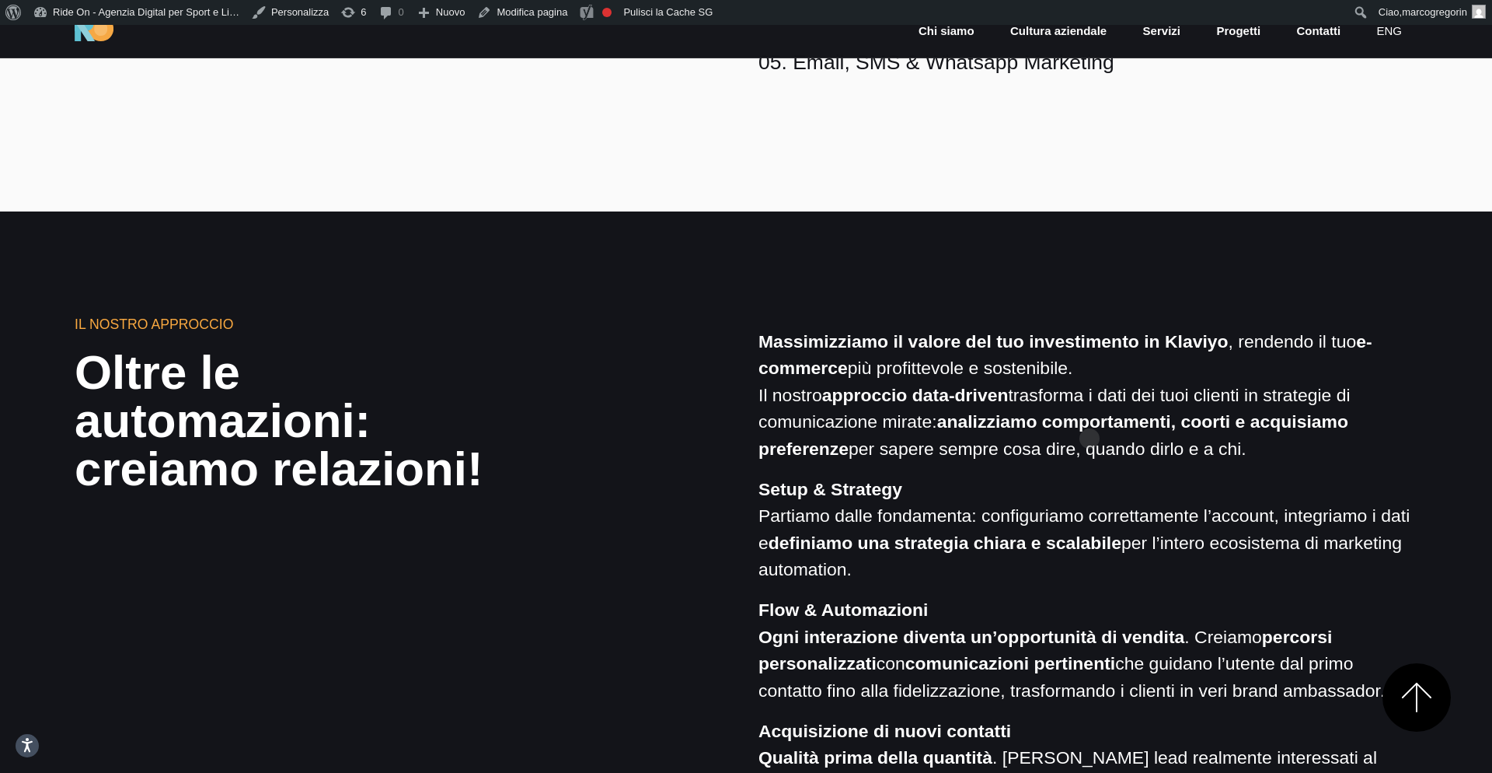
scroll to position [1158, 0]
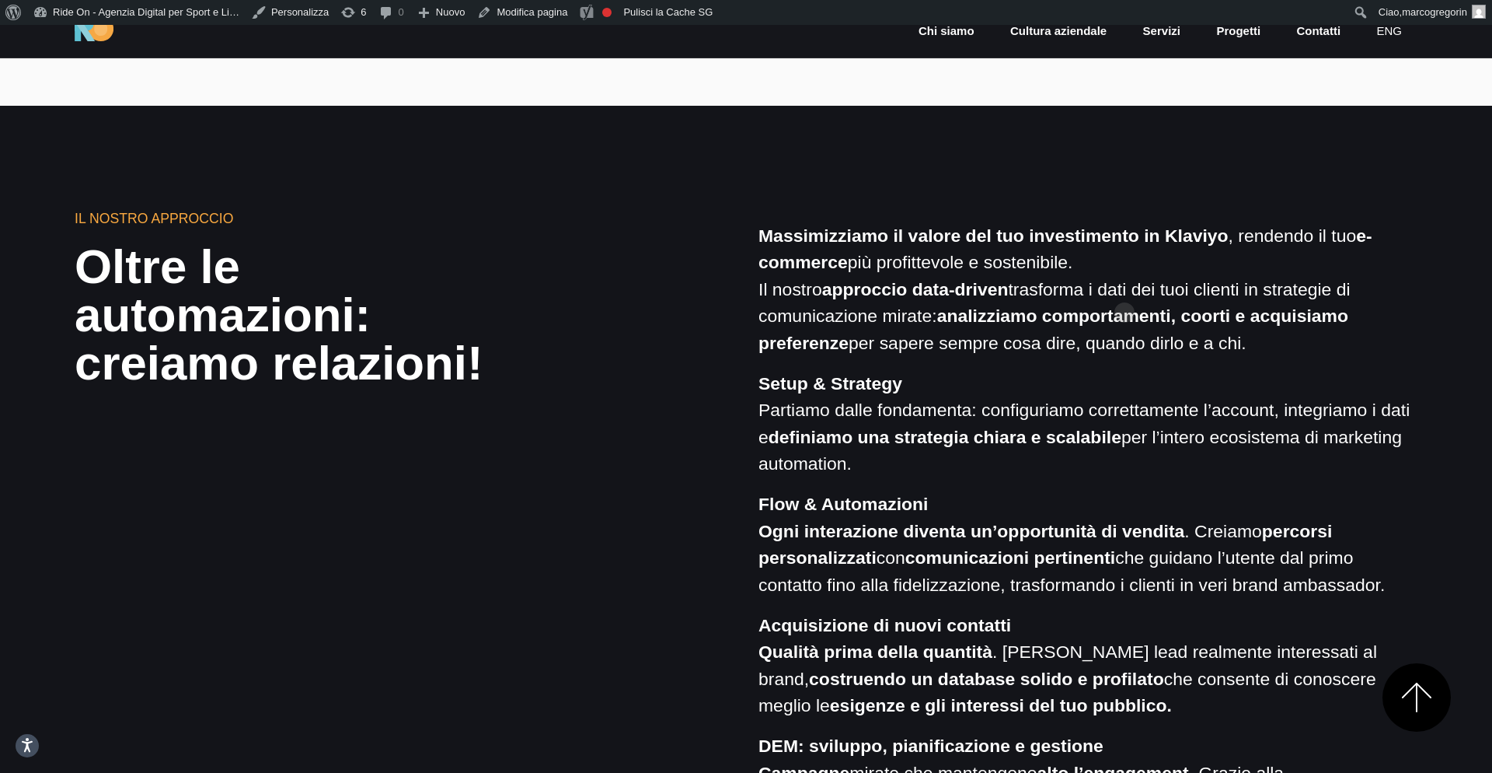
click at [1125, 288] on p "Massimizziamo il valore del tuo investimento in [GEOGRAPHIC_DATA] , rendendo il…" at bounding box center [1088, 289] width 659 height 134
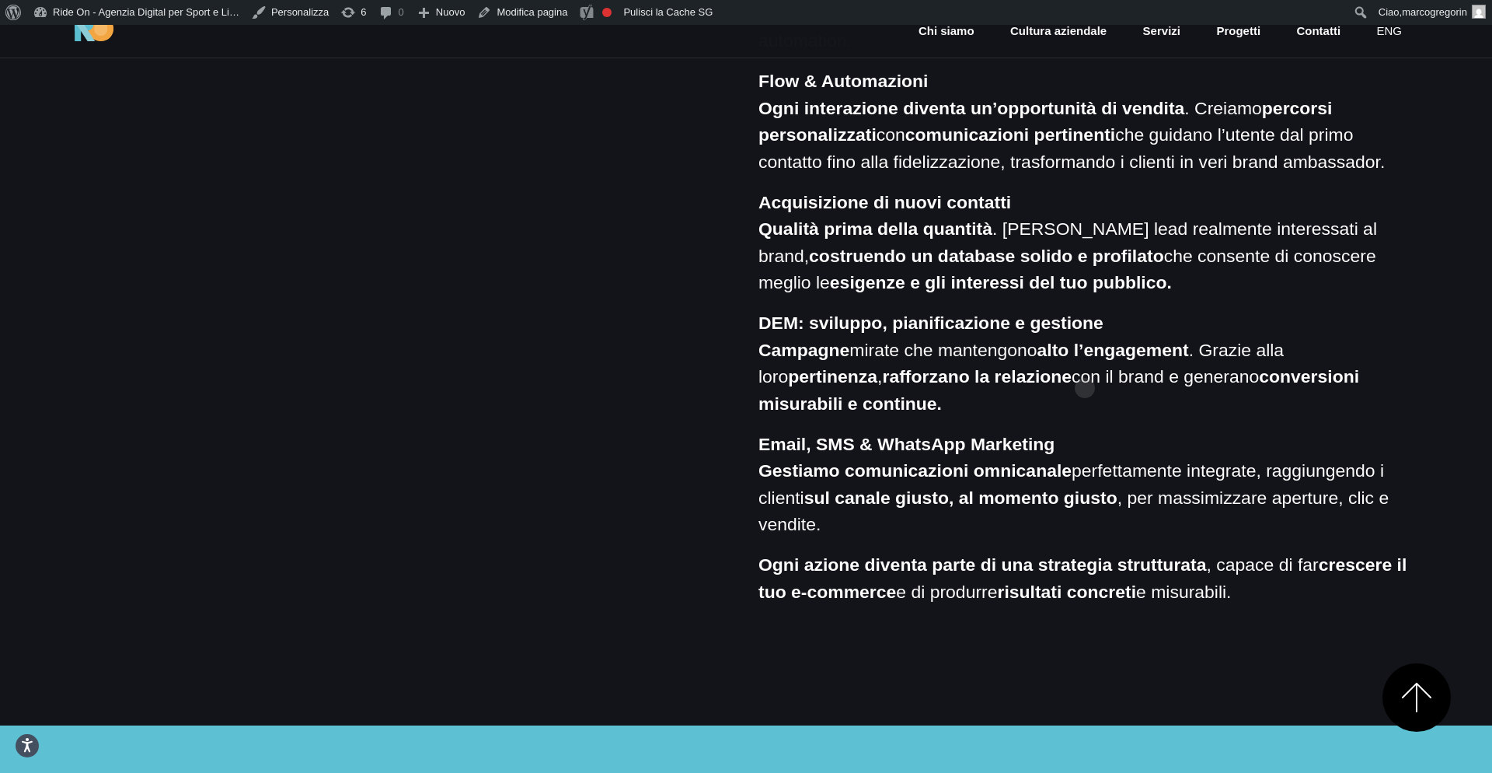
scroll to position [1669, 0]
